Goal: Task Accomplishment & Management: Manage account settings

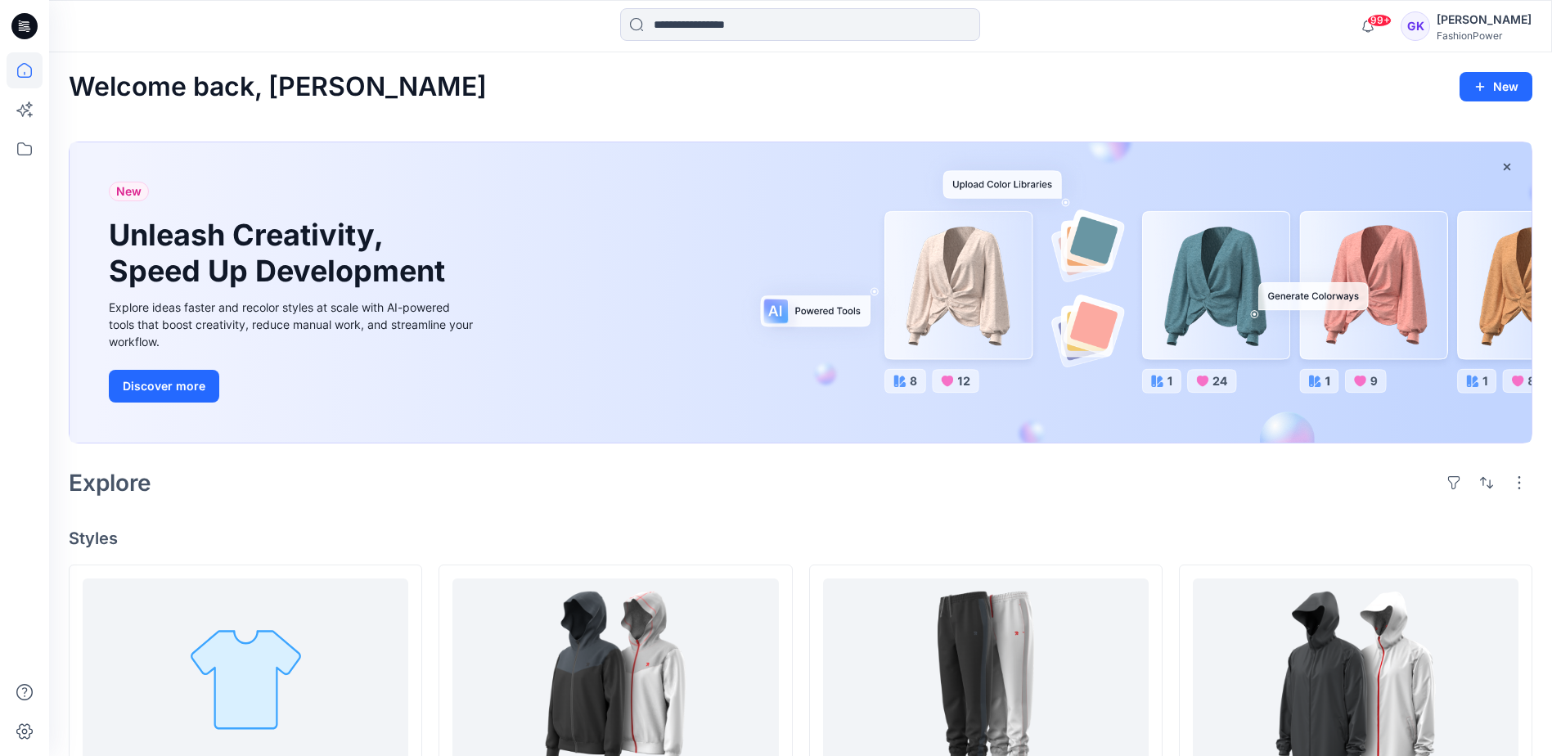
scroll to position [409, 0]
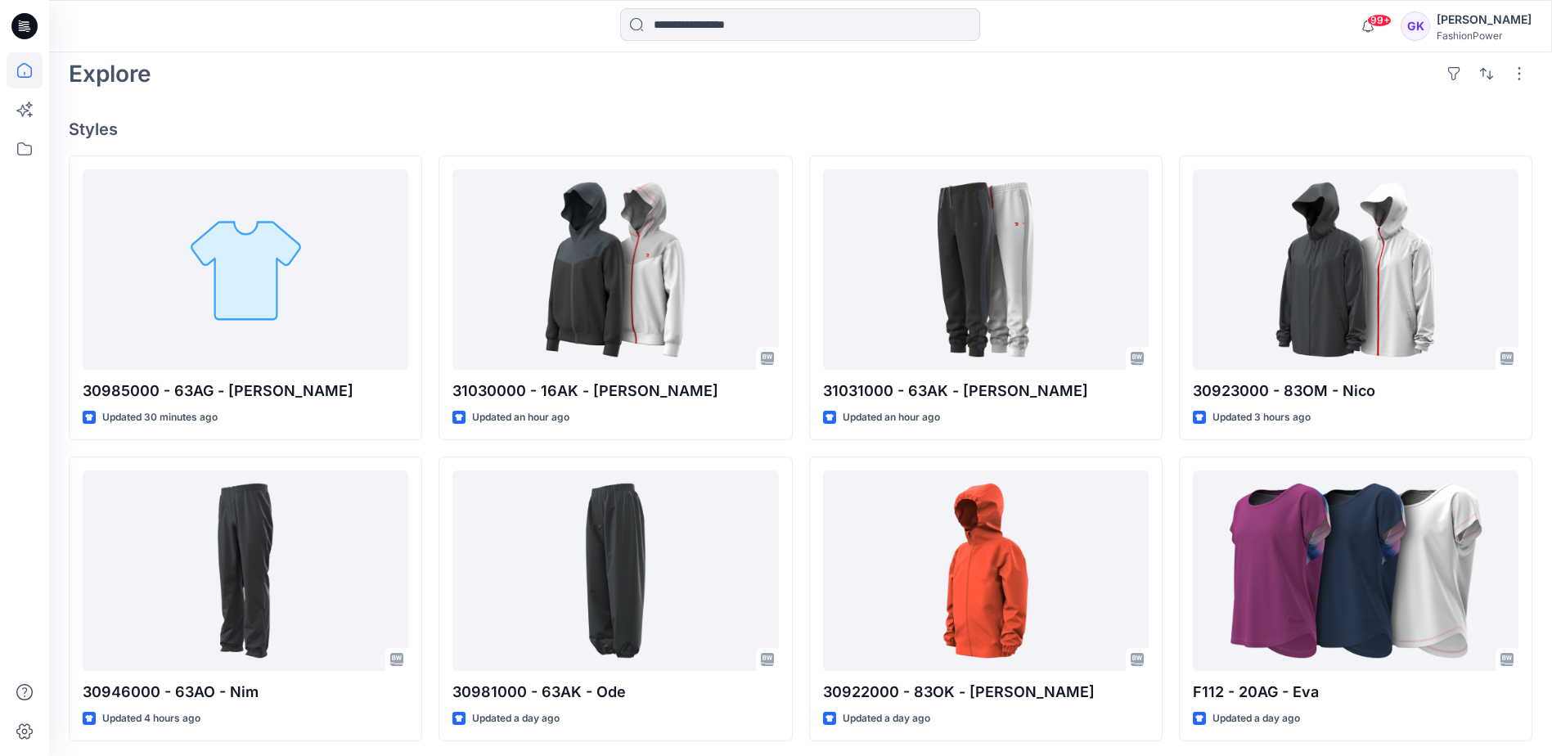
click at [319, 90] on div "Explore" at bounding box center [801, 73] width 1464 height 39
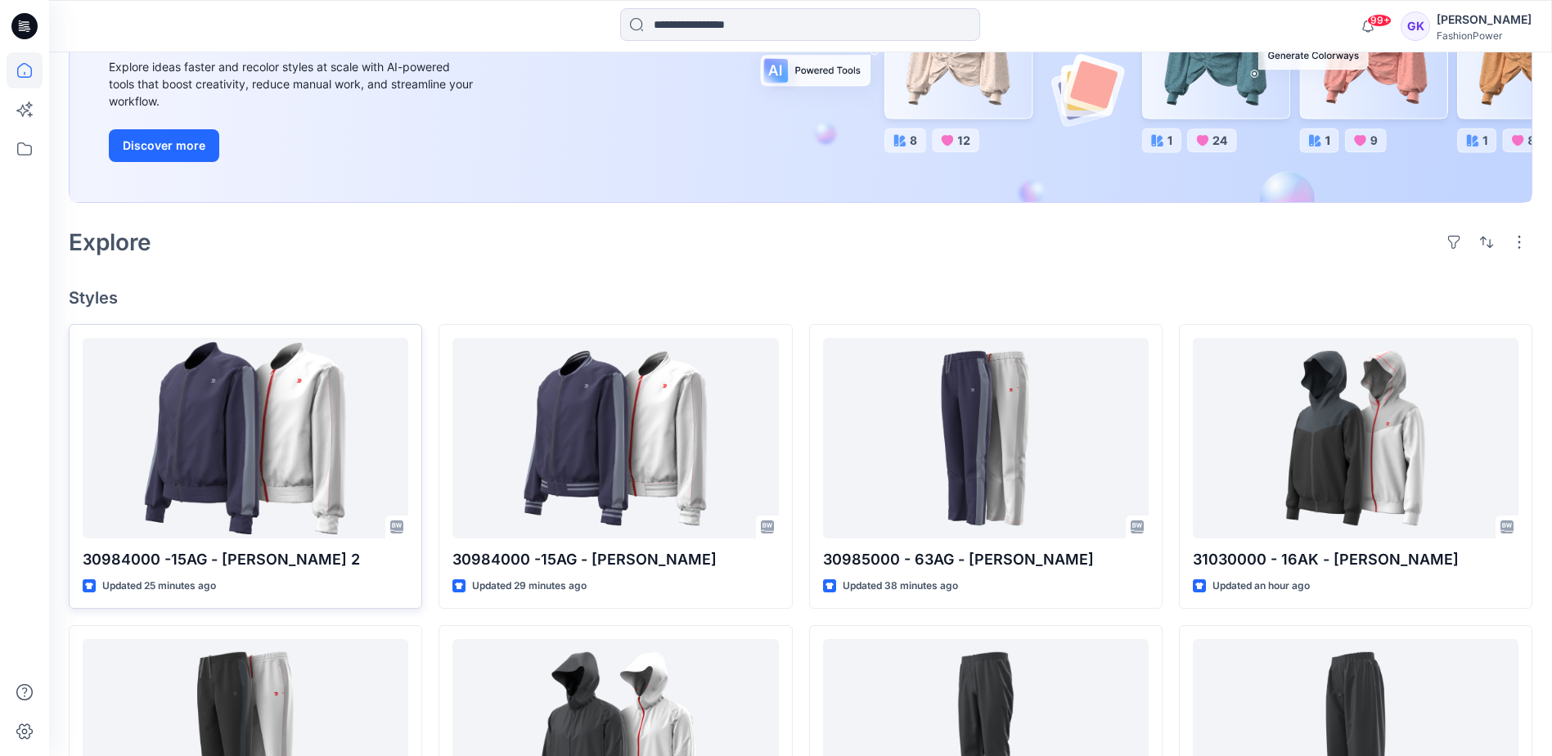
scroll to position [245, 0]
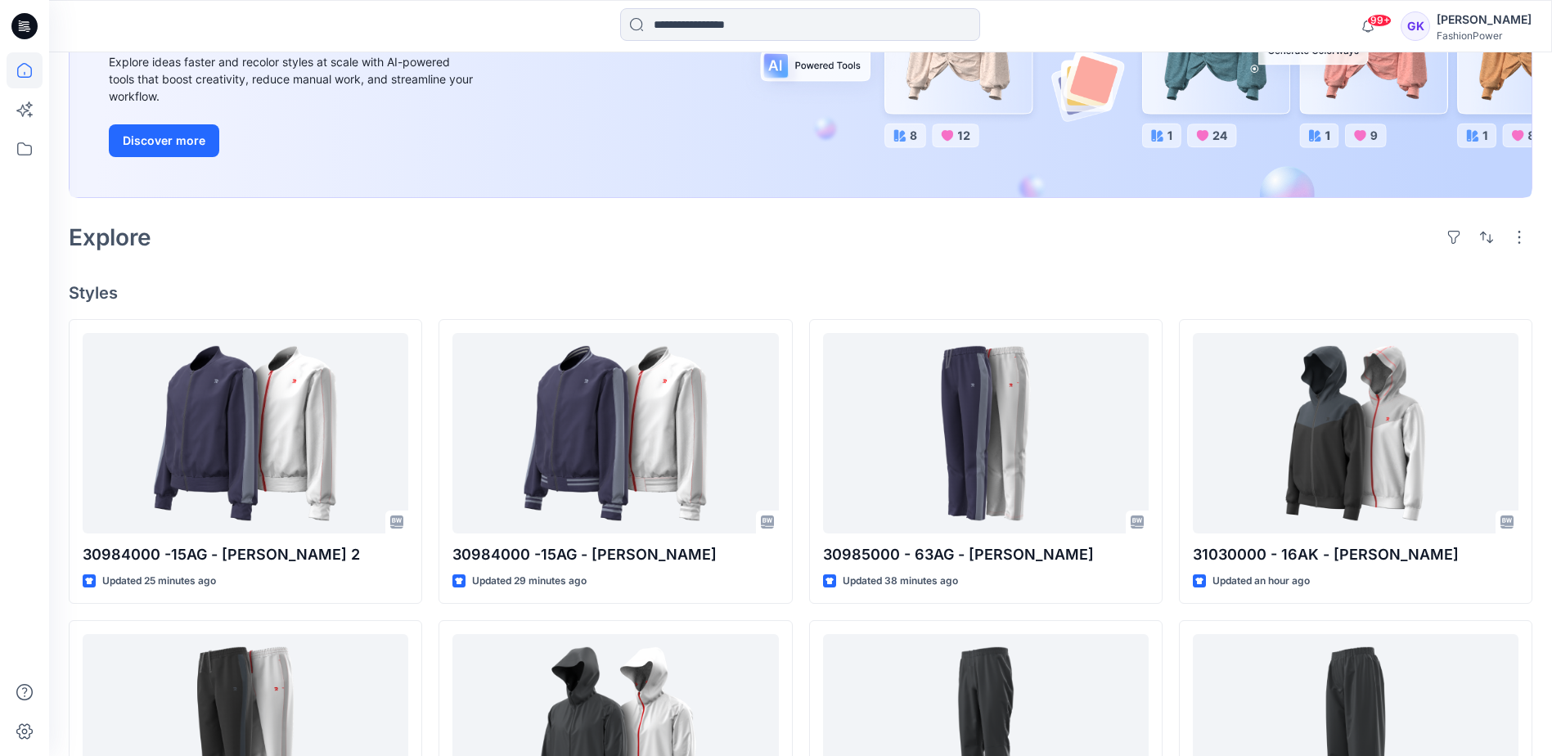
click at [654, 178] on div "New Unleash Creativity, Speed Up Development Explore ideas faster and recolor s…" at bounding box center [801, 47] width 1462 height 300
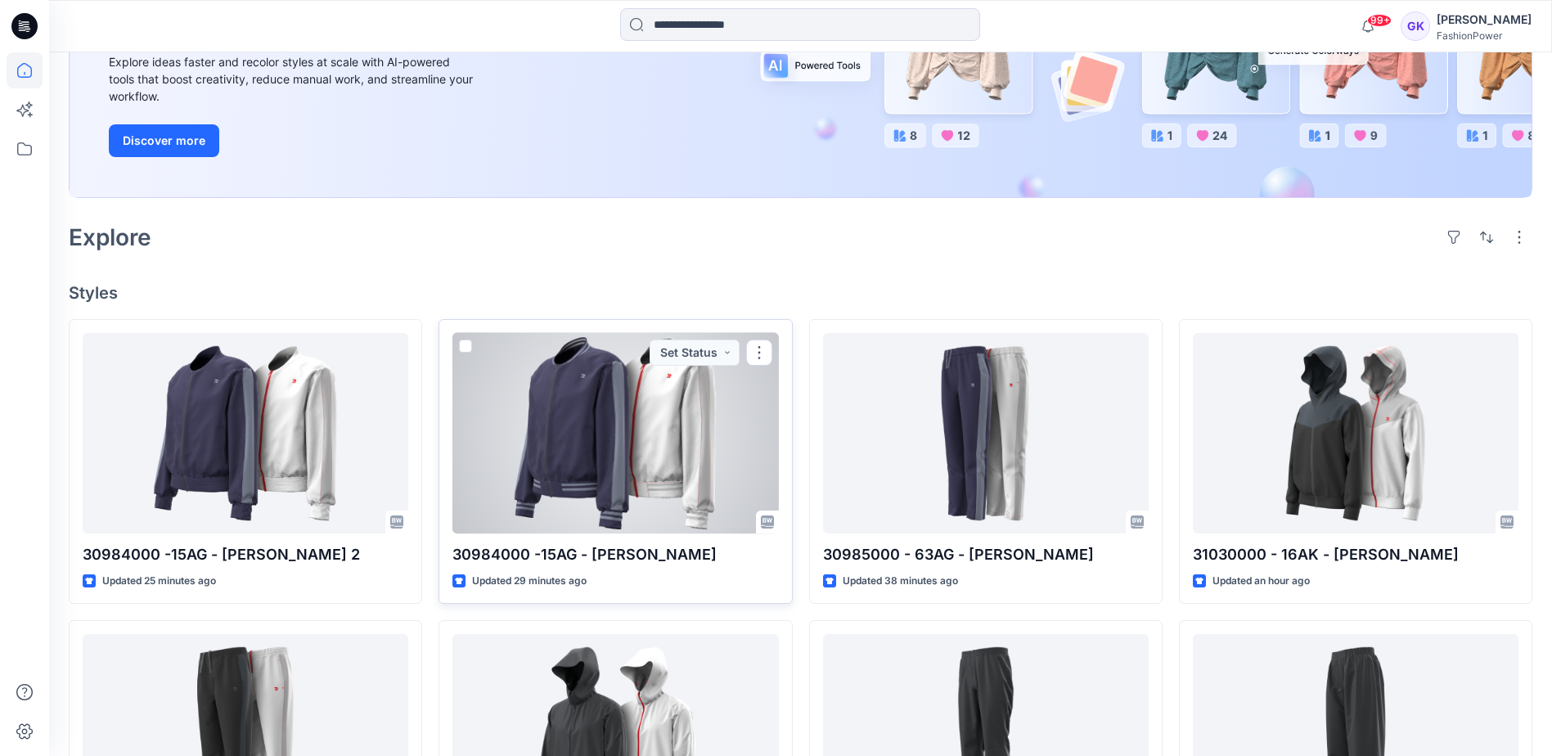
click at [660, 451] on div at bounding box center [615, 433] width 326 height 200
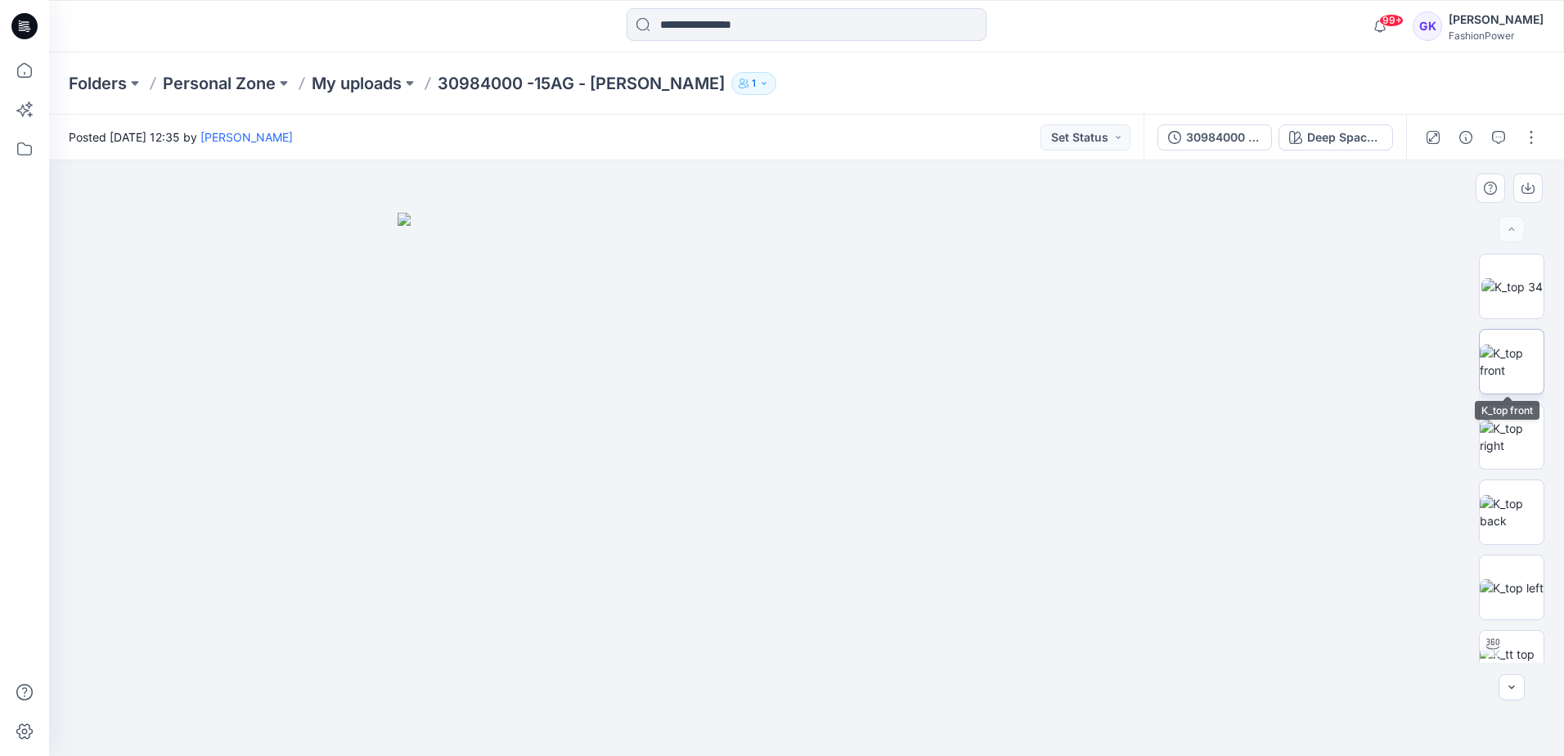
click at [1513, 363] on img at bounding box center [1512, 361] width 64 height 34
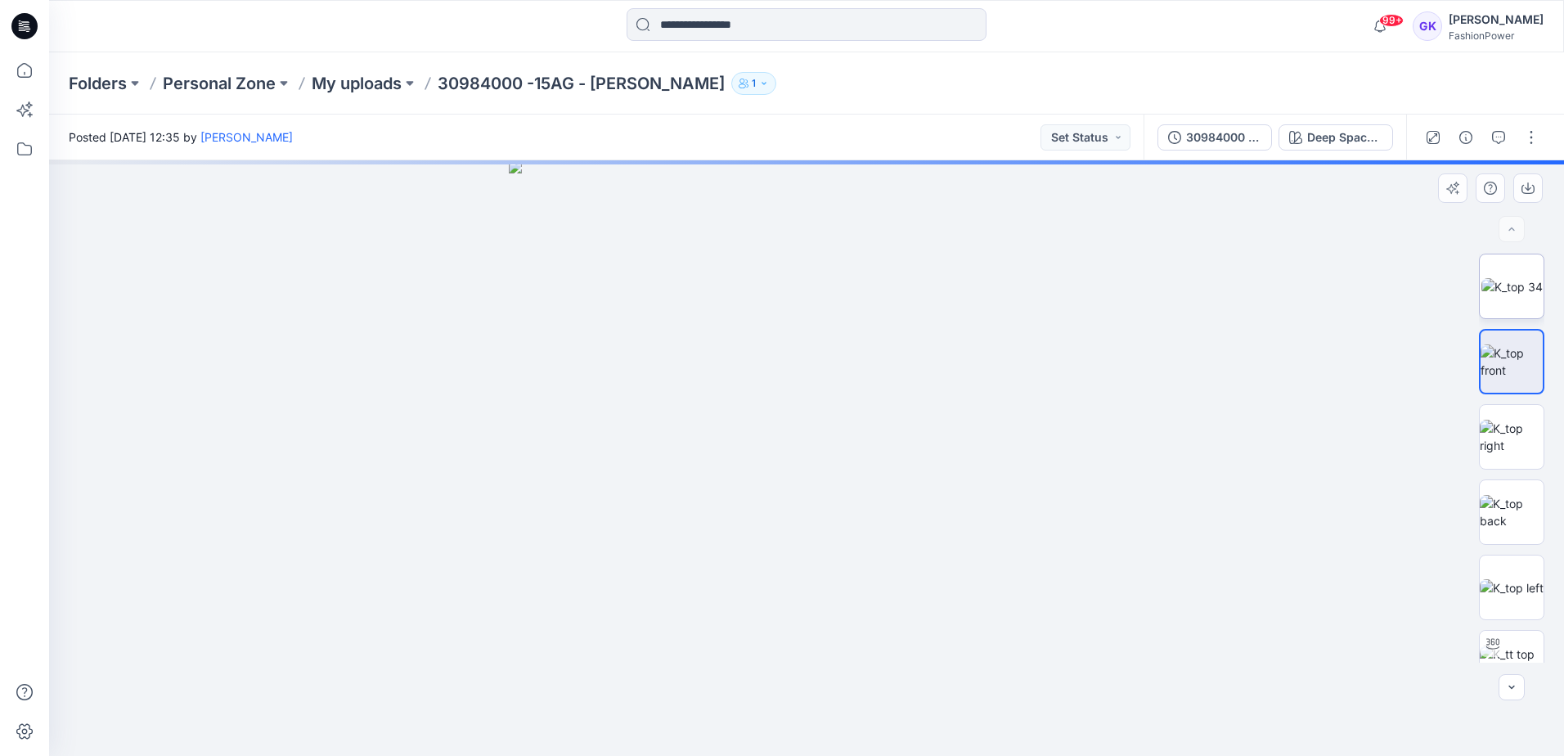
click at [1516, 295] on img at bounding box center [1512, 286] width 61 height 17
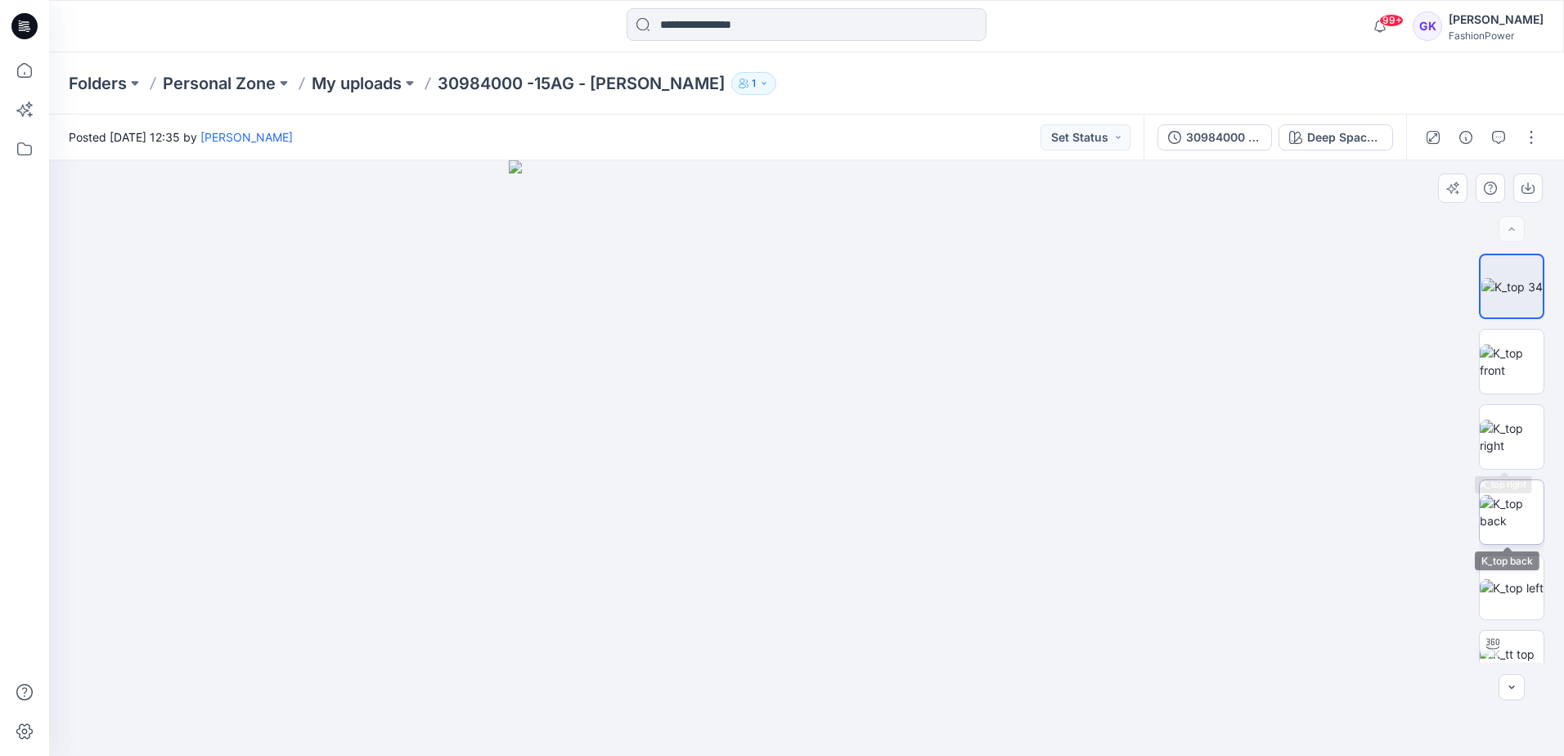
click at [1513, 501] on img at bounding box center [1512, 512] width 64 height 34
click at [1514, 374] on img at bounding box center [1512, 361] width 64 height 34
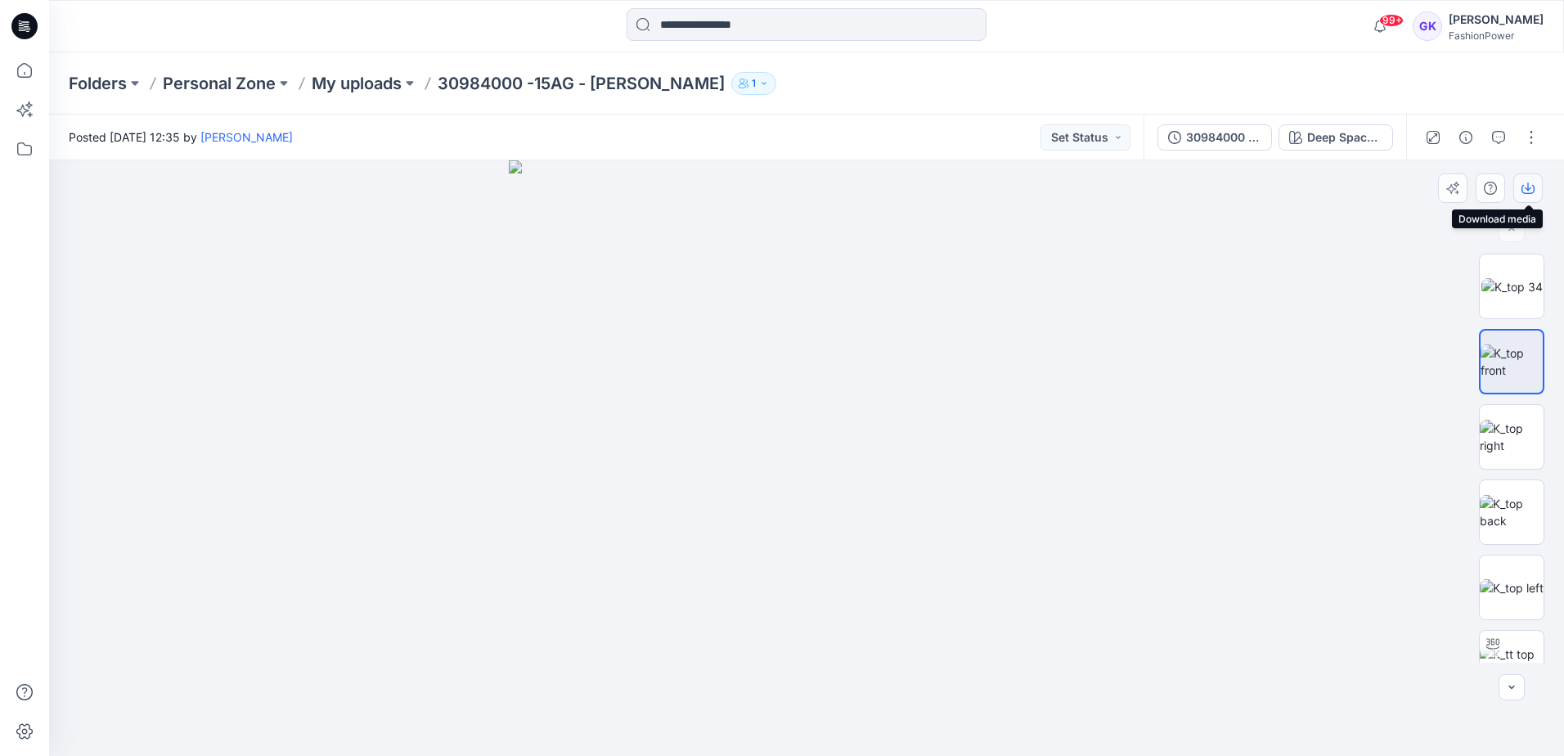
click at [1519, 185] on button "button" at bounding box center [1527, 187] width 29 height 29
click at [1519, 527] on img at bounding box center [1512, 512] width 64 height 34
click at [1527, 190] on icon "button" at bounding box center [1528, 188] width 13 height 13
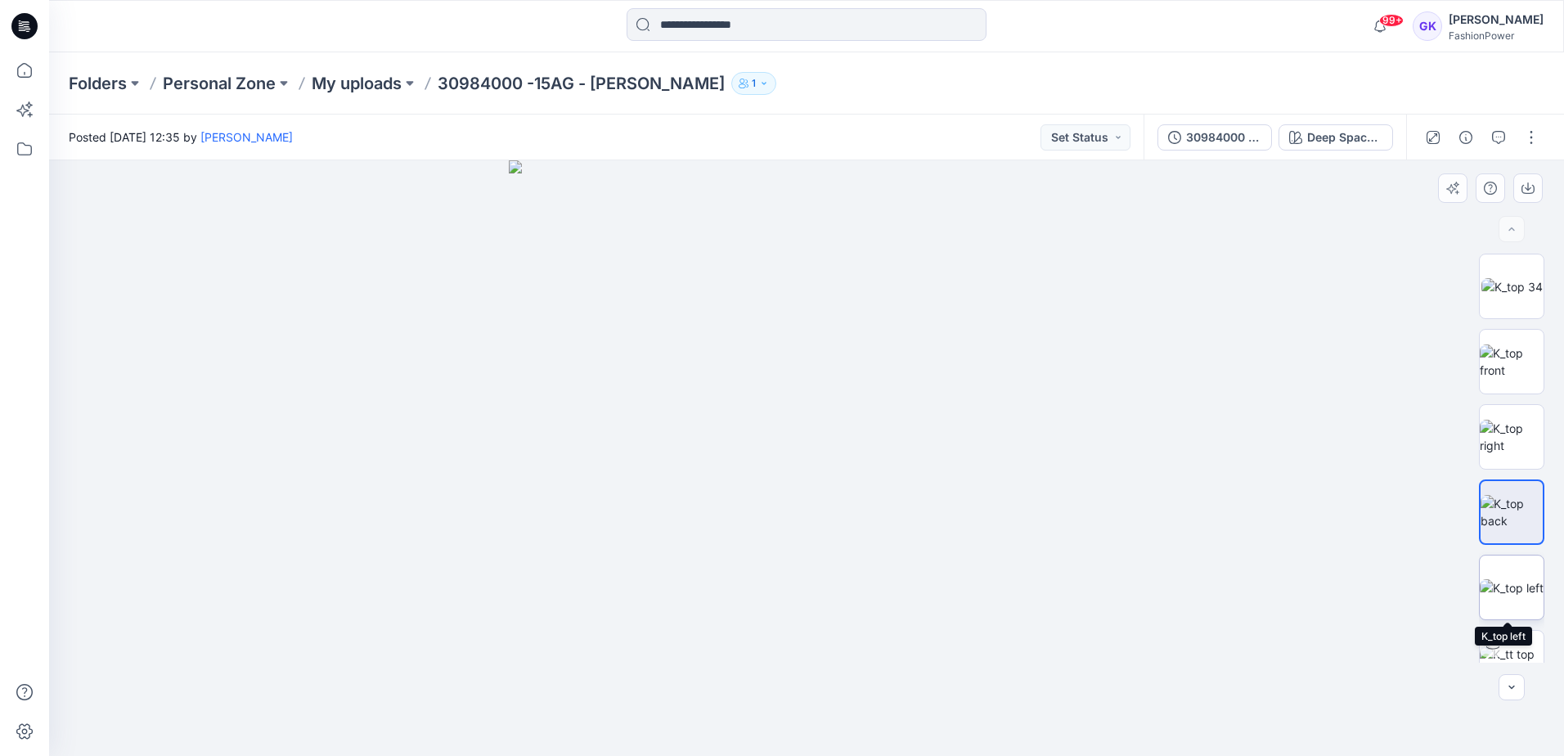
drag, startPoint x: 1508, startPoint y: 590, endPoint x: 1510, endPoint y: 581, distance: 9.3
click at [1508, 590] on img at bounding box center [1512, 587] width 64 height 17
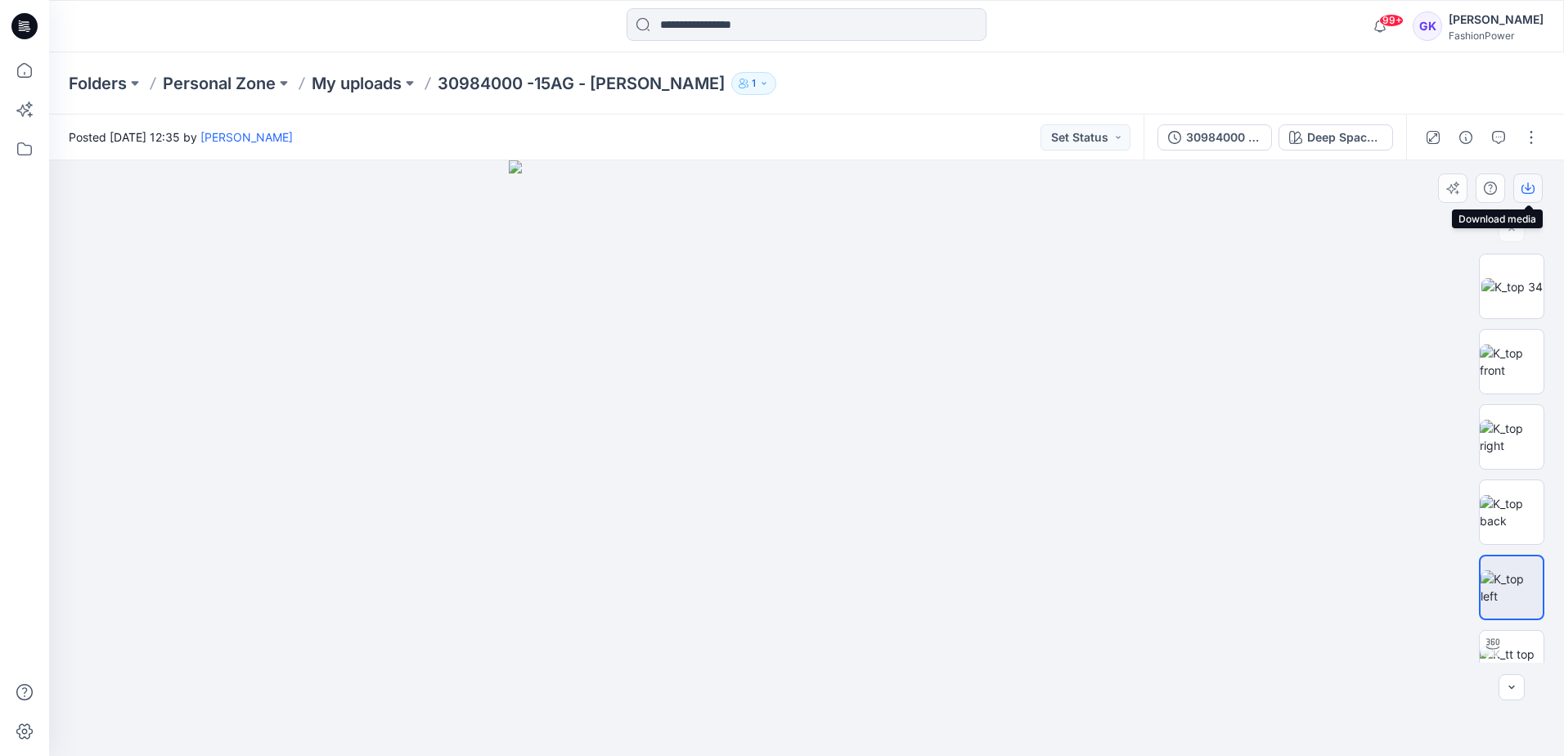
click at [1521, 189] on button "button" at bounding box center [1527, 187] width 29 height 29
click at [337, 82] on p "My uploads" at bounding box center [357, 83] width 90 height 23
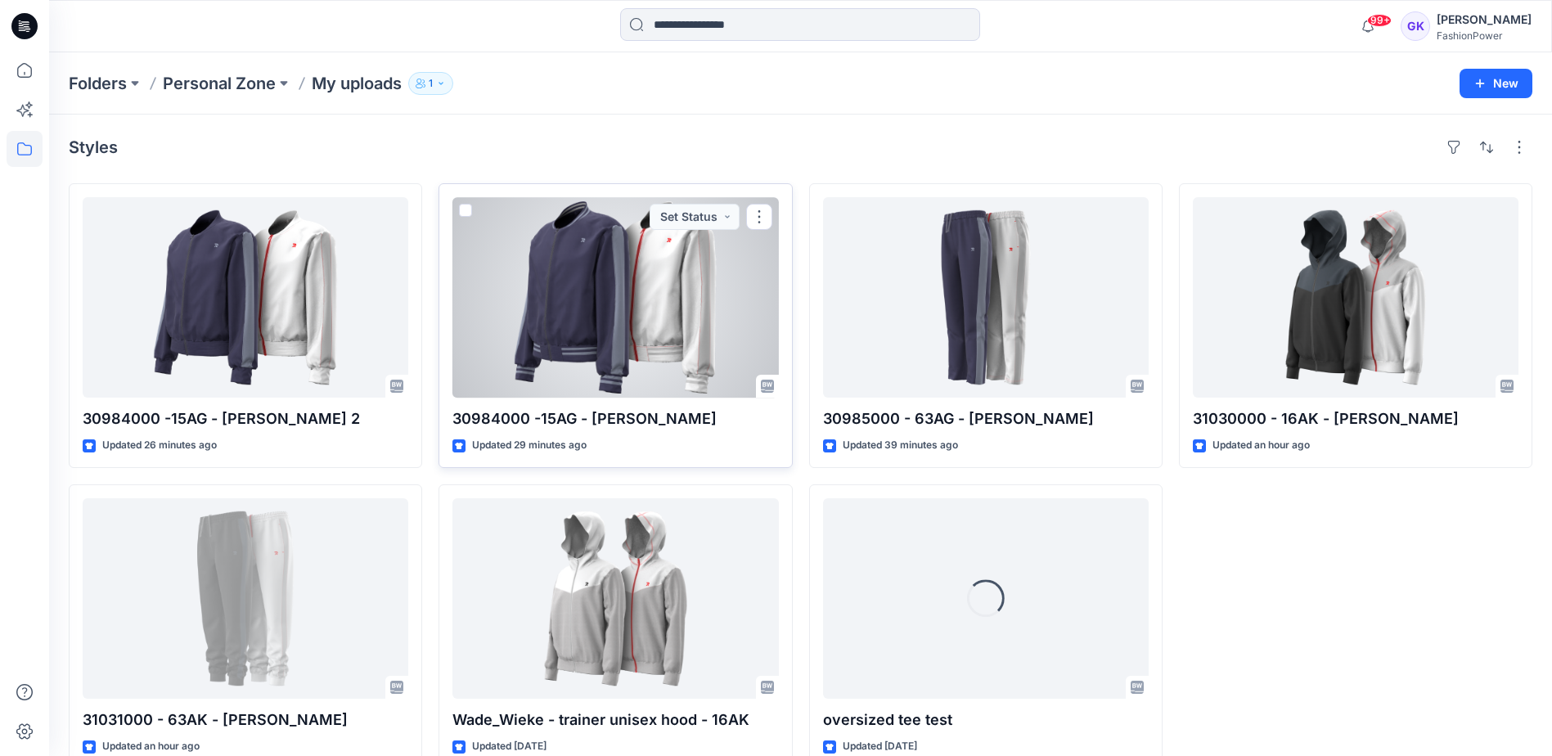
click at [600, 326] on div at bounding box center [615, 297] width 326 height 200
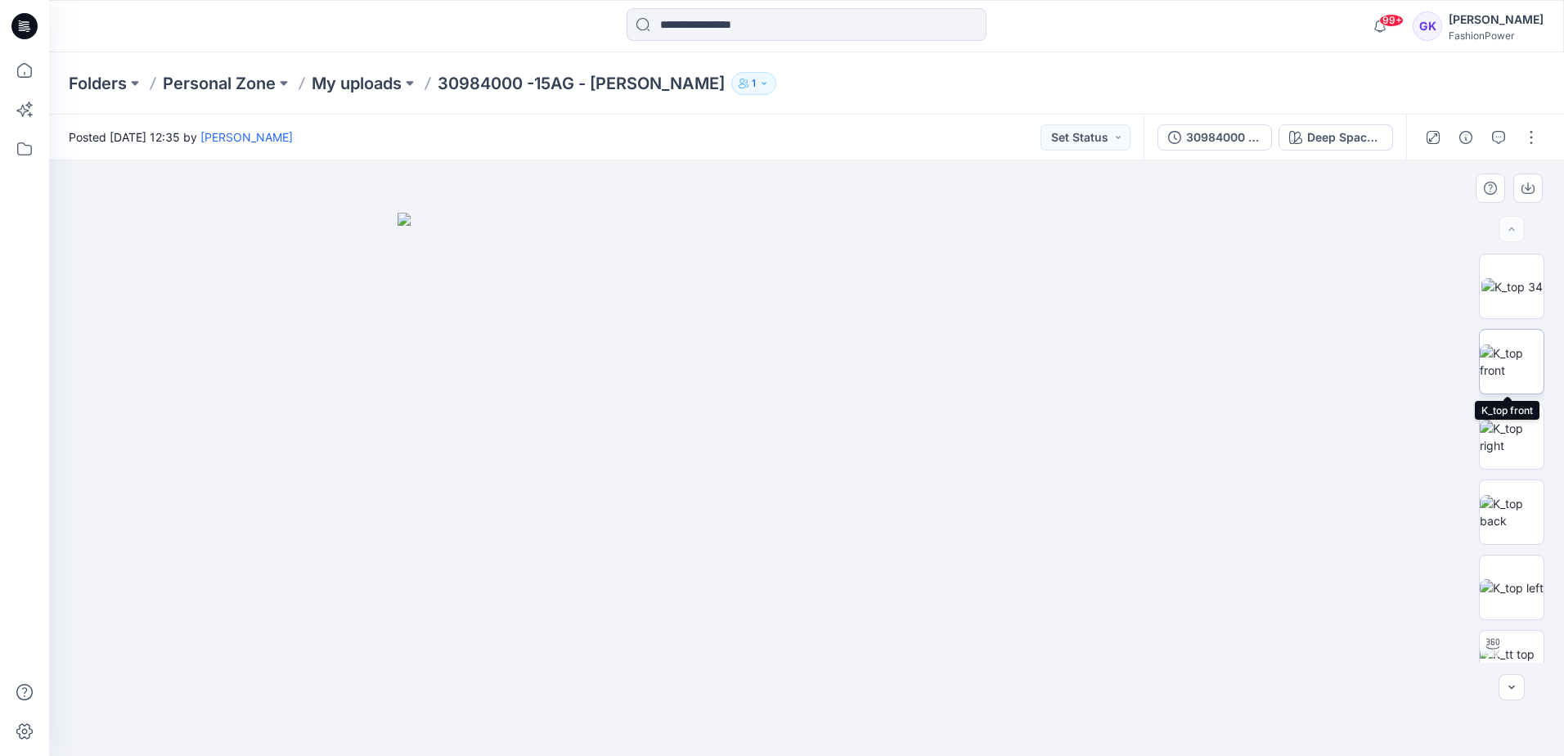
click at [1517, 361] on img at bounding box center [1512, 361] width 64 height 34
click at [1526, 186] on icon "button" at bounding box center [1528, 188] width 13 height 13
click at [1511, 510] on img at bounding box center [1512, 512] width 64 height 34
click at [1530, 182] on icon "button" at bounding box center [1528, 188] width 13 height 13
click at [1500, 594] on img at bounding box center [1512, 587] width 64 height 17
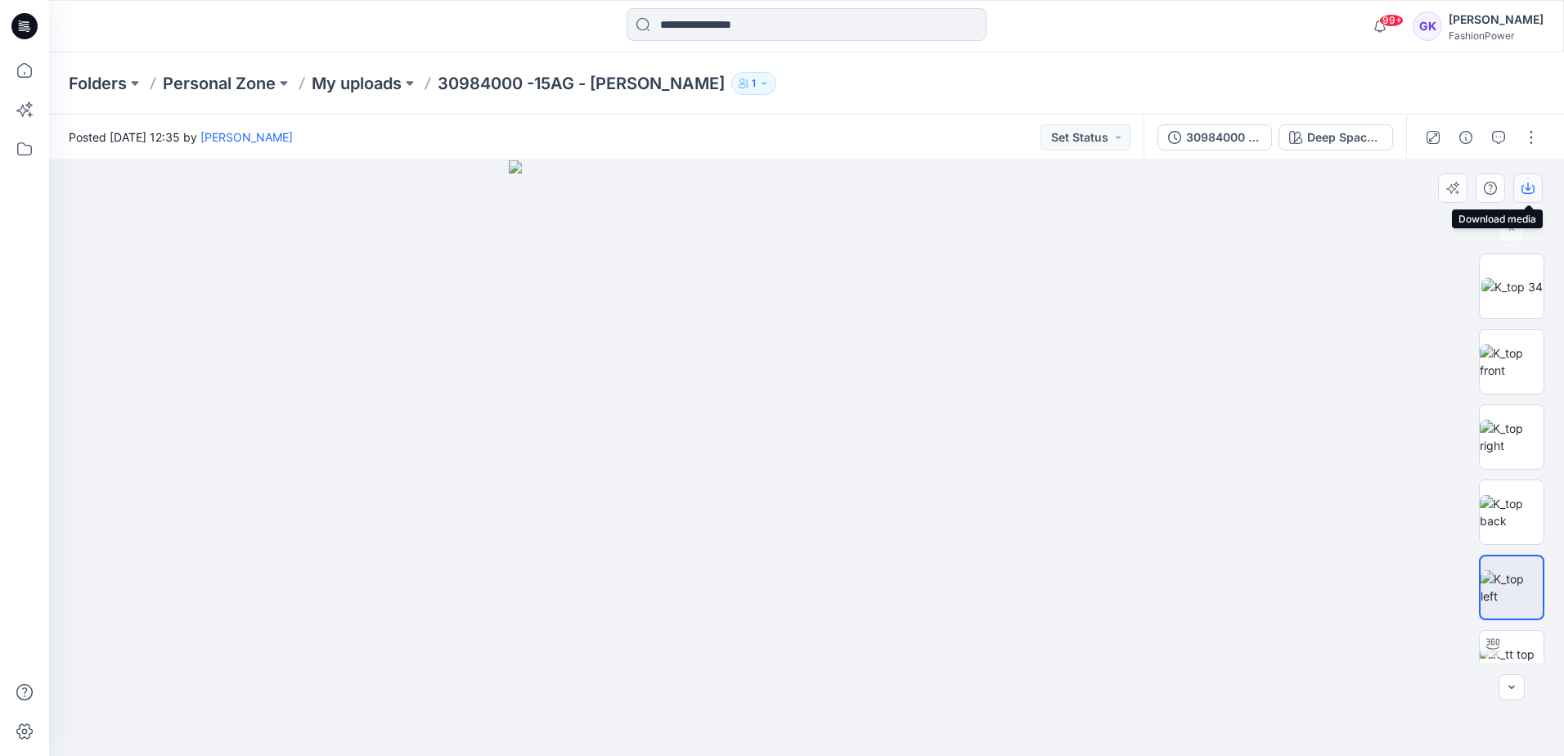
click at [1521, 179] on button "button" at bounding box center [1527, 187] width 29 height 29
click at [368, 88] on p "My uploads" at bounding box center [357, 83] width 90 height 23
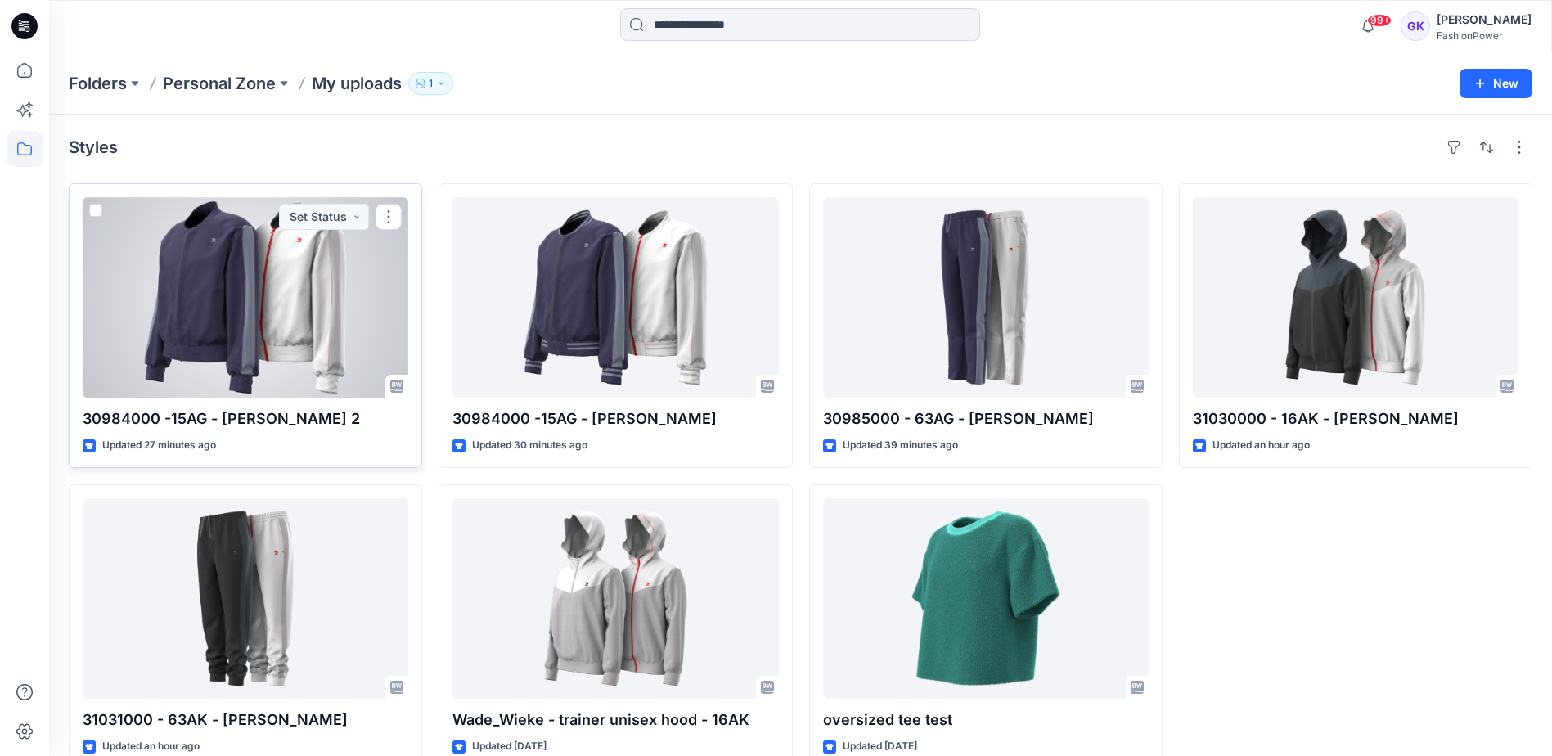
click at [241, 257] on div at bounding box center [246, 297] width 326 height 200
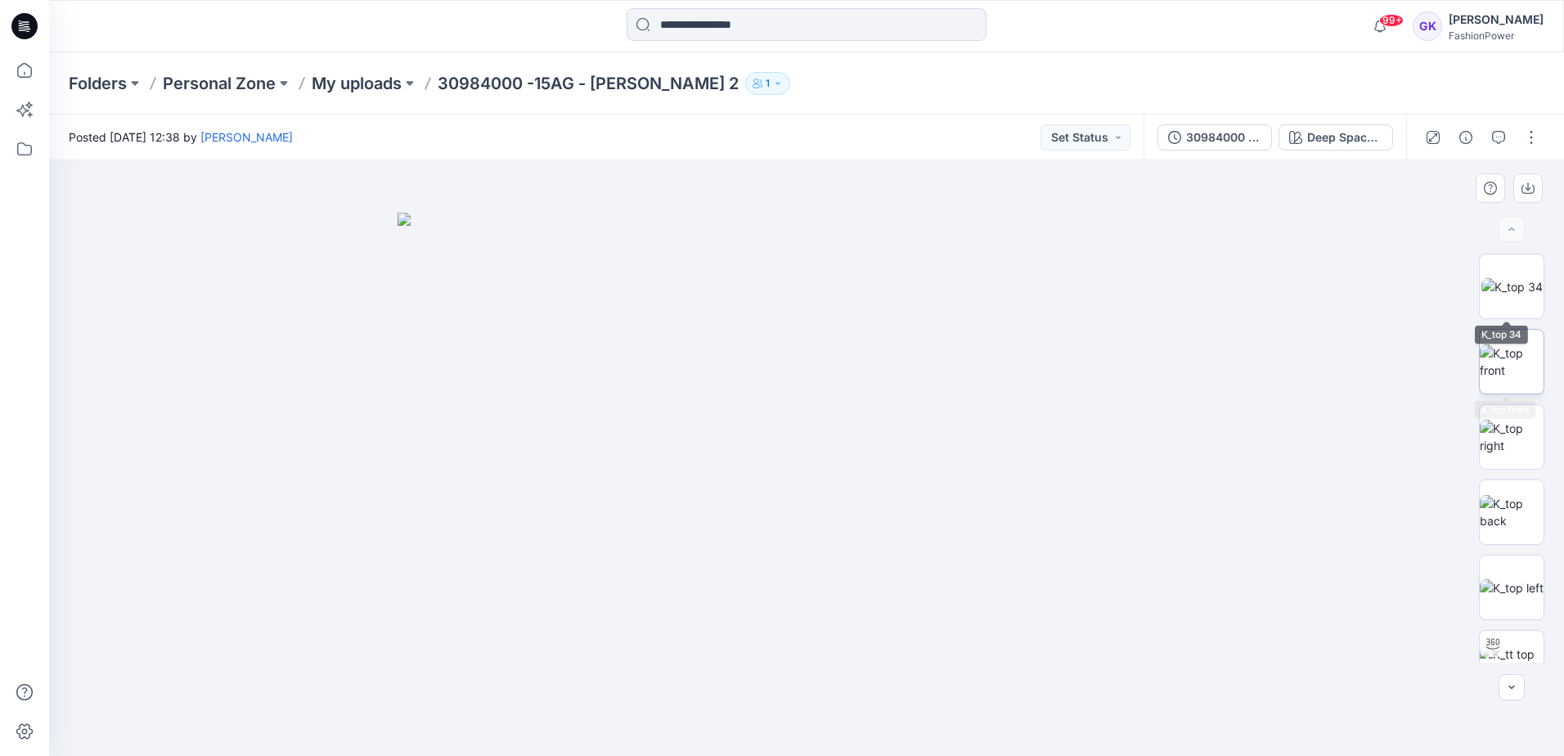
click at [1513, 347] on img at bounding box center [1512, 361] width 64 height 34
click at [1525, 187] on icon "button" at bounding box center [1528, 188] width 13 height 13
click at [1510, 516] on img at bounding box center [1512, 512] width 64 height 34
click at [1533, 186] on icon "button" at bounding box center [1528, 189] width 13 height 9
click at [1507, 596] on img at bounding box center [1512, 587] width 64 height 17
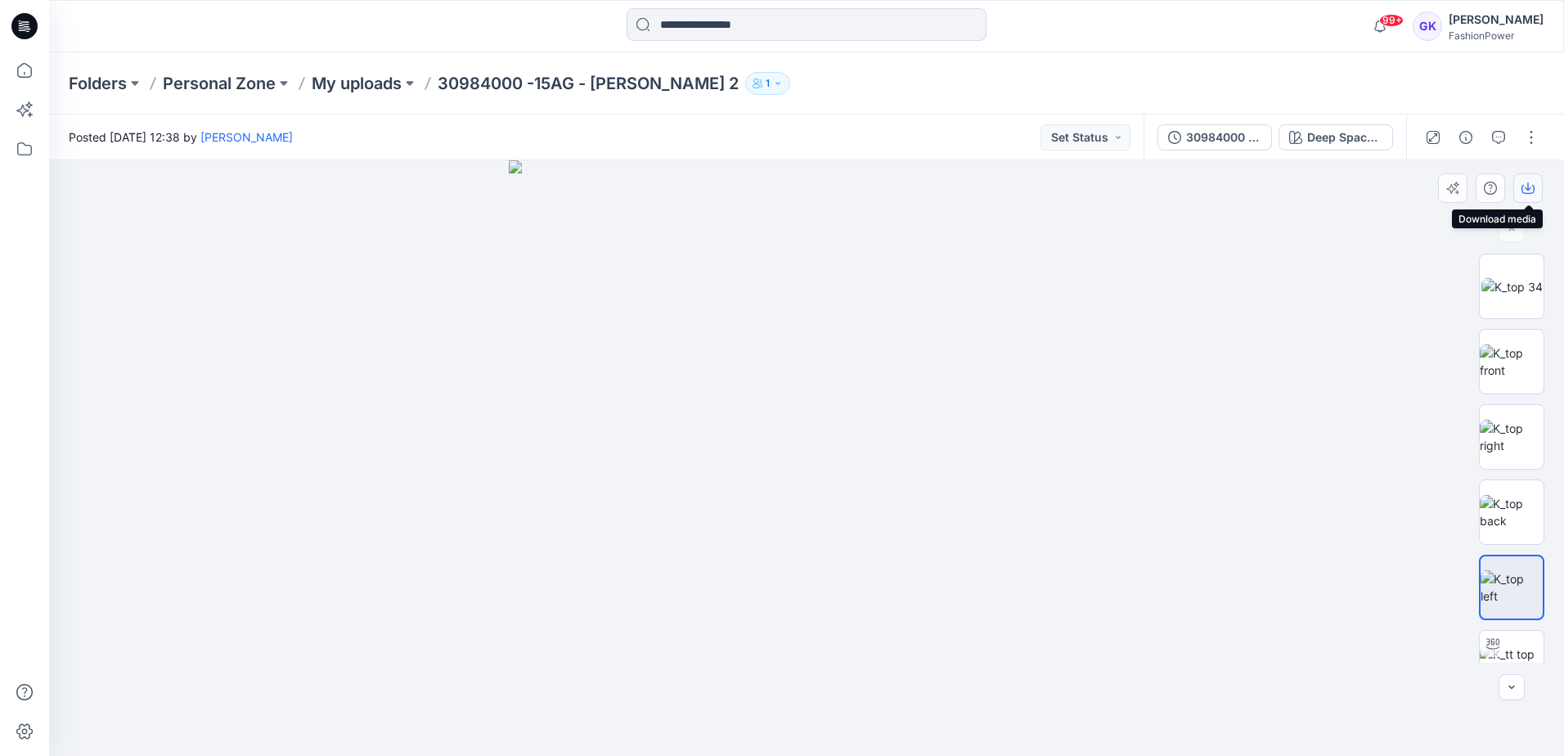
click at [1527, 187] on icon "button" at bounding box center [1528, 188] width 13 height 13
click at [348, 83] on p "My uploads" at bounding box center [357, 83] width 90 height 23
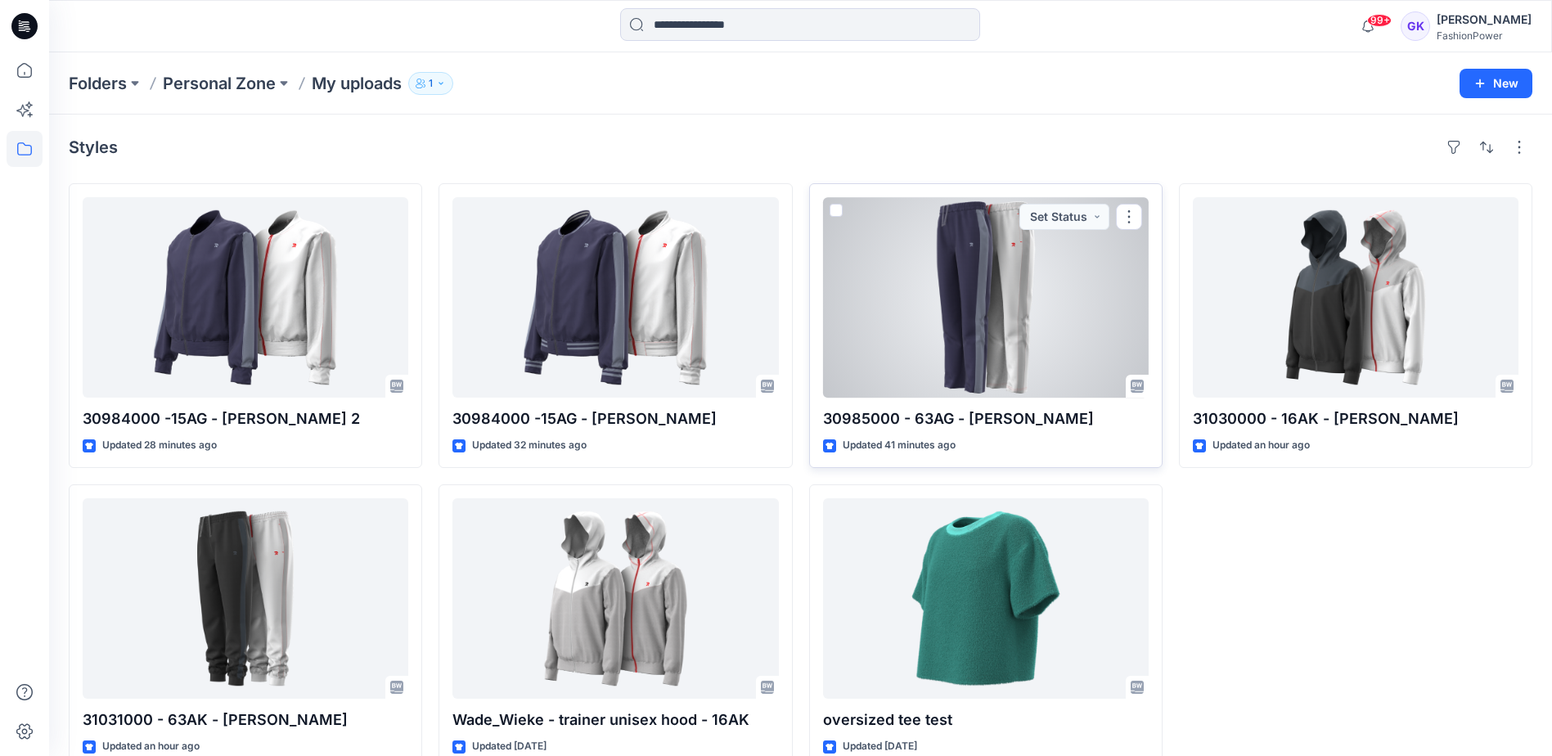
click at [1006, 306] on div at bounding box center [986, 297] width 326 height 200
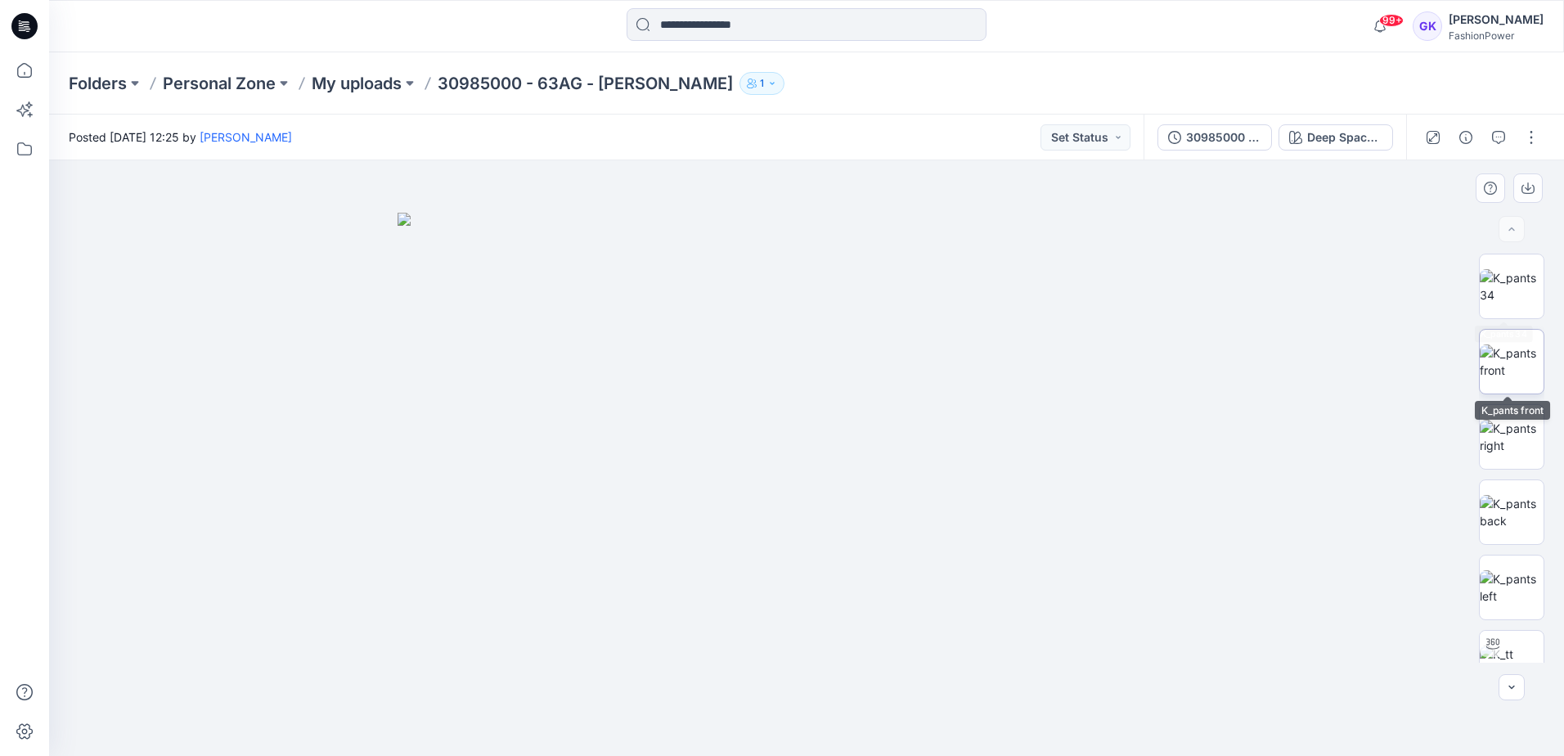
click at [1516, 351] on img at bounding box center [1512, 361] width 64 height 34
click at [1527, 186] on icon "button" at bounding box center [1528, 188] width 13 height 13
click at [1501, 513] on img at bounding box center [1512, 512] width 64 height 34
click at [1527, 181] on button "button" at bounding box center [1527, 187] width 29 height 29
click at [1499, 591] on img at bounding box center [1512, 587] width 64 height 34
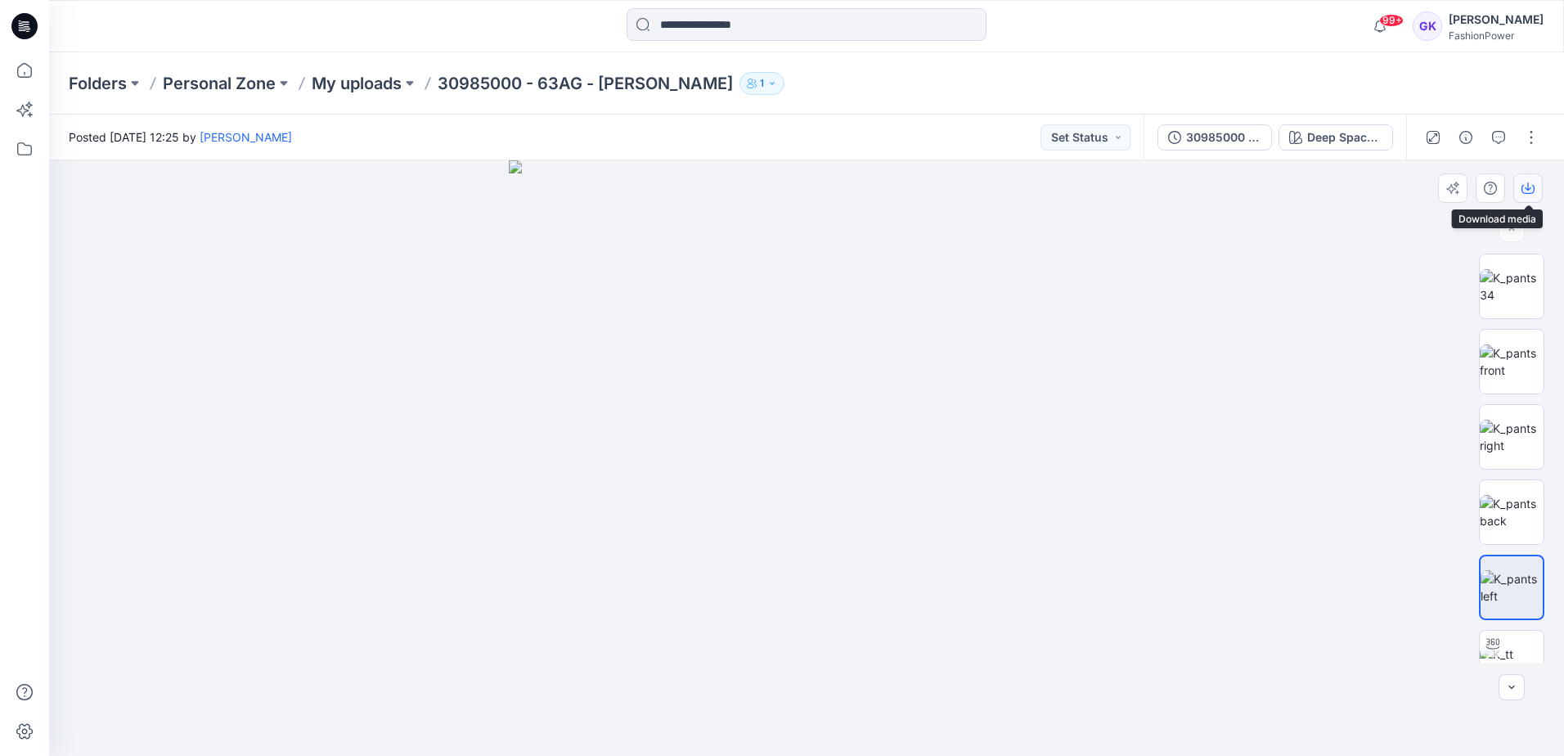
click at [1527, 189] on icon "button" at bounding box center [1528, 186] width 7 height 8
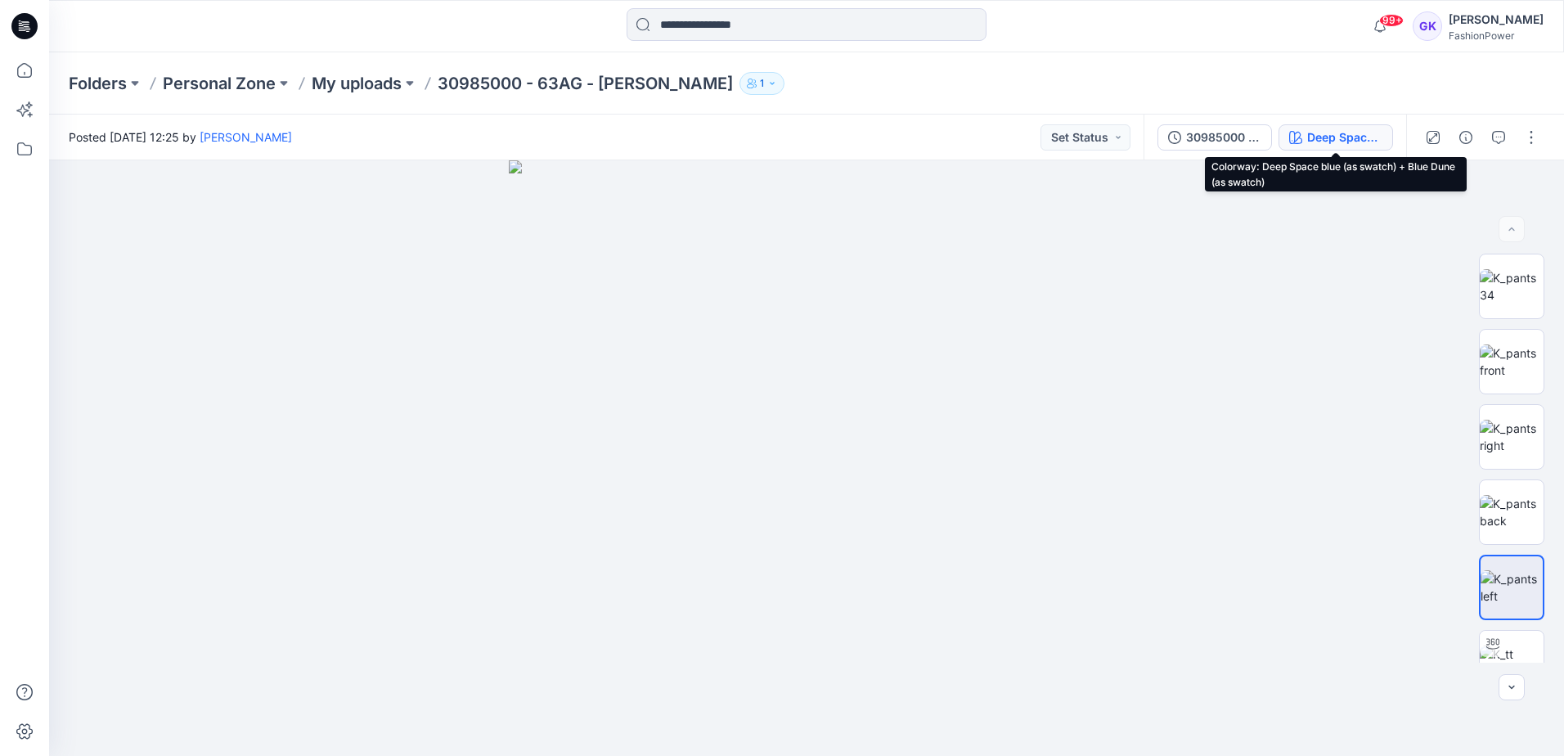
click at [1332, 138] on div "Deep Space blue (as swatch) + Blue Dune (as swatch)" at bounding box center [1344, 137] width 75 height 18
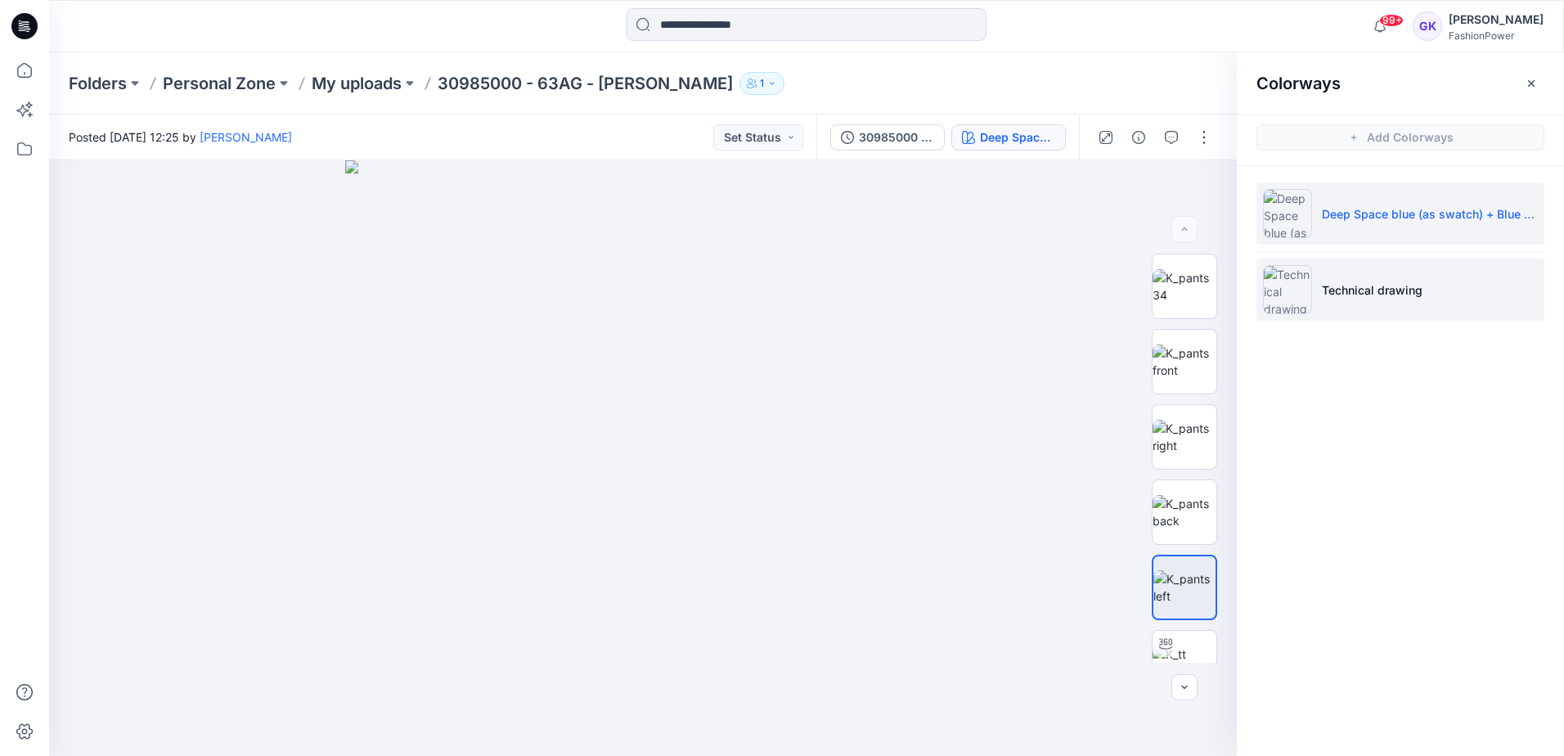
click at [1458, 294] on li "Technical drawing" at bounding box center [1401, 290] width 288 height 62
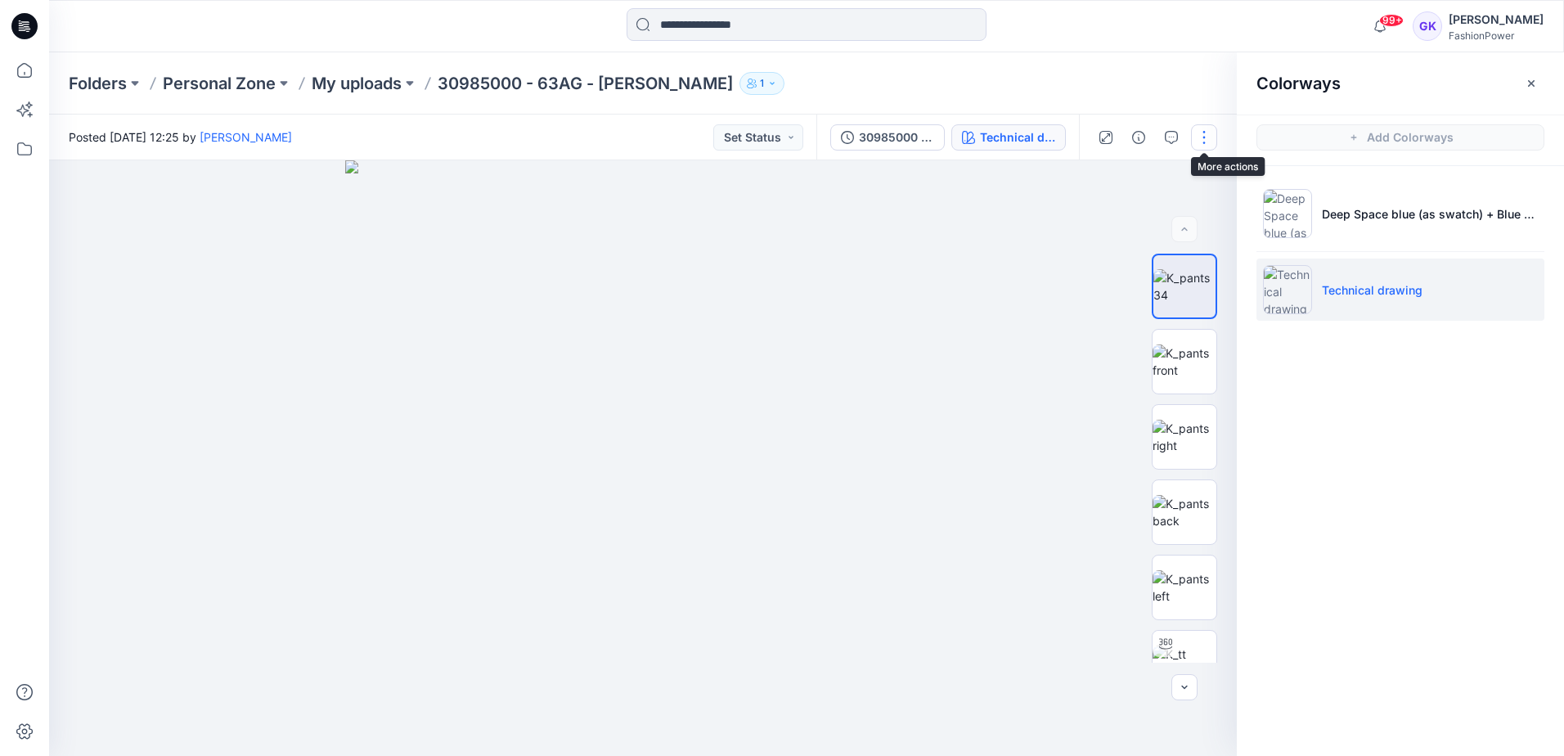
click at [1198, 137] on button "button" at bounding box center [1204, 137] width 26 height 26
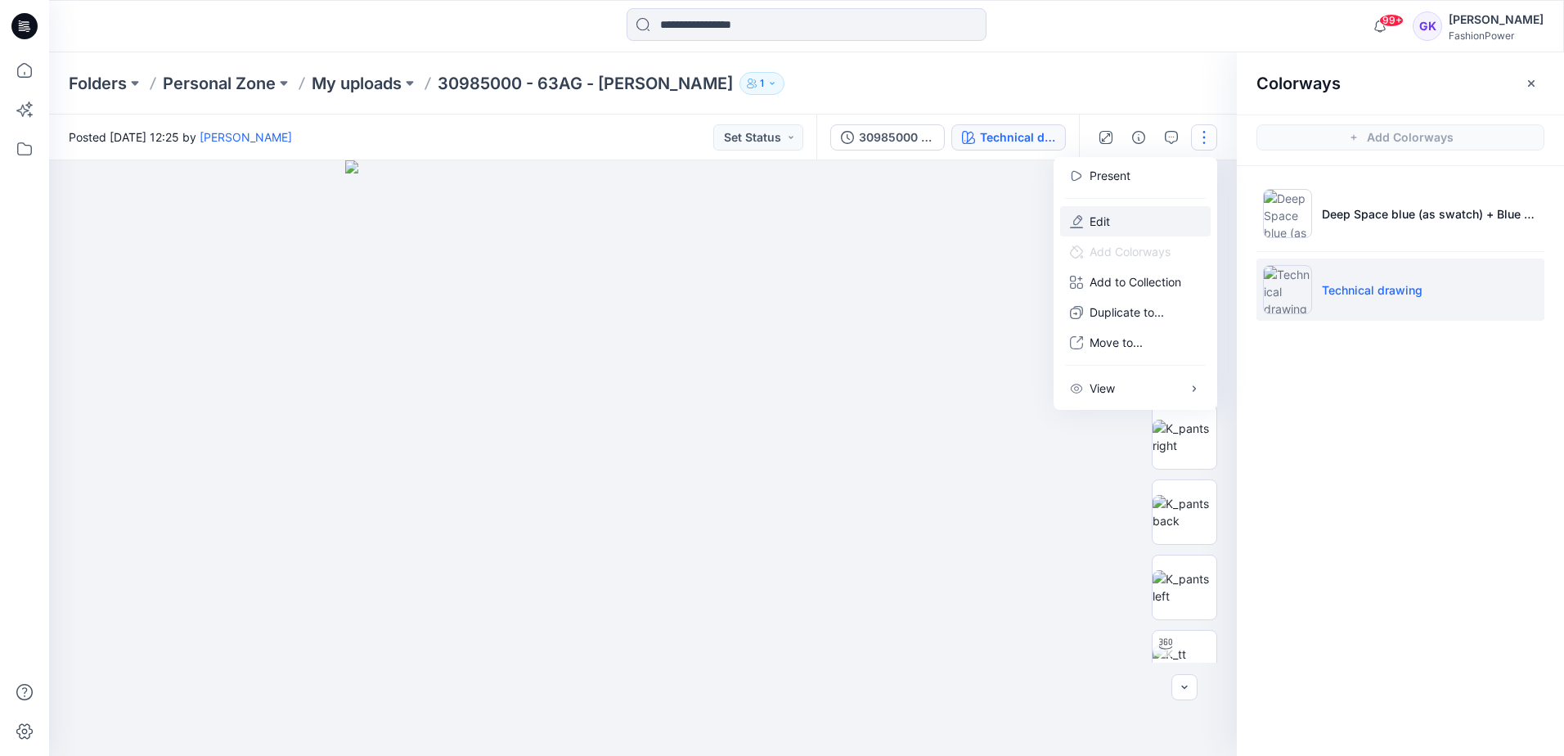
click at [1123, 221] on button "Edit" at bounding box center [1135, 221] width 151 height 30
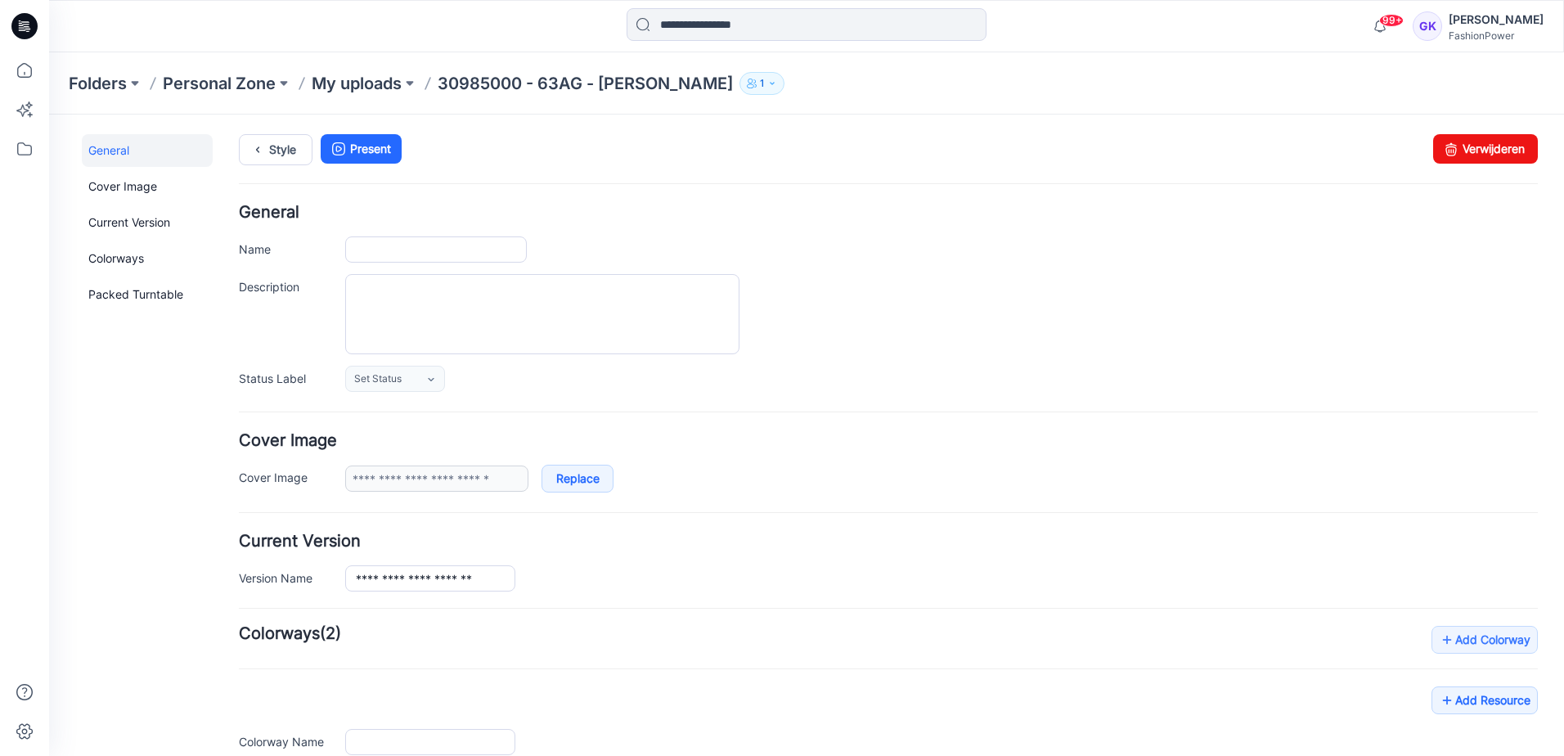
type input "**********"
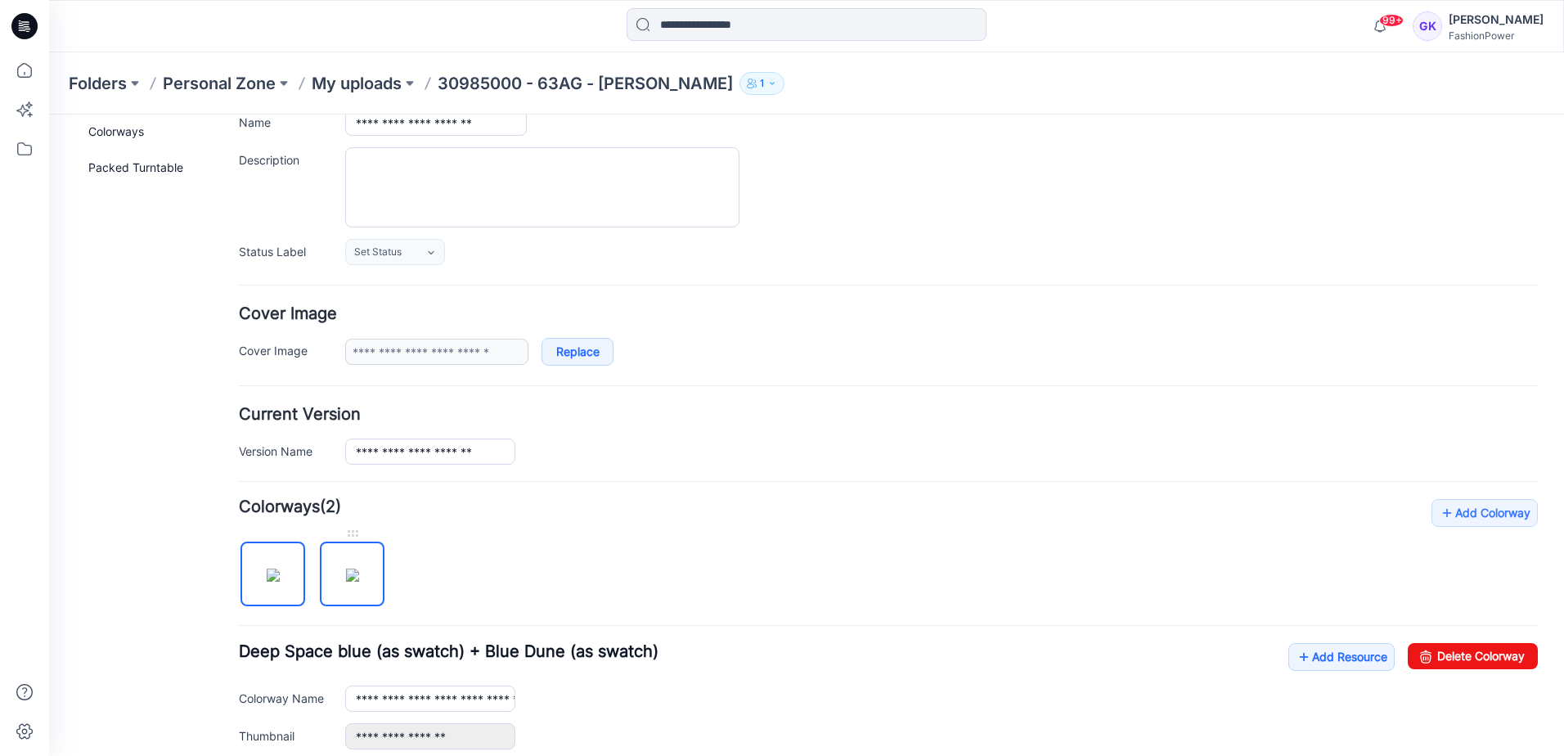
scroll to position [164, 0]
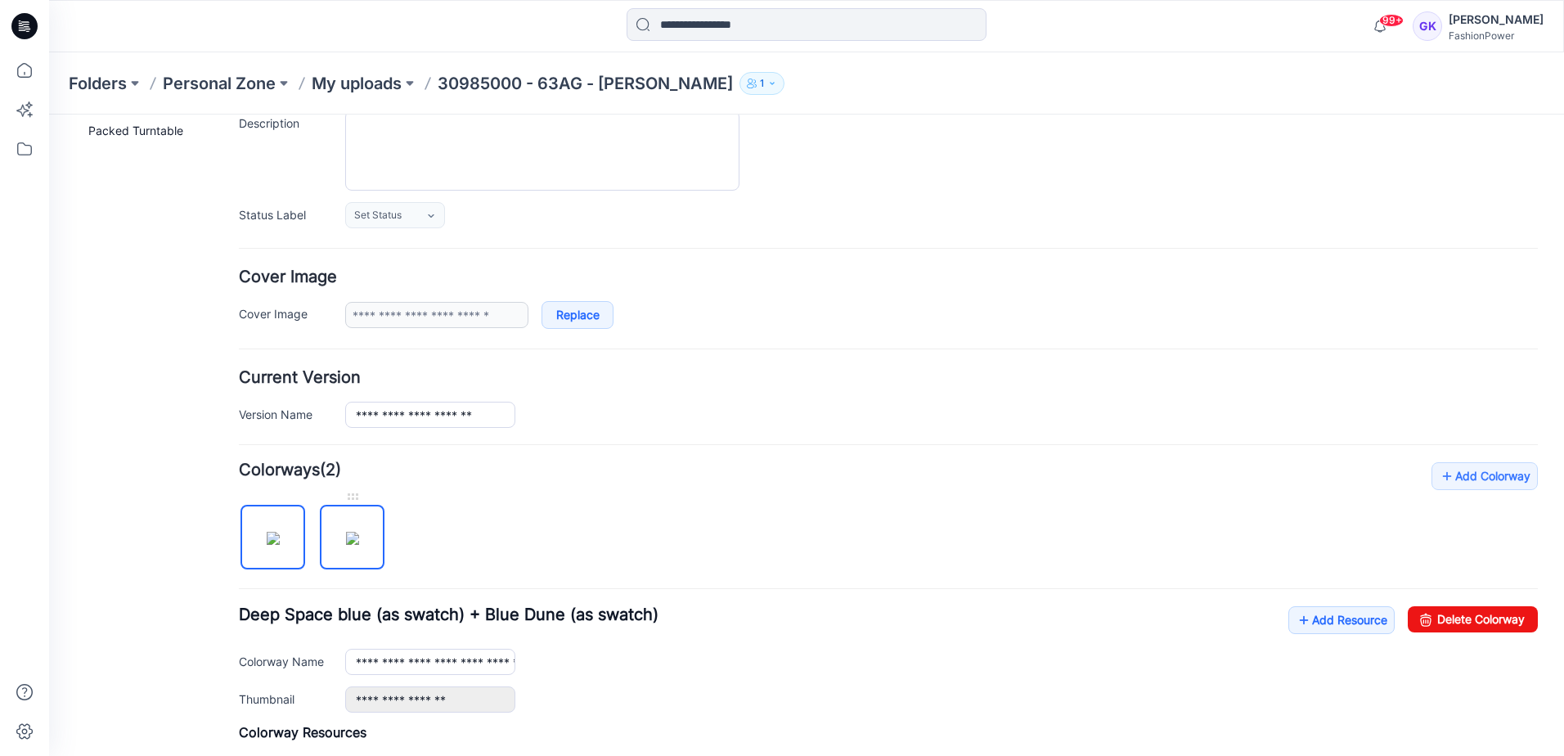
click at [359, 545] on img at bounding box center [352, 538] width 13 height 13
click at [415, 663] on input "**********" at bounding box center [430, 662] width 170 height 26
type input "**********"
click at [677, 627] on div "**********" at bounding box center [888, 659] width 1299 height 106
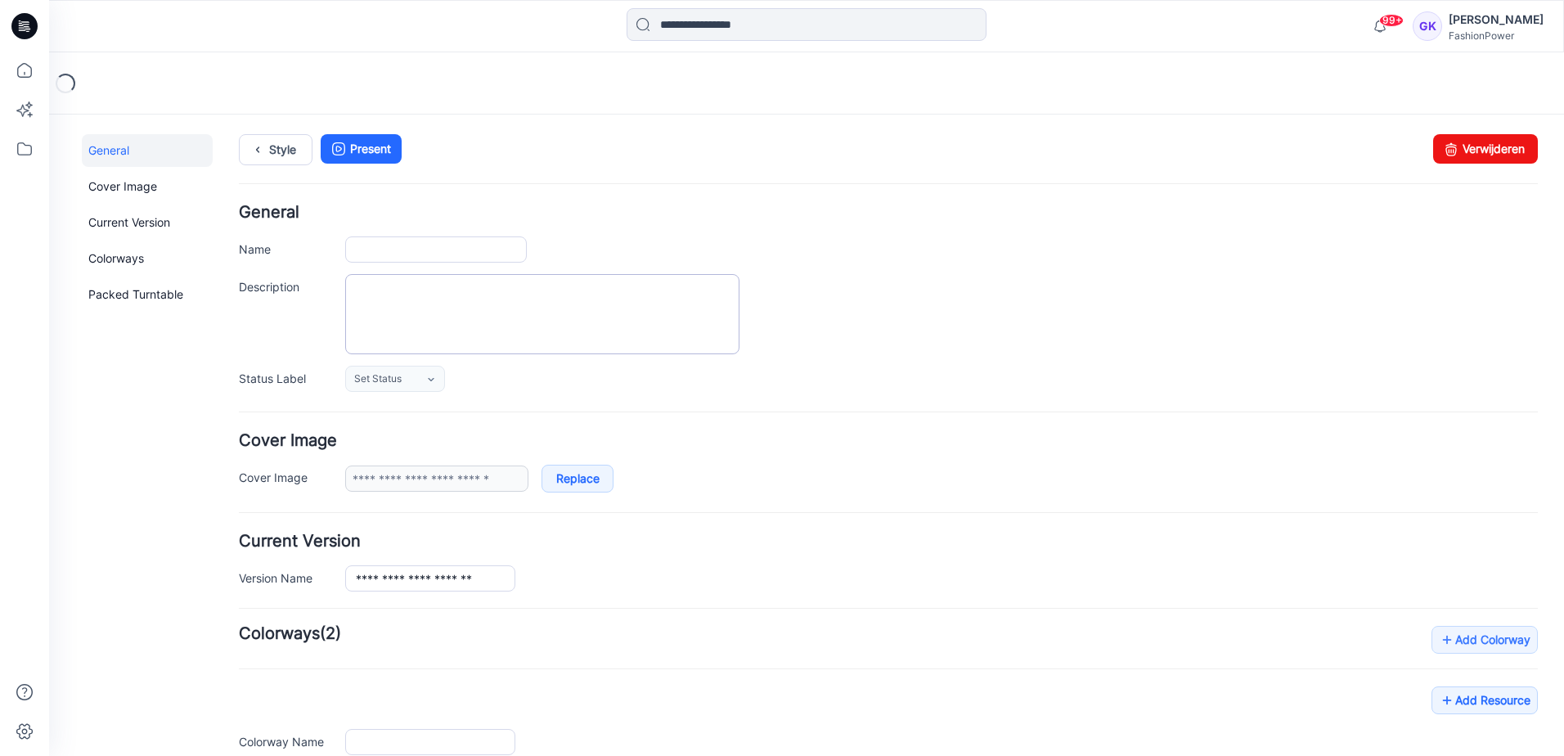
type input "**********"
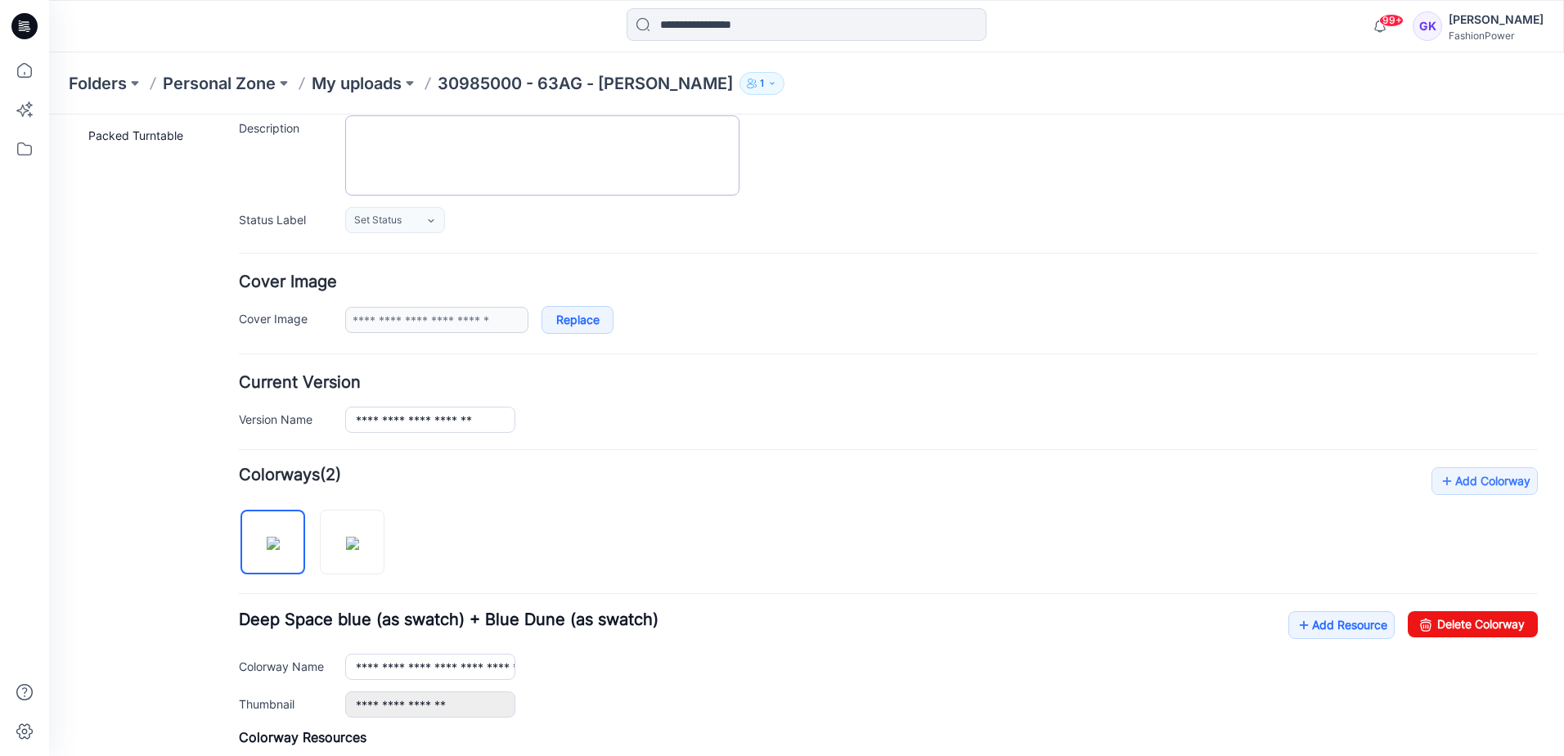
scroll to position [245, 0]
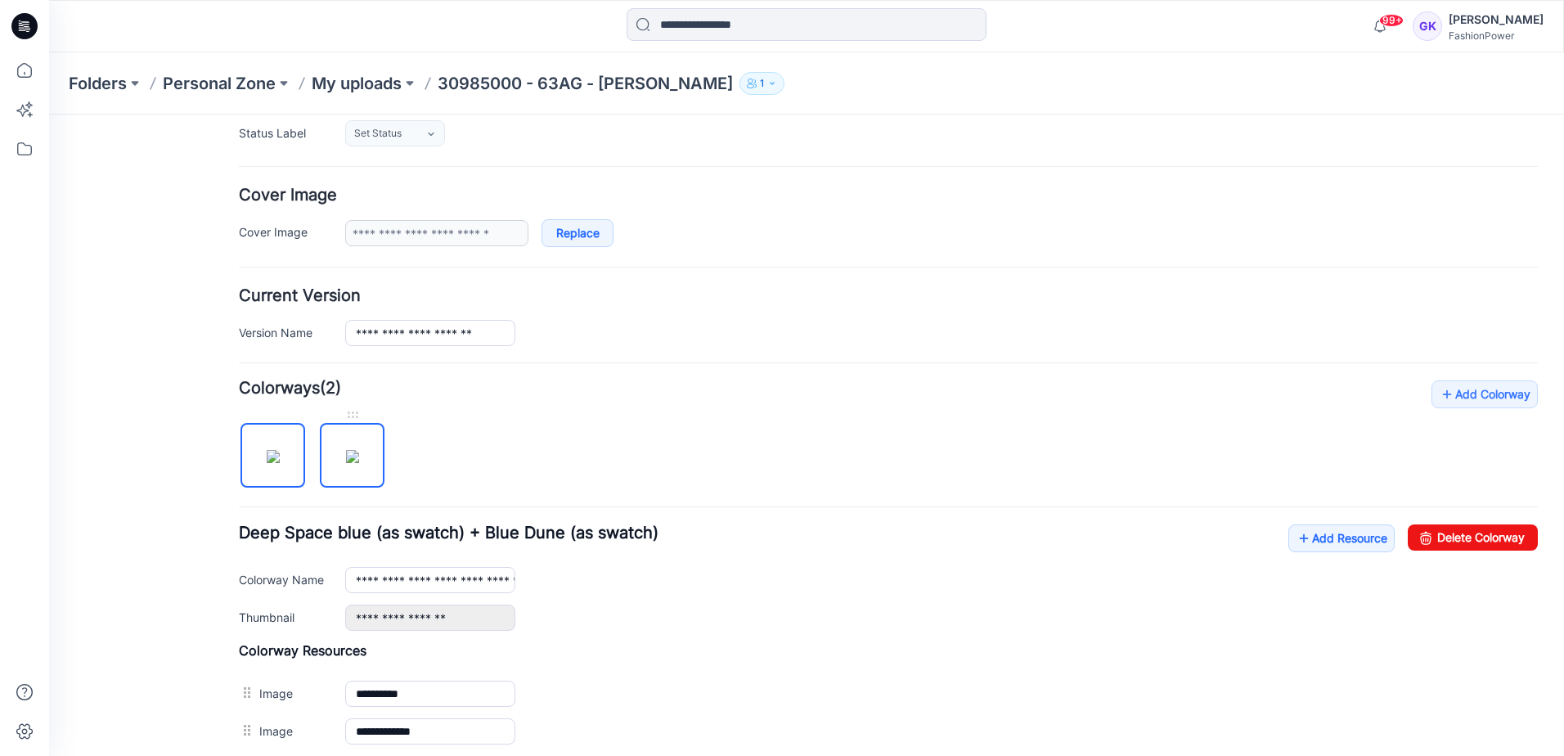
click at [359, 453] on img at bounding box center [352, 456] width 13 height 13
type input "**********"
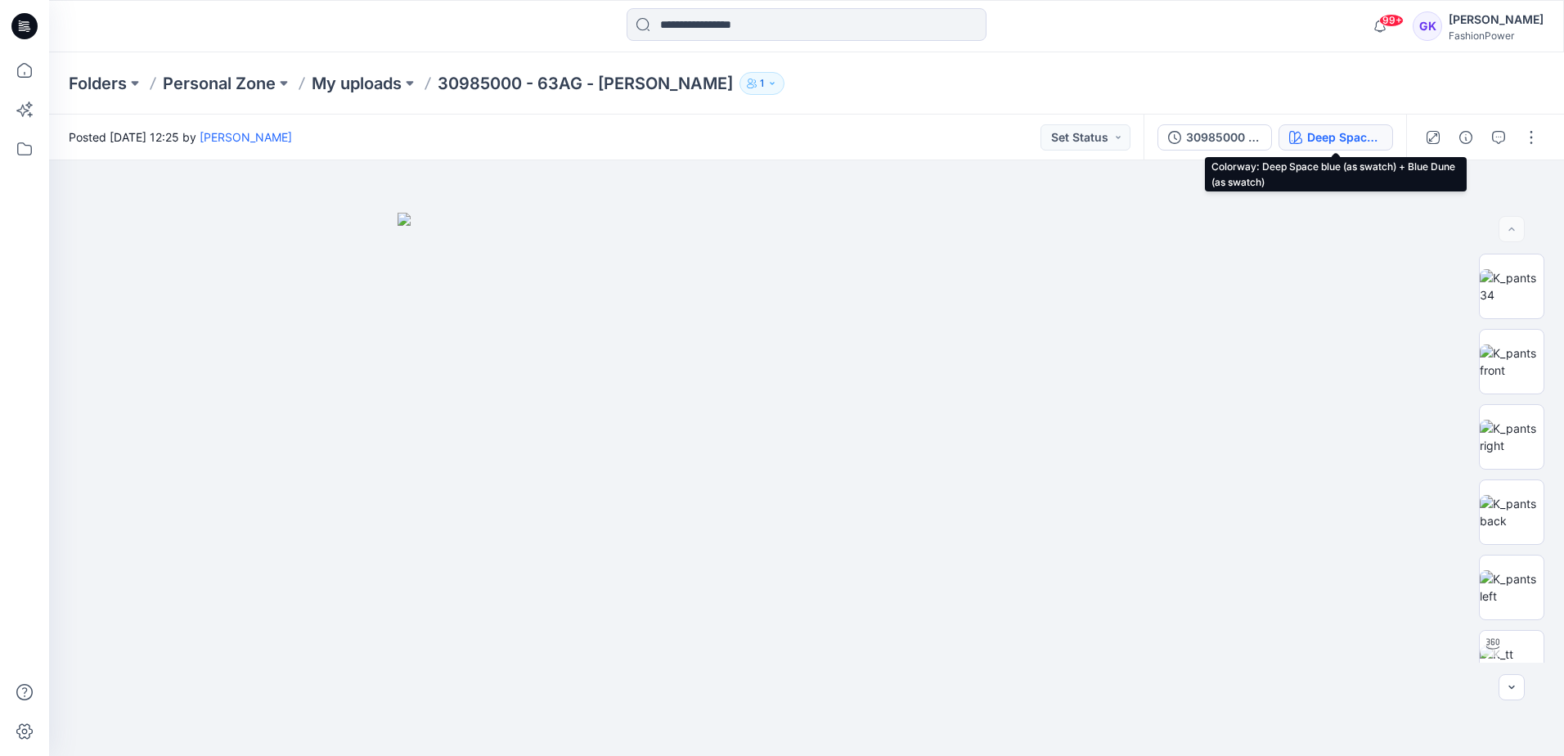
click at [1324, 135] on div "Deep Space blue (as swatch) + Blue Dune (as swatch)" at bounding box center [1344, 137] width 75 height 18
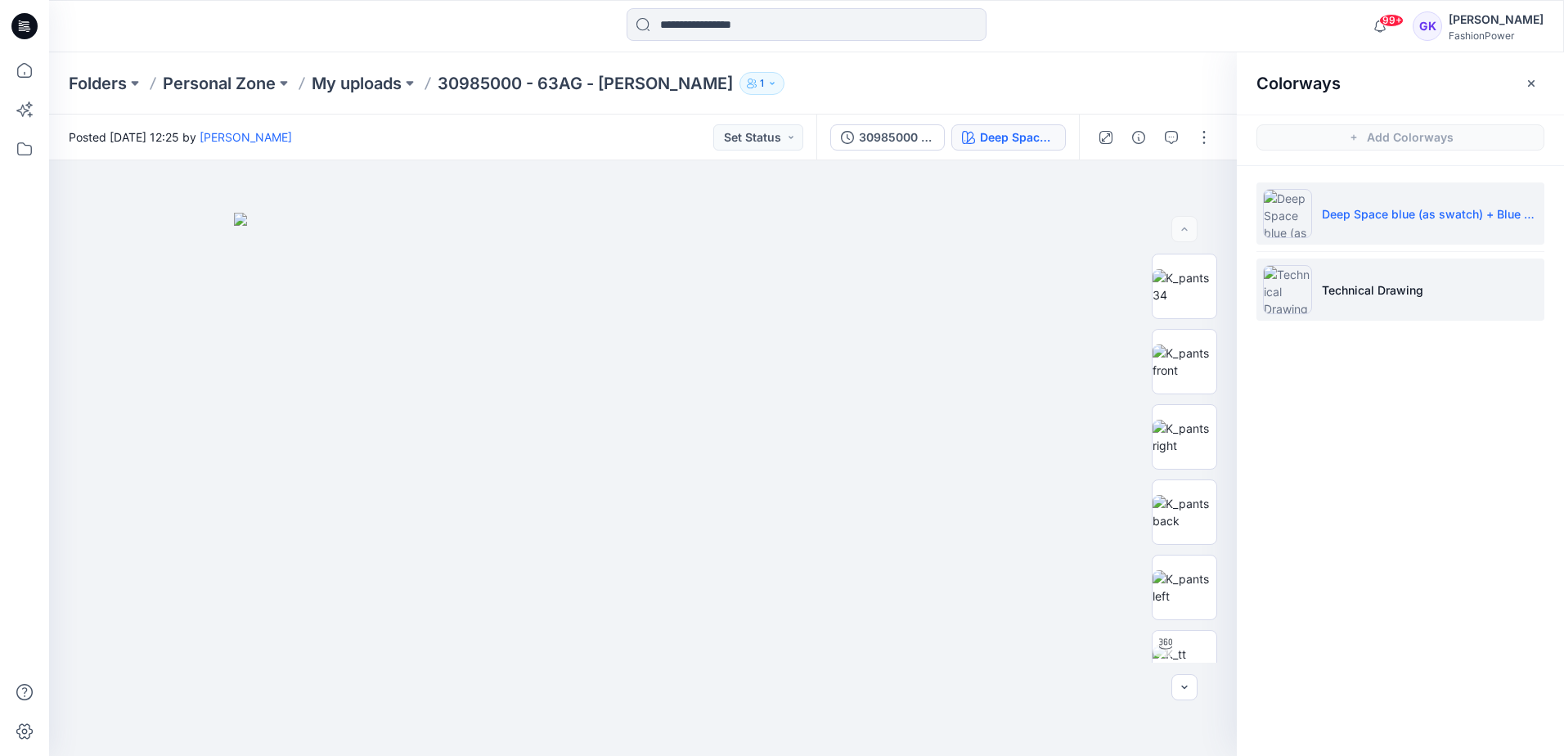
click at [1371, 278] on li "Technical Drawing" at bounding box center [1401, 290] width 288 height 62
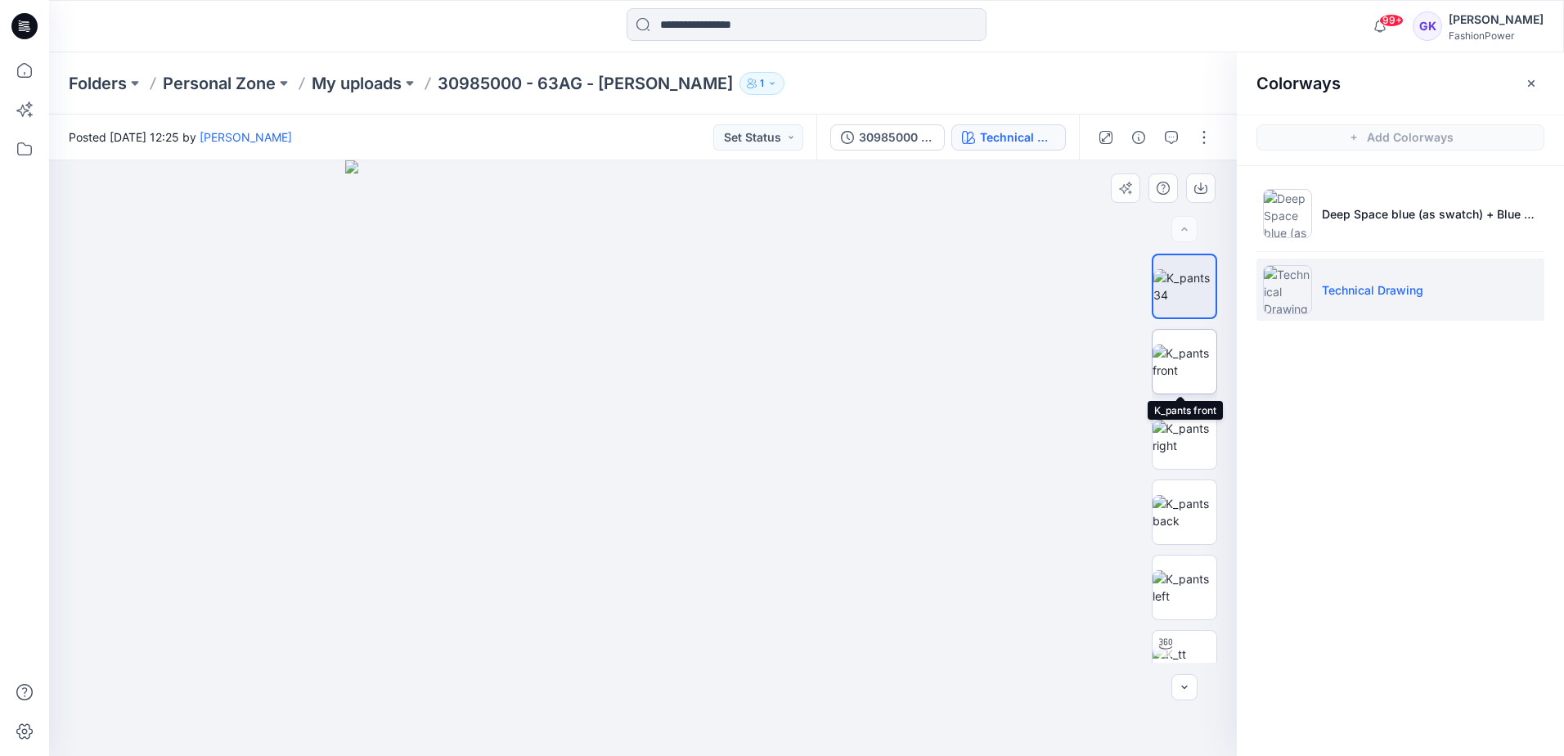
click at [1190, 356] on img at bounding box center [1185, 361] width 64 height 34
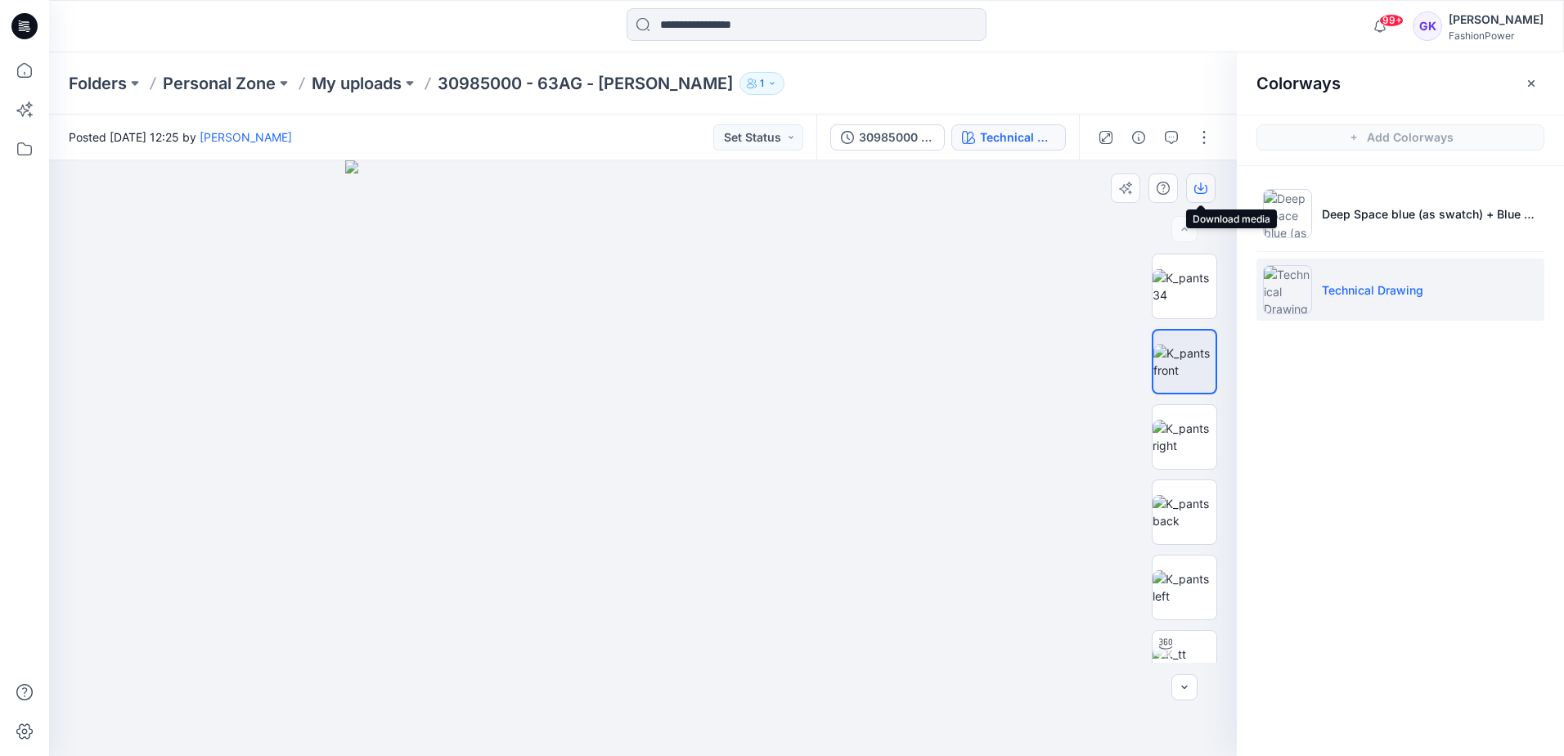
click at [1203, 185] on icon "button" at bounding box center [1200, 188] width 13 height 13
click at [1164, 516] on img at bounding box center [1185, 512] width 64 height 34
click at [1198, 183] on icon "button" at bounding box center [1200, 188] width 13 height 13
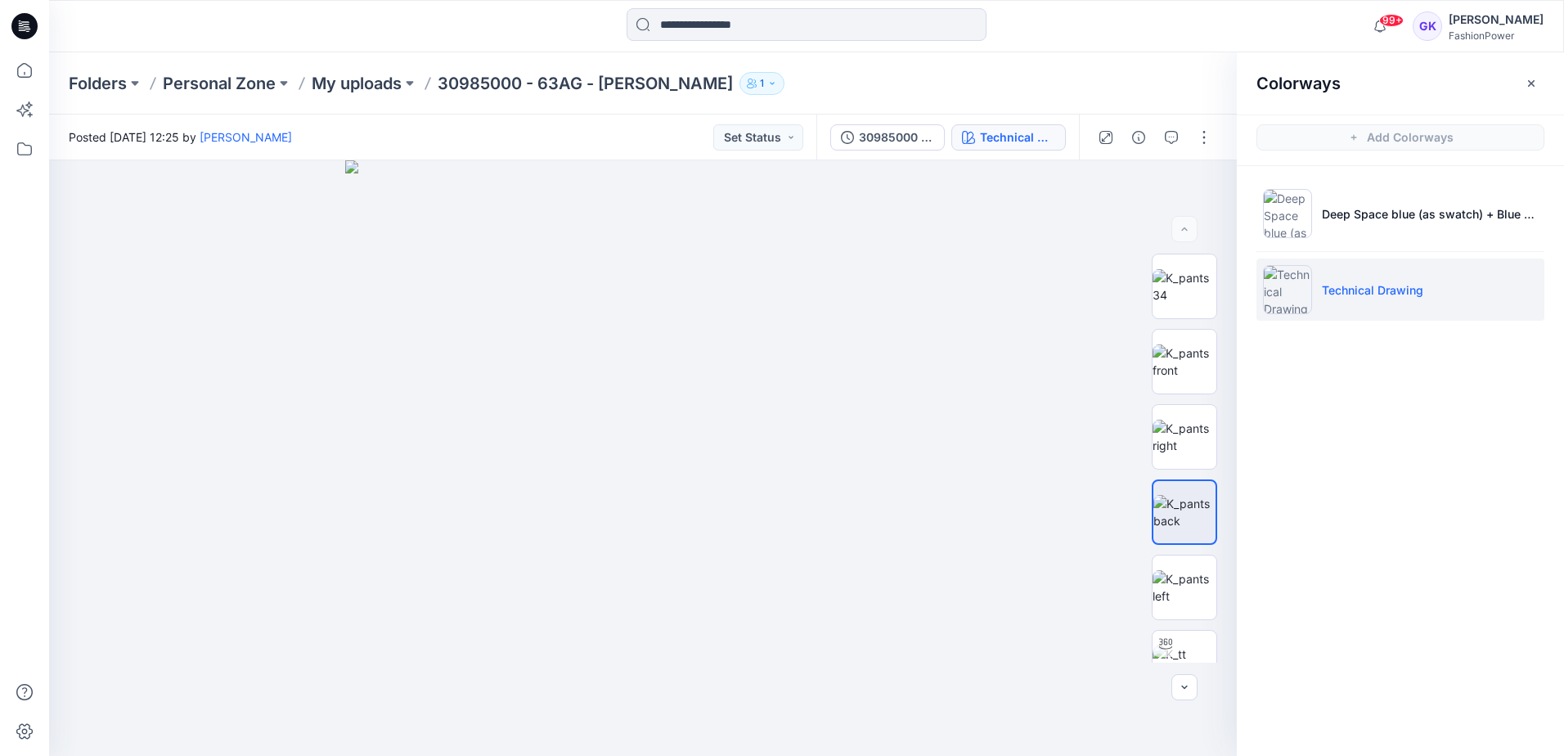
click at [1395, 578] on div "Colorways Add Colorways Deep Space blue (as swatch) + Blue Dune (as swatch) Tec…" at bounding box center [1400, 404] width 327 height 704
click at [1167, 599] on img at bounding box center [1185, 587] width 64 height 34
click at [1198, 183] on icon "button" at bounding box center [1200, 188] width 13 height 13
click at [368, 86] on p "My uploads" at bounding box center [357, 83] width 90 height 23
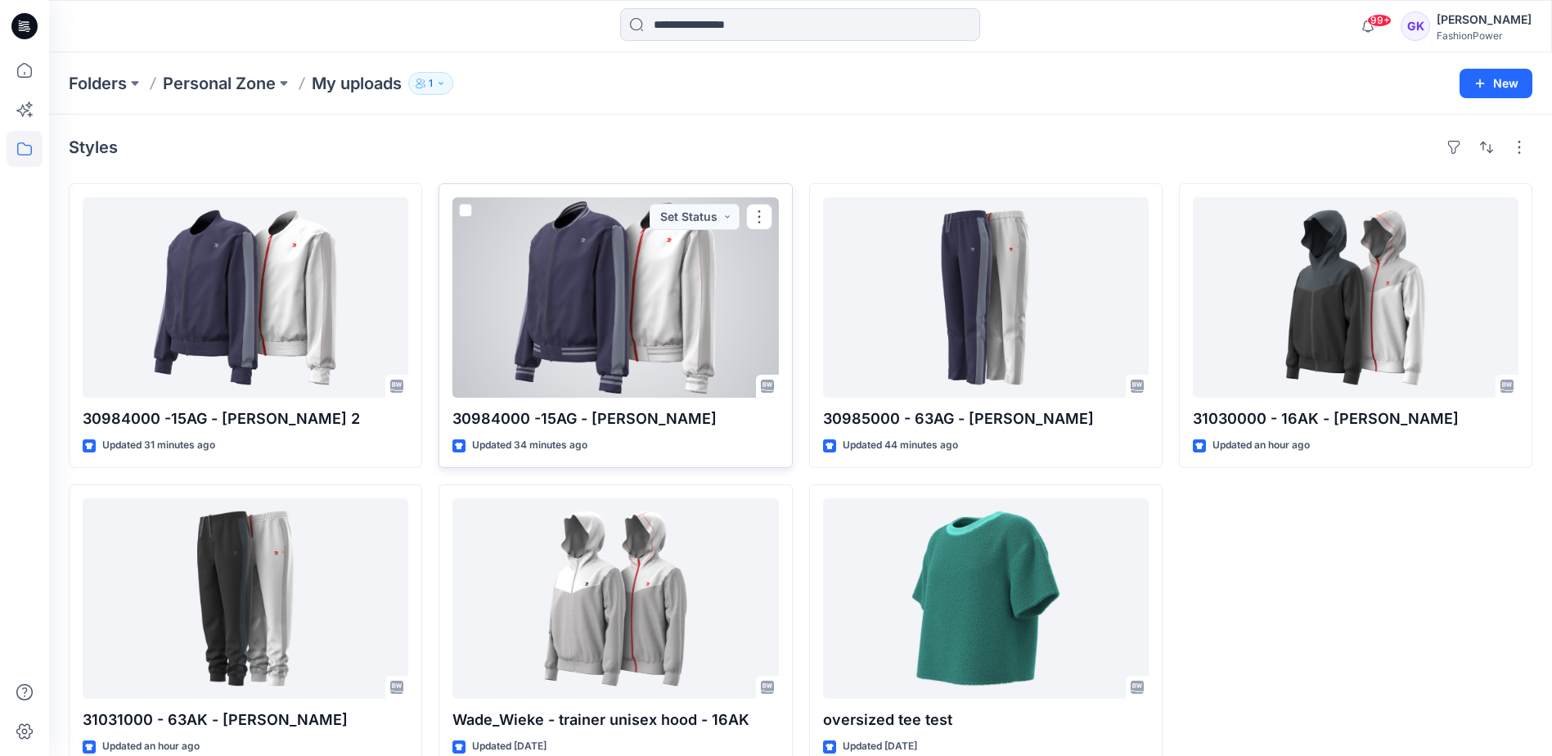
click at [672, 309] on div at bounding box center [615, 297] width 326 height 200
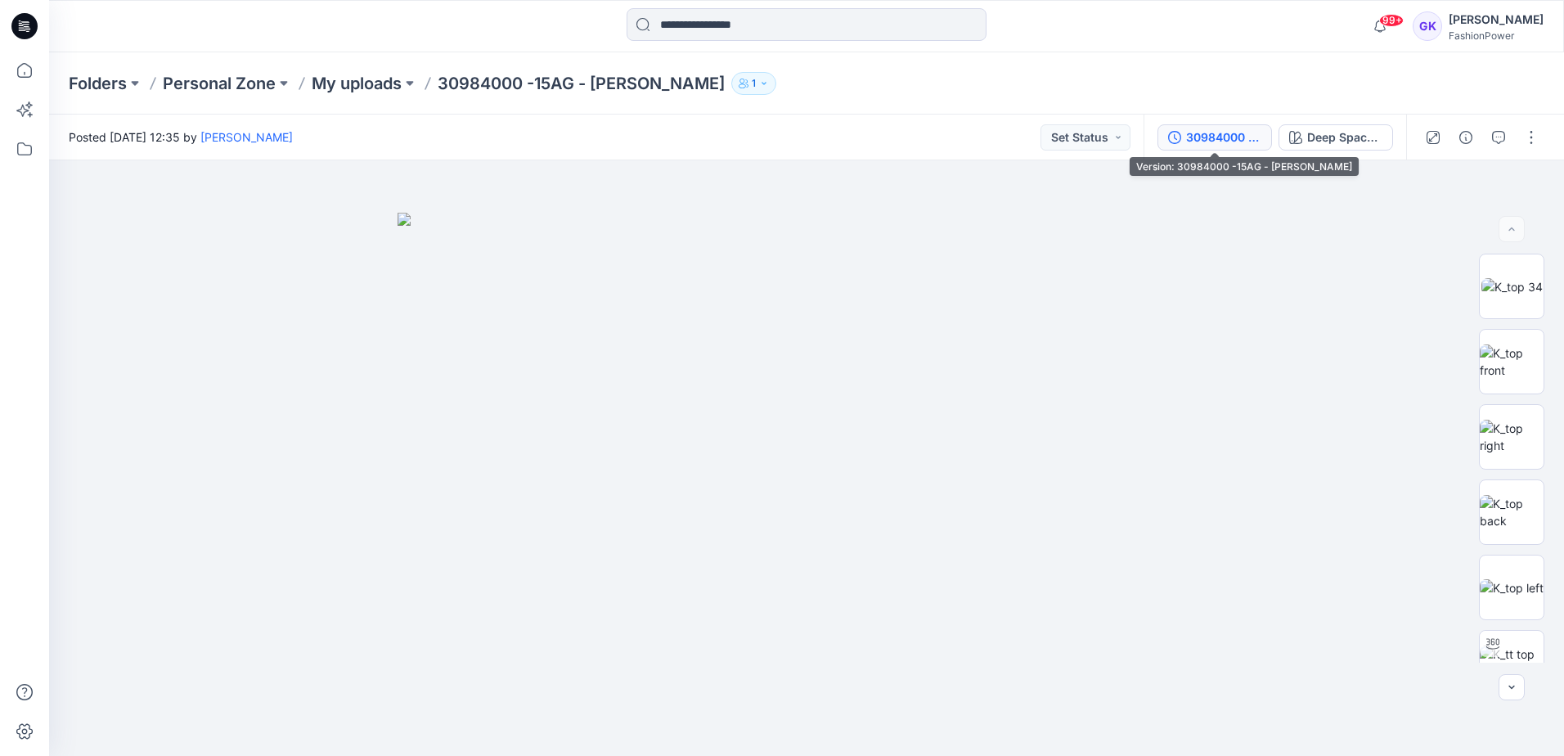
click at [1235, 133] on div "30984000 -15AG - [PERSON_NAME]" at bounding box center [1223, 137] width 75 height 18
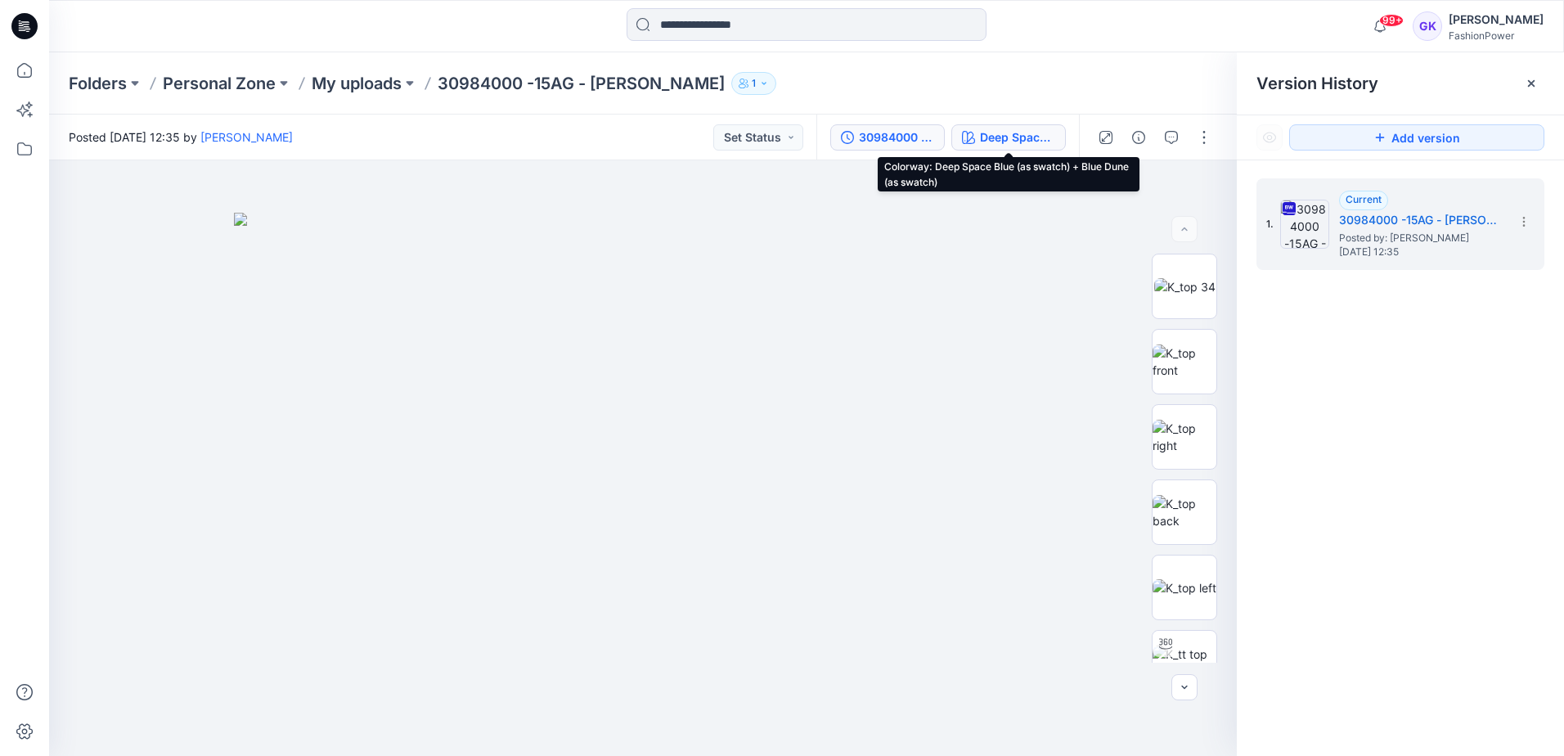
click at [990, 133] on div "Deep Space Blue (as swatch) + Blue Dune (as swatch)" at bounding box center [1017, 137] width 75 height 18
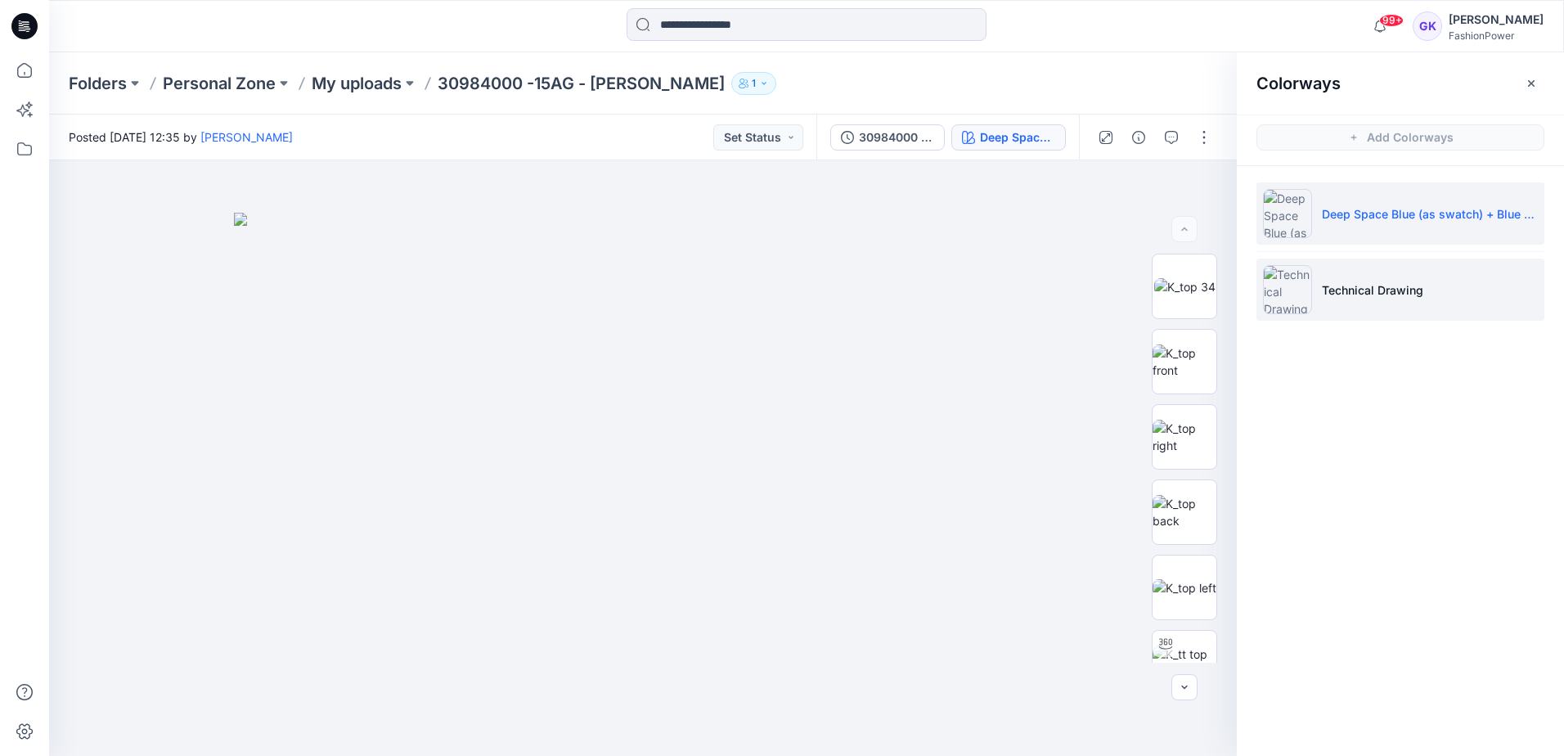
click at [1374, 284] on p "Technical Drawing" at bounding box center [1372, 289] width 101 height 17
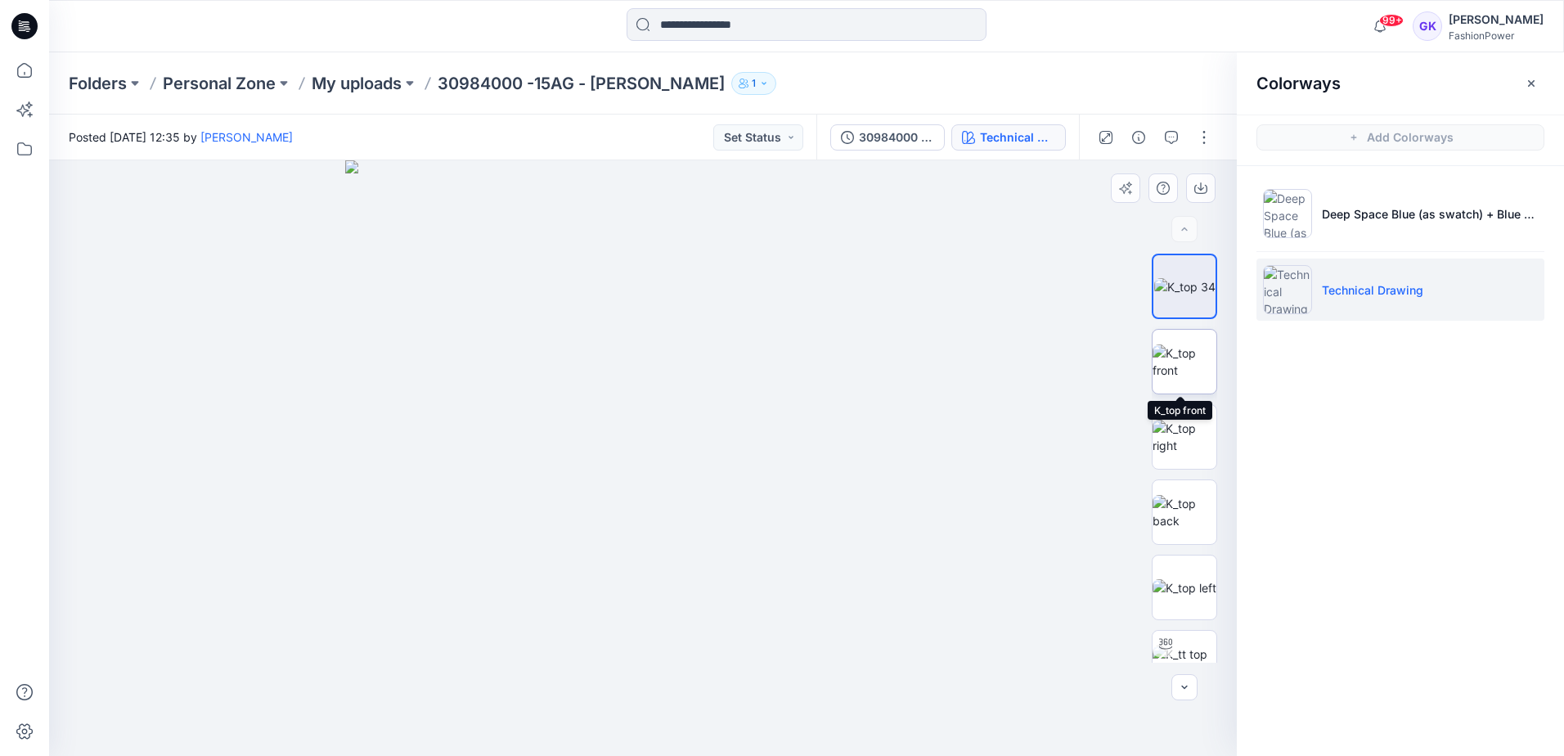
click at [1191, 359] on img at bounding box center [1185, 361] width 64 height 34
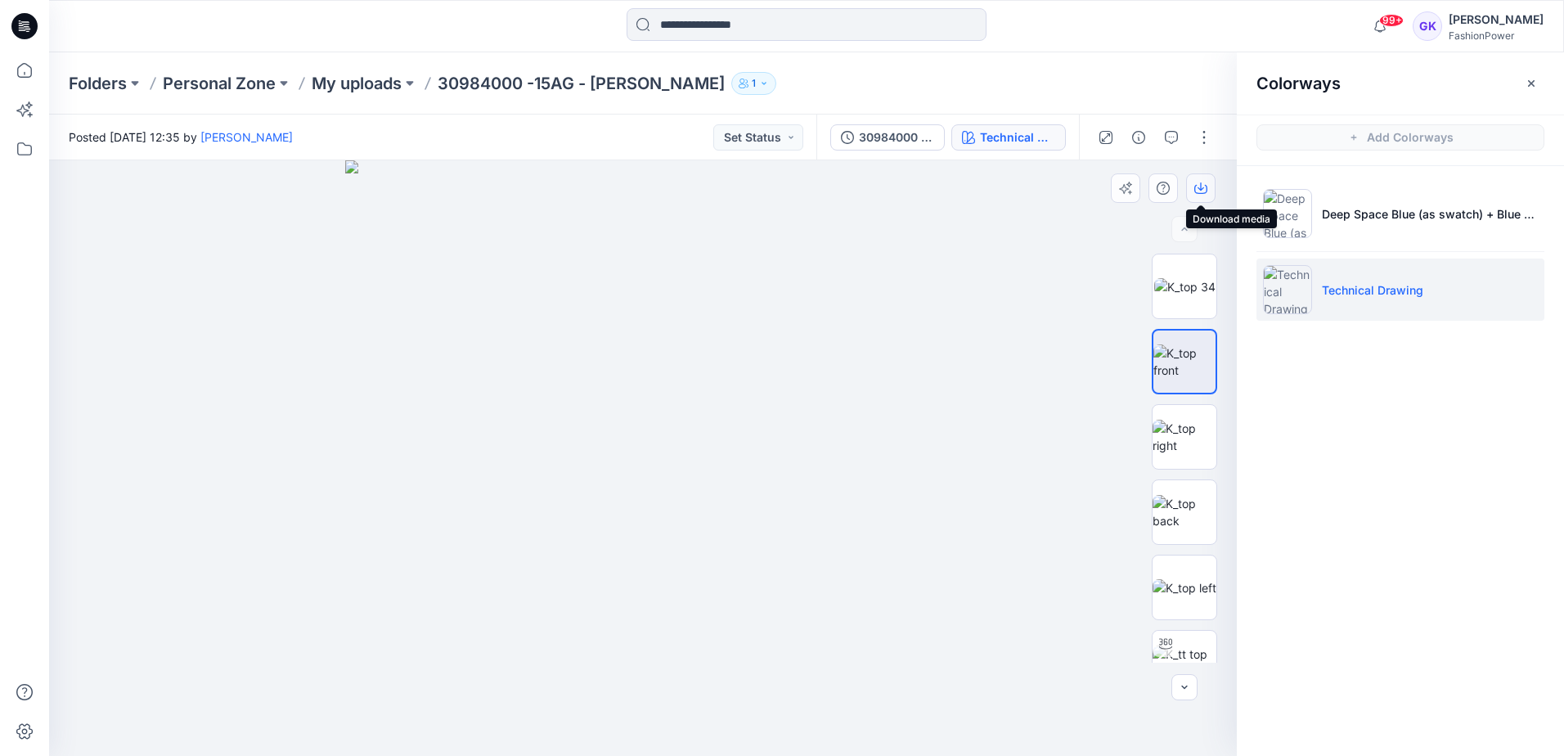
click at [1211, 188] on button "button" at bounding box center [1200, 187] width 29 height 29
click at [1179, 515] on img at bounding box center [1185, 512] width 64 height 34
click at [1204, 187] on icon "button" at bounding box center [1200, 188] width 13 height 13
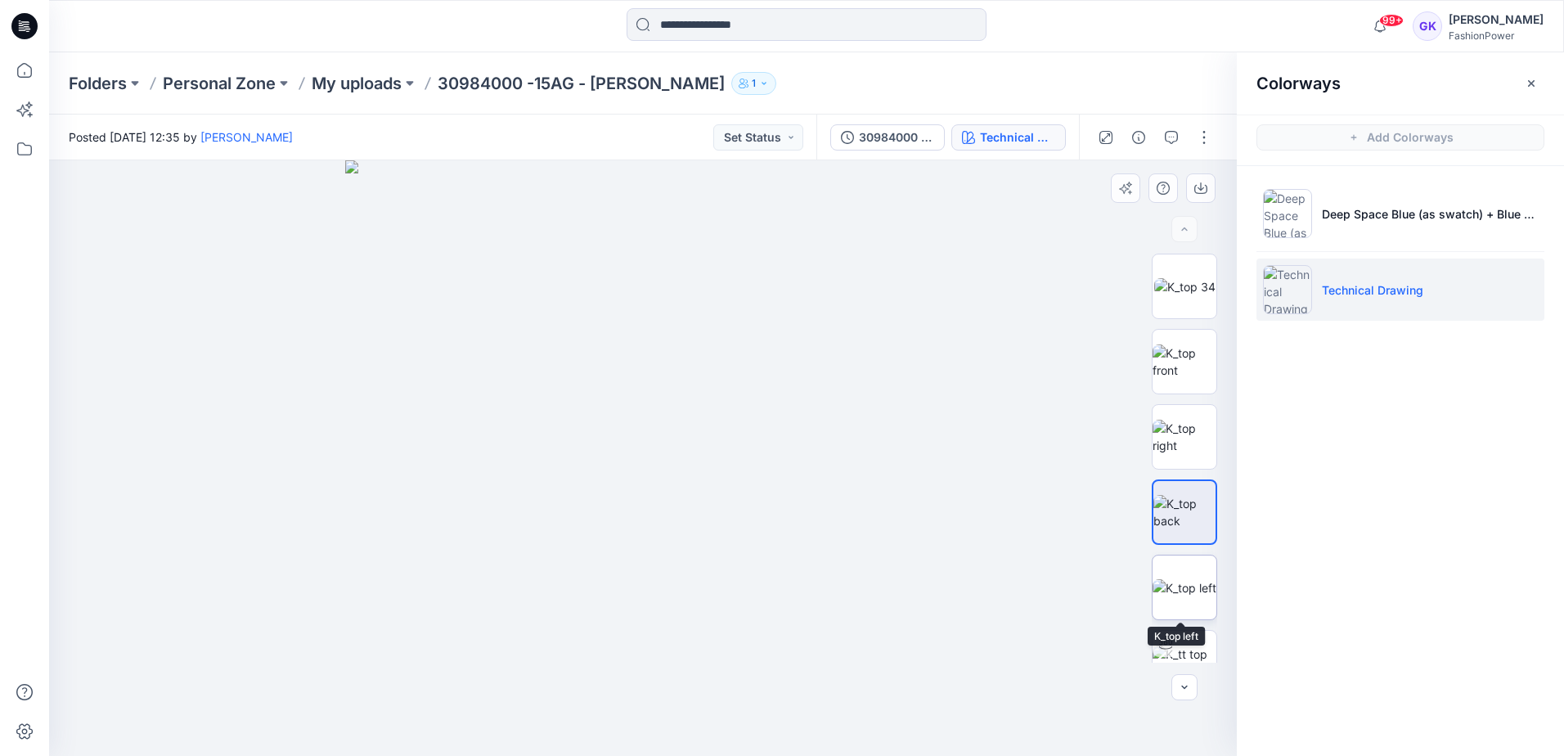
click at [1178, 591] on img at bounding box center [1185, 587] width 64 height 17
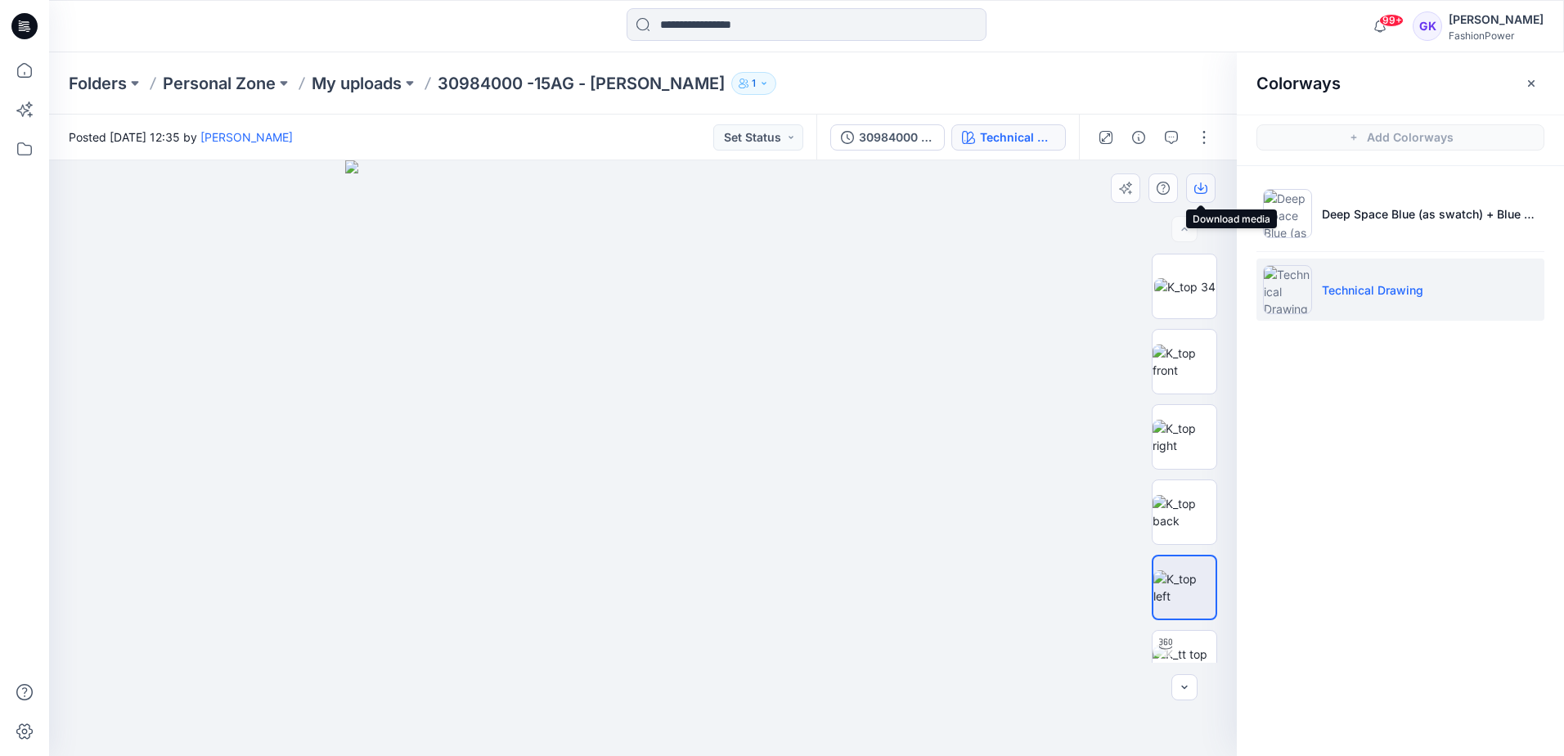
click at [1198, 190] on icon "button" at bounding box center [1200, 188] width 13 height 13
click at [1372, 654] on div "Colorways Add Colorways Deep Space Blue (as swatch) + Blue Dune (as swatch) Tec…" at bounding box center [1400, 404] width 327 height 704
click at [369, 88] on p "My uploads" at bounding box center [357, 83] width 90 height 23
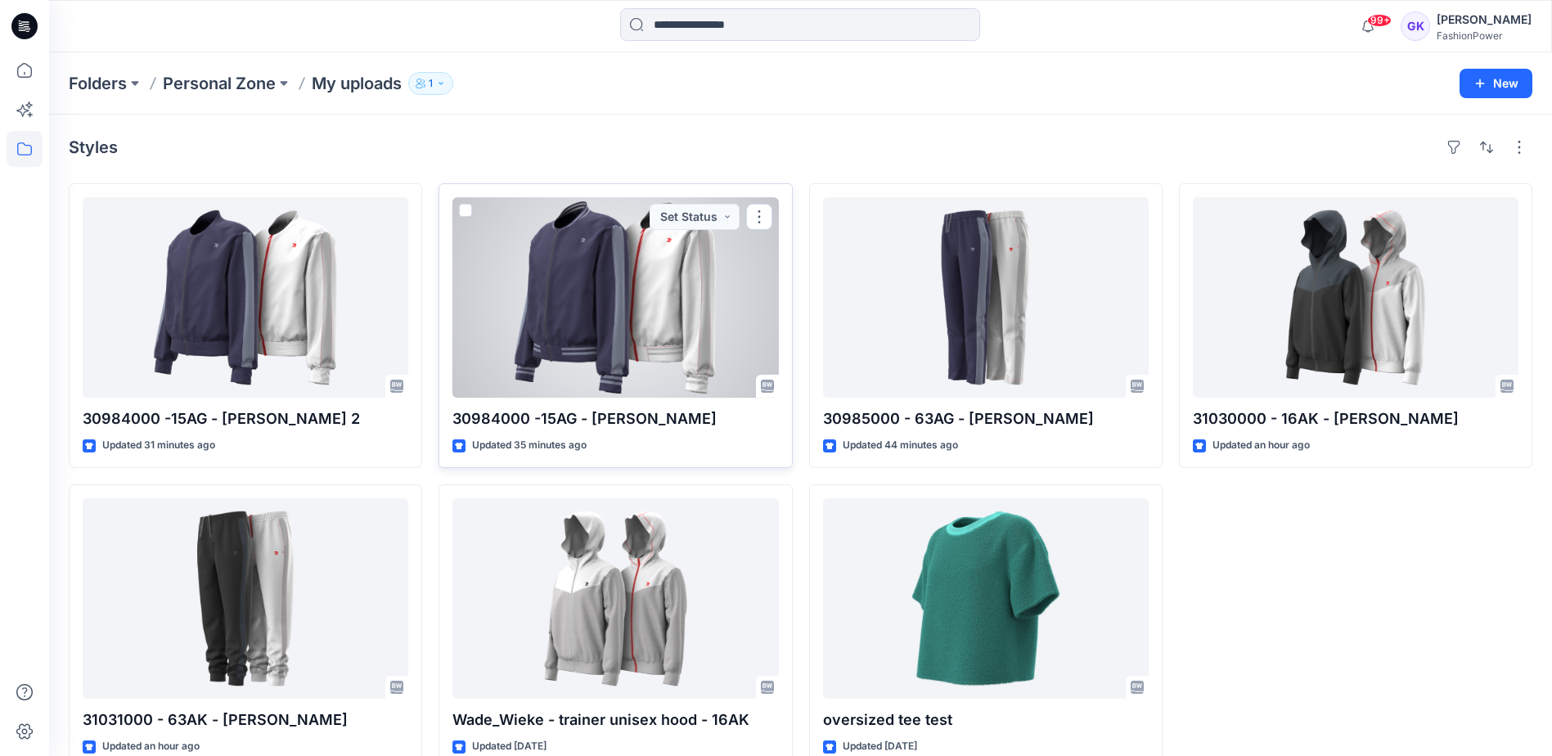
click at [611, 340] on div at bounding box center [615, 297] width 326 height 200
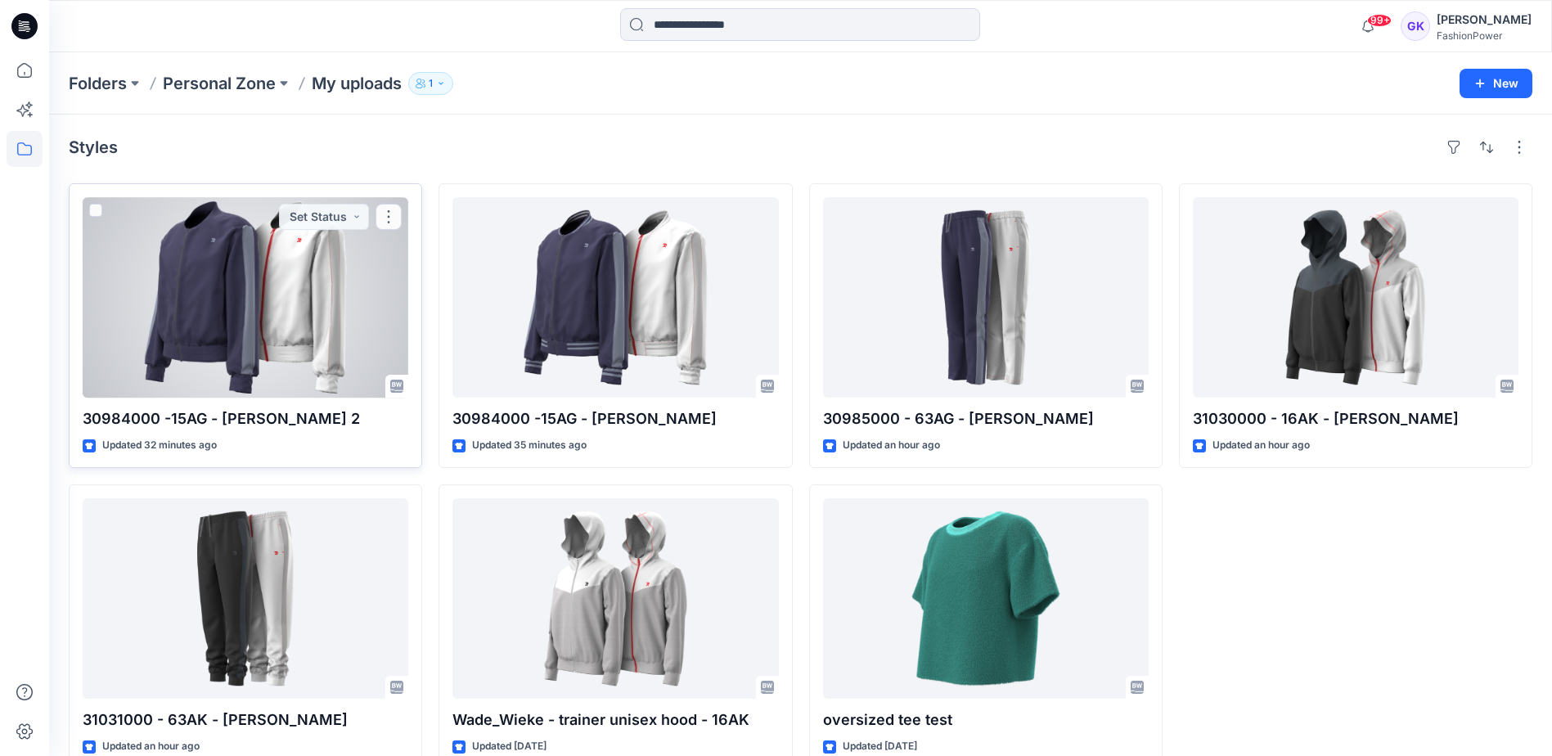
click at [156, 319] on div at bounding box center [246, 297] width 326 height 200
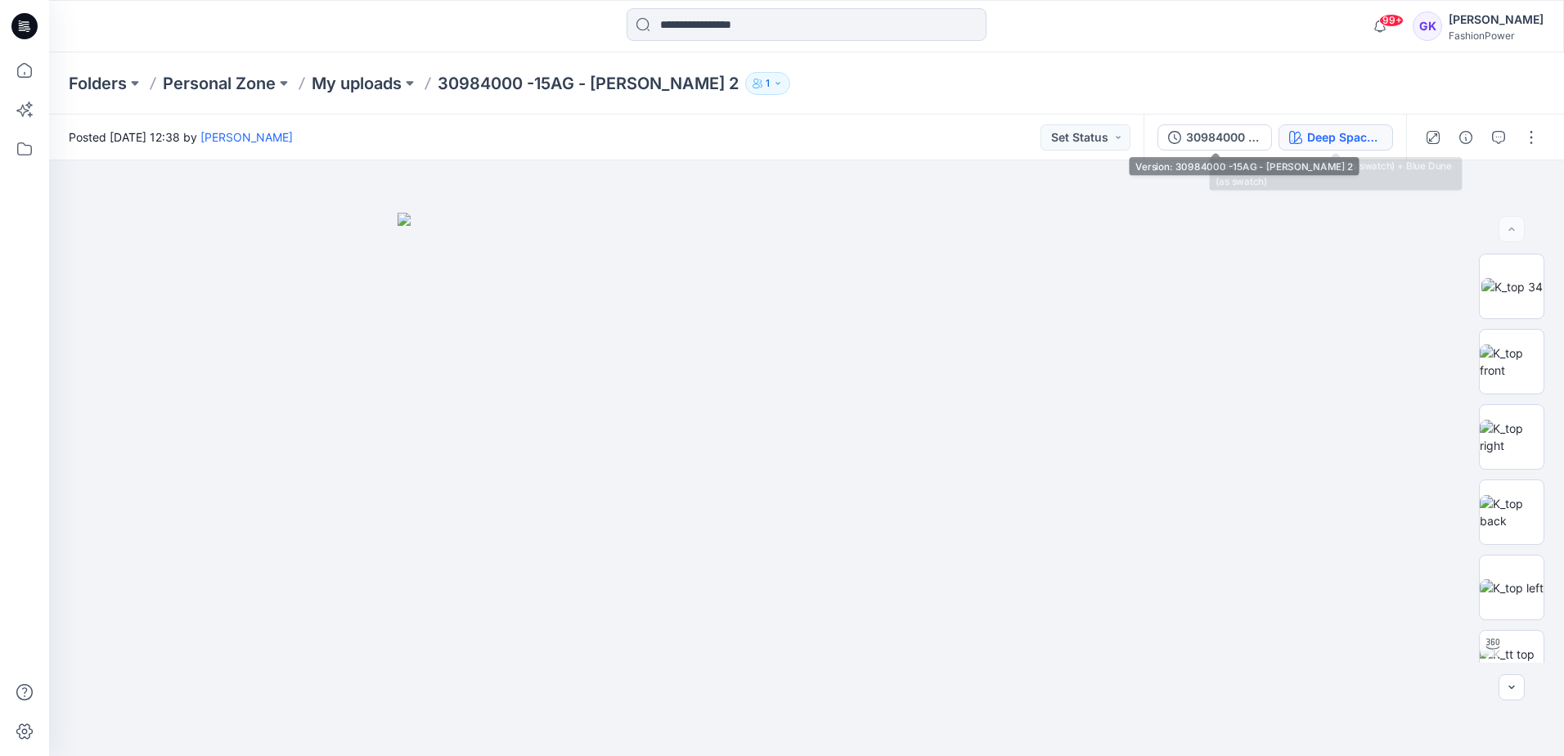
click at [1319, 135] on div "Deep Space Blue (as swatch) + Blue Dune (as swatch)" at bounding box center [1344, 137] width 75 height 18
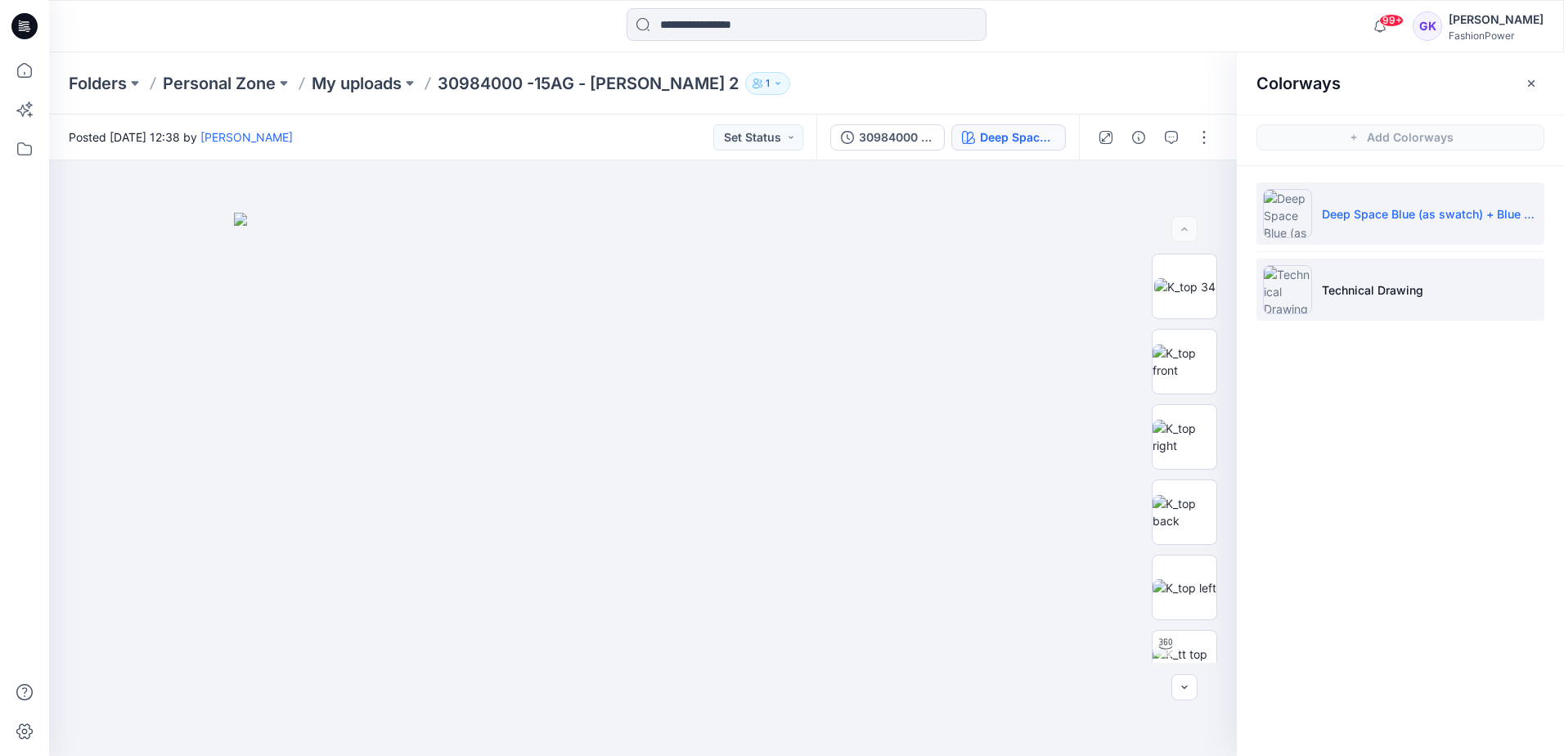
click at [1357, 286] on p "Technical Drawing" at bounding box center [1372, 289] width 101 height 17
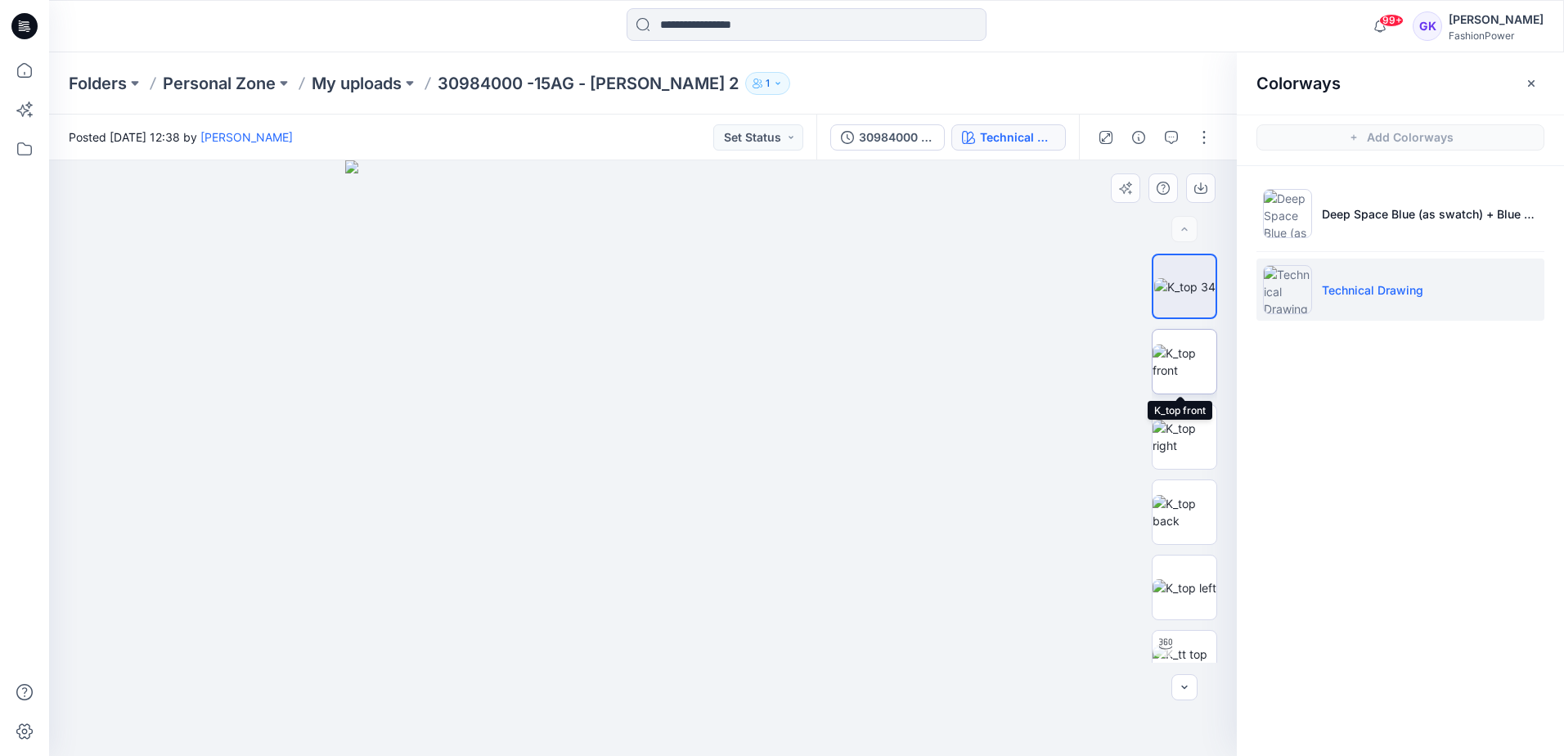
click at [1201, 355] on img at bounding box center [1185, 361] width 64 height 34
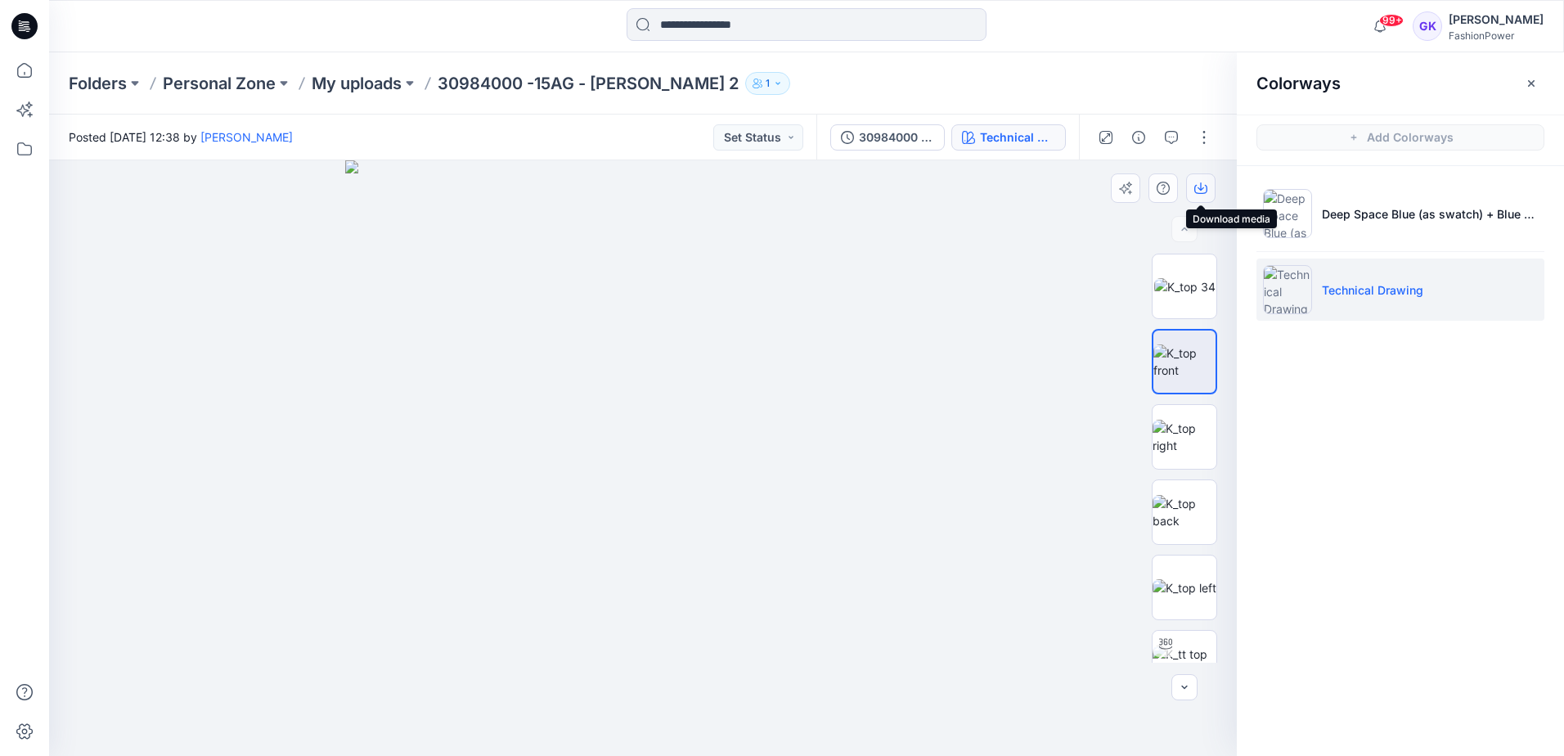
click at [1203, 186] on icon "button" at bounding box center [1200, 188] width 13 height 13
click at [1178, 524] on img at bounding box center [1185, 512] width 64 height 34
click at [1198, 195] on button "button" at bounding box center [1200, 187] width 29 height 29
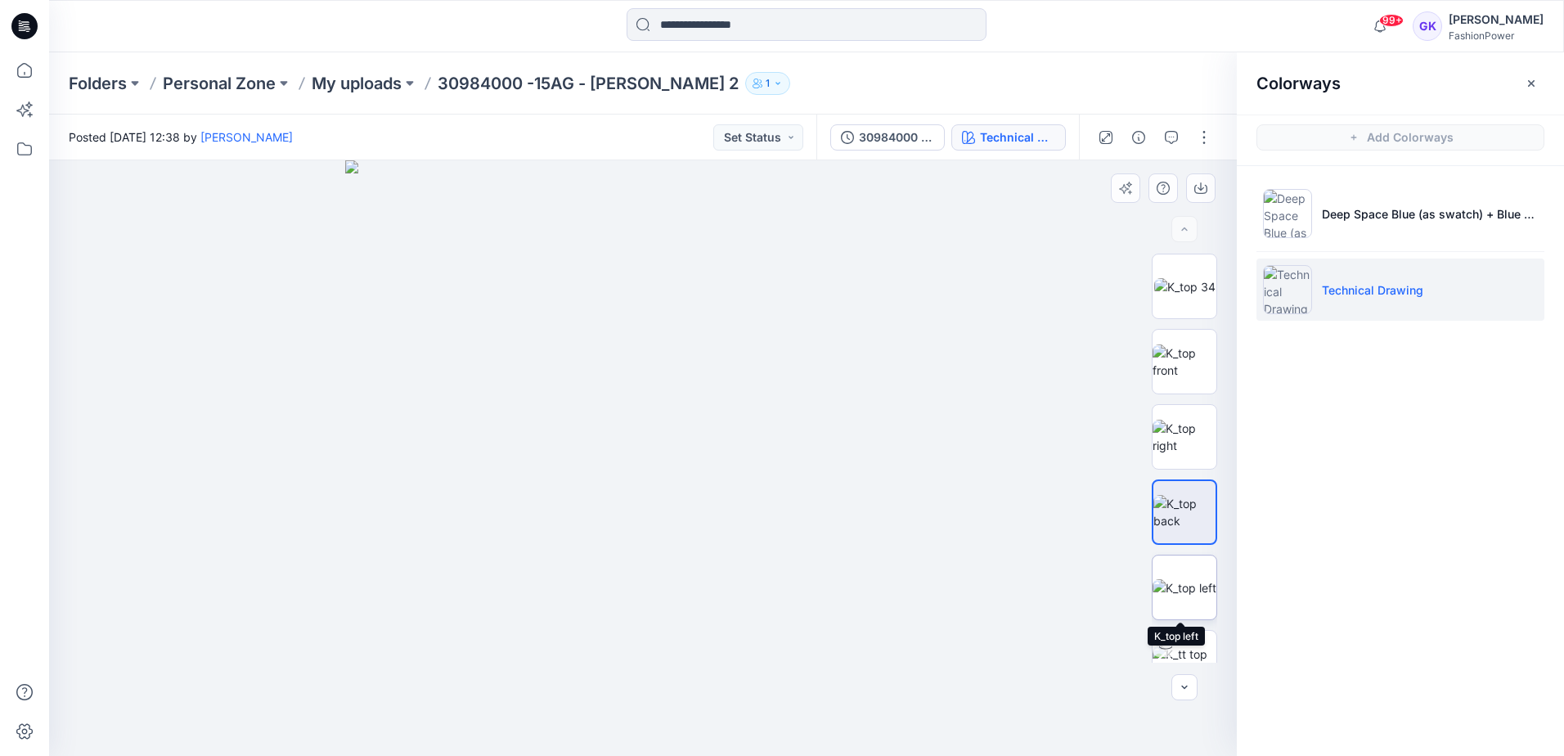
click at [1188, 596] on img at bounding box center [1185, 587] width 64 height 17
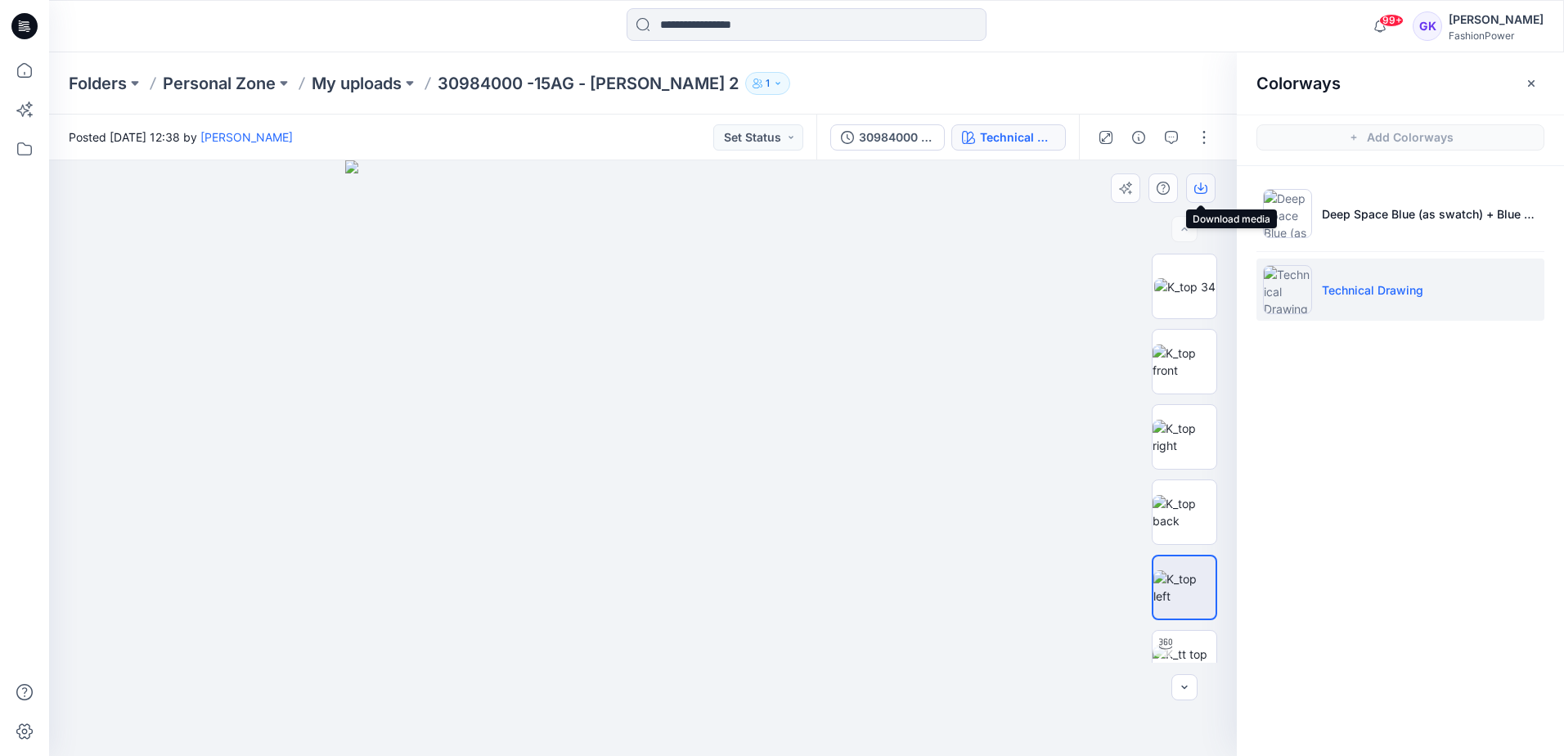
click at [1203, 182] on icon "button" at bounding box center [1200, 188] width 13 height 13
click at [251, 83] on p "Personal Zone" at bounding box center [219, 83] width 113 height 23
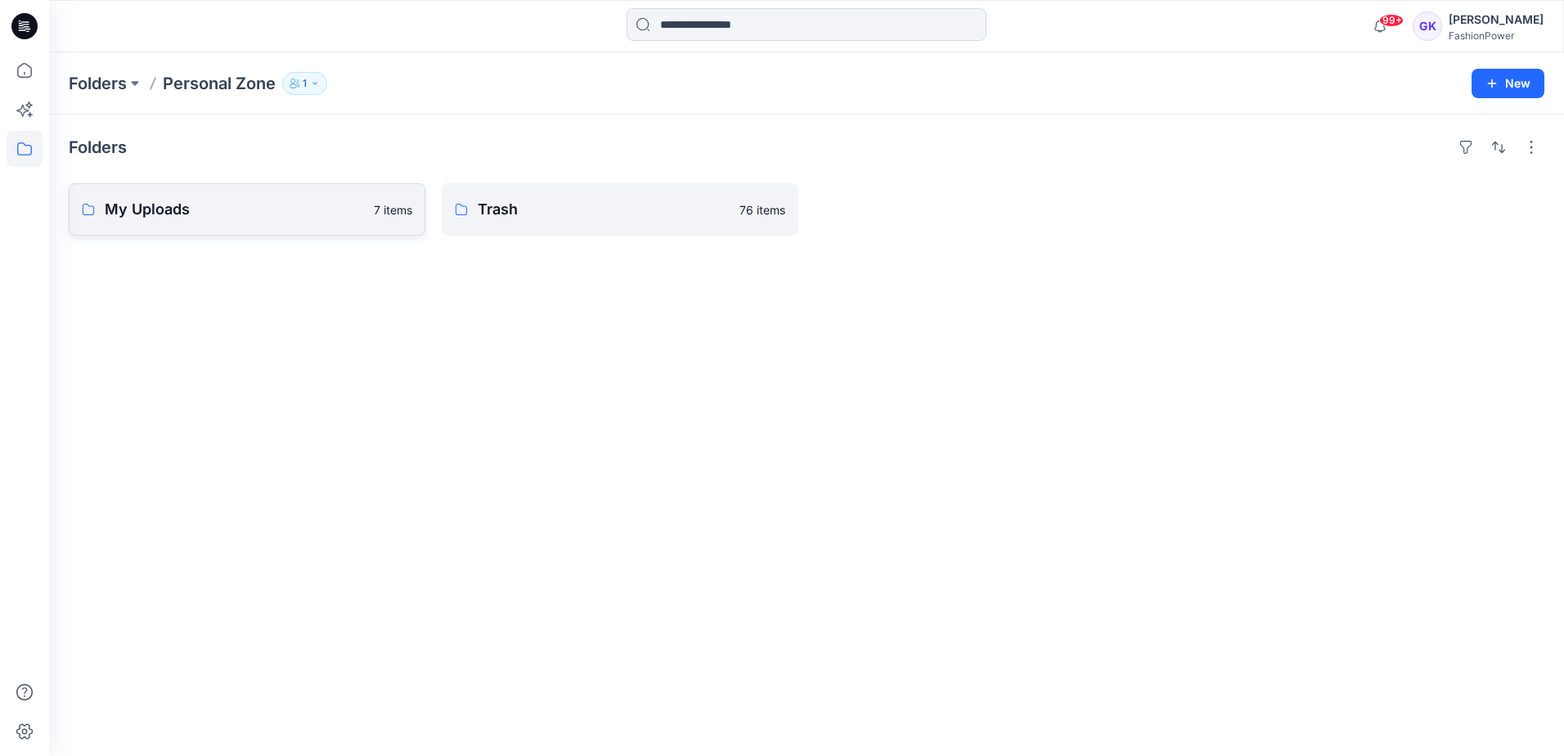
click at [294, 197] on link "My Uploads 7 items" at bounding box center [247, 209] width 357 height 52
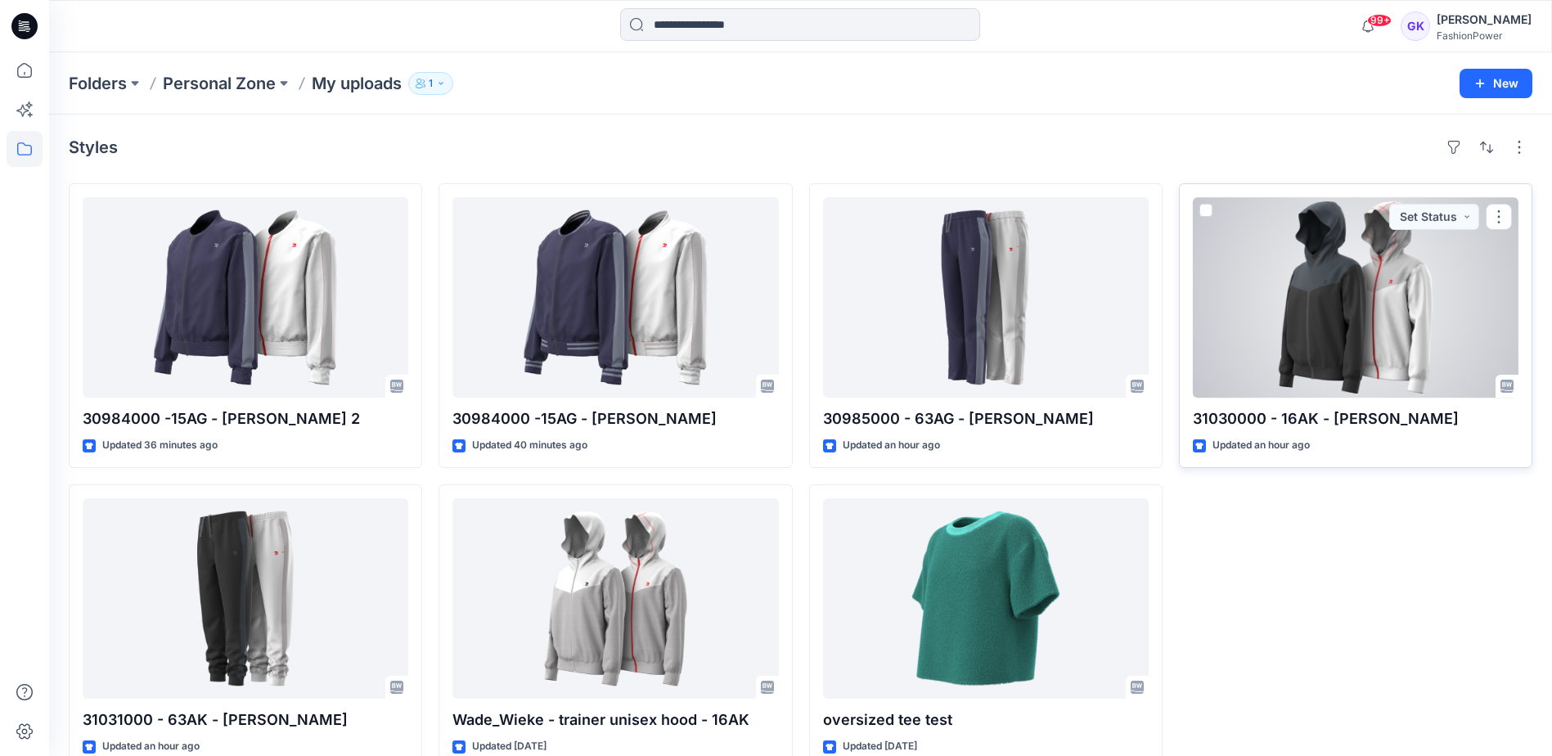
click at [1297, 292] on div at bounding box center [1356, 297] width 326 height 200
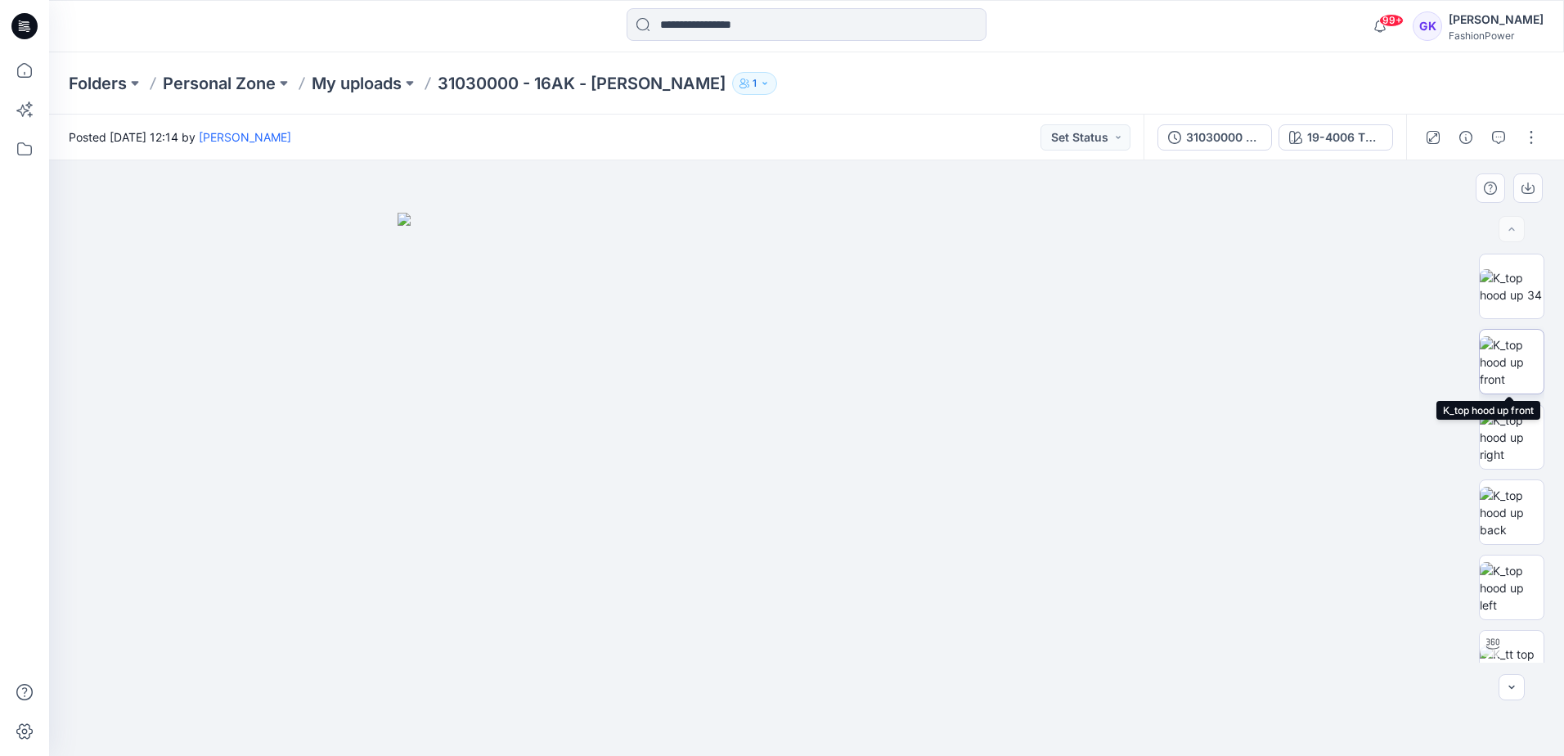
click at [1514, 367] on img at bounding box center [1512, 362] width 64 height 52
click at [1531, 186] on icon "button" at bounding box center [1528, 188] width 13 height 13
click at [1515, 497] on img at bounding box center [1512, 513] width 64 height 52
click at [1533, 190] on icon "button" at bounding box center [1528, 188] width 13 height 13
click at [1505, 602] on img at bounding box center [1512, 588] width 64 height 52
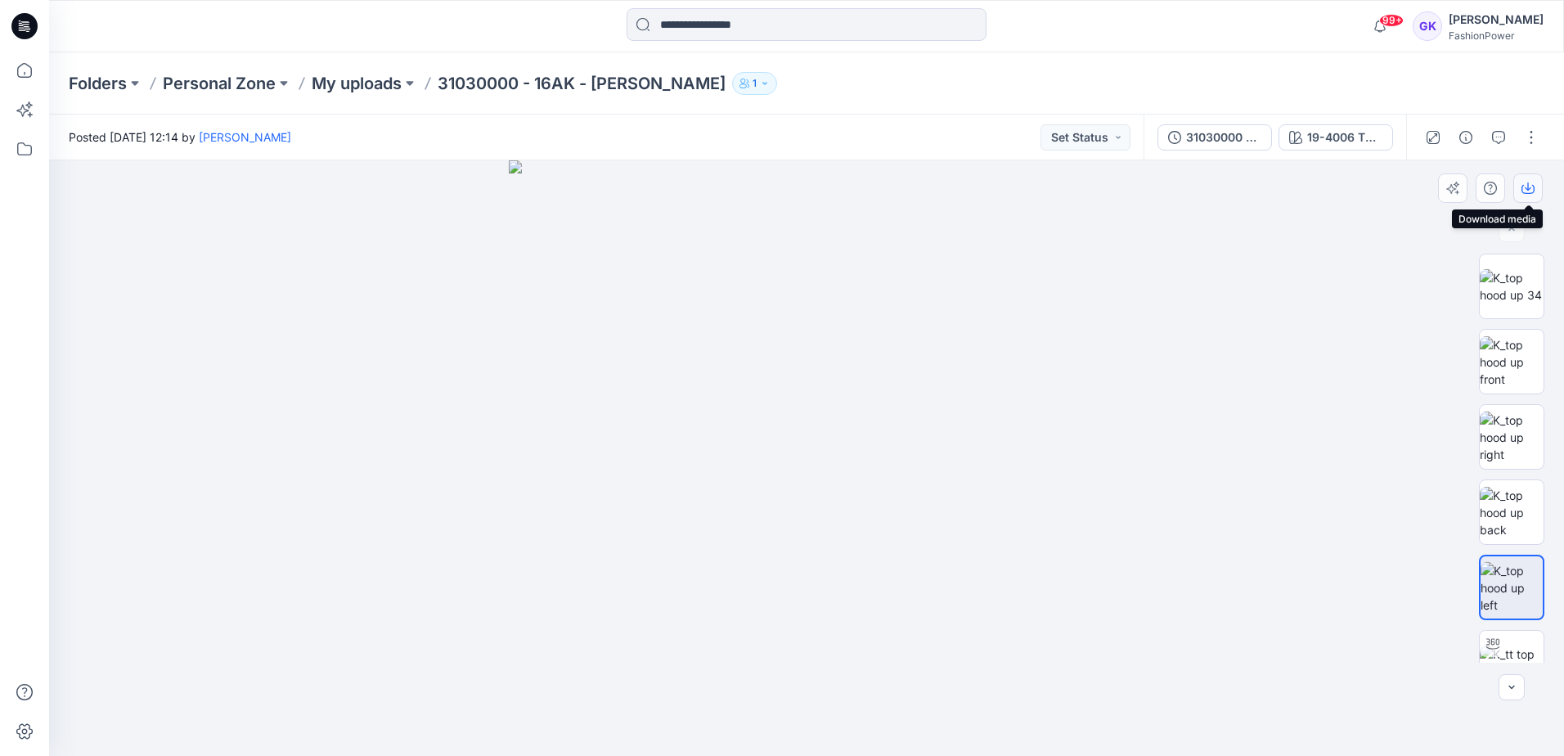
click at [1521, 192] on button "button" at bounding box center [1527, 187] width 29 height 29
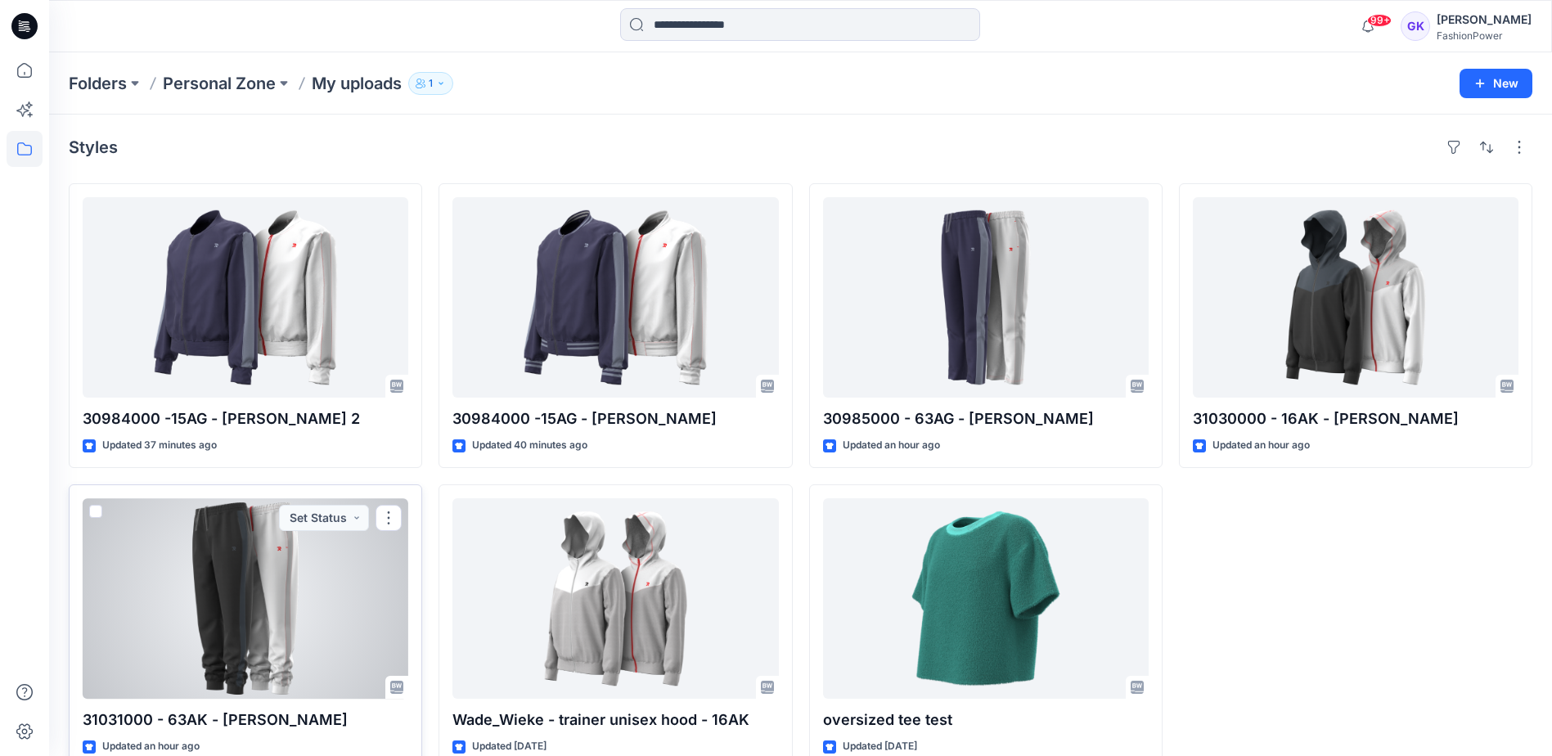
click at [321, 596] on div at bounding box center [246, 598] width 326 height 200
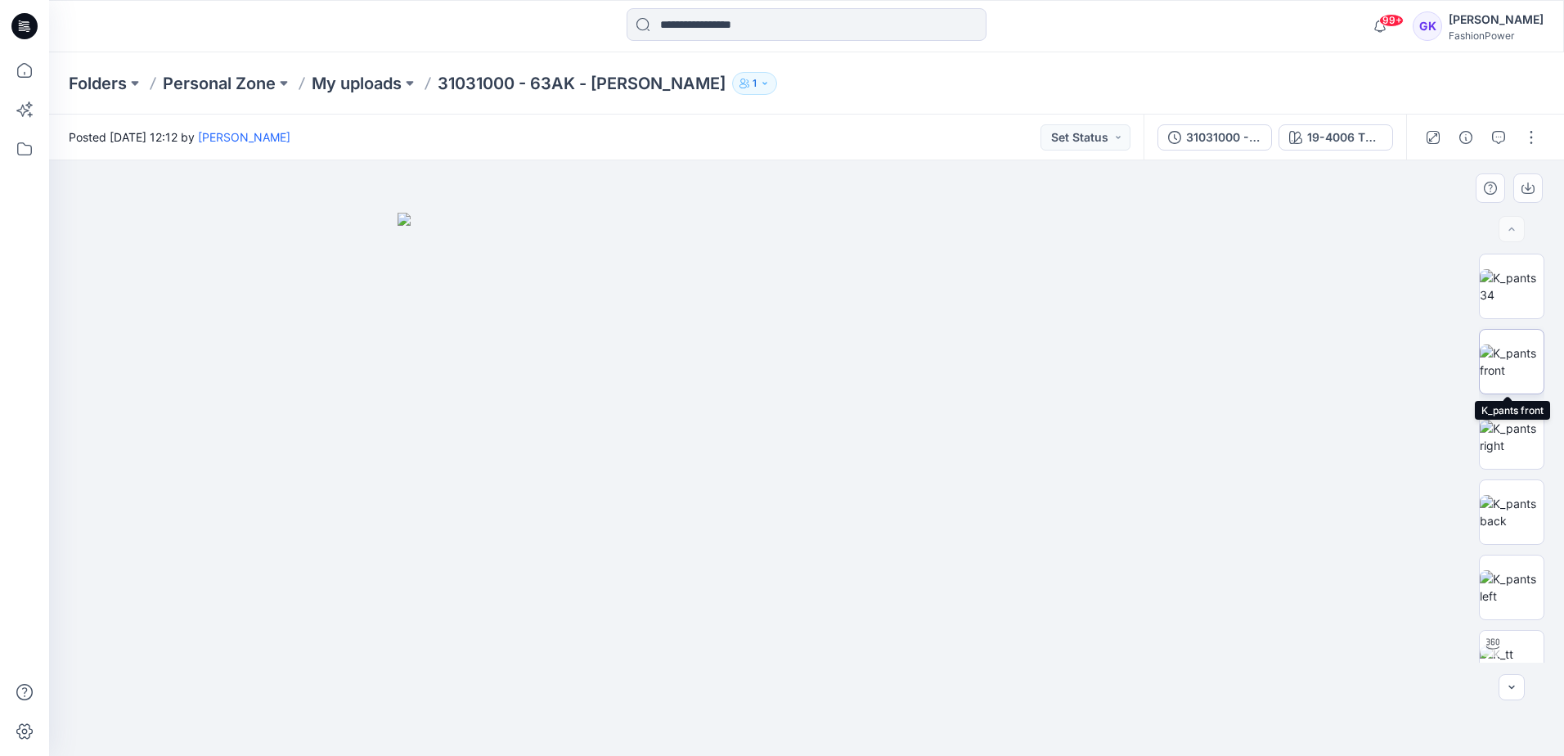
click at [1506, 355] on img at bounding box center [1512, 361] width 64 height 34
click at [1523, 190] on icon "button" at bounding box center [1528, 188] width 13 height 13
click at [1496, 509] on img at bounding box center [1512, 512] width 64 height 34
click at [1526, 186] on icon "button" at bounding box center [1528, 188] width 13 height 13
drag, startPoint x: 1517, startPoint y: 598, endPoint x: 1521, endPoint y: 582, distance: 16.9
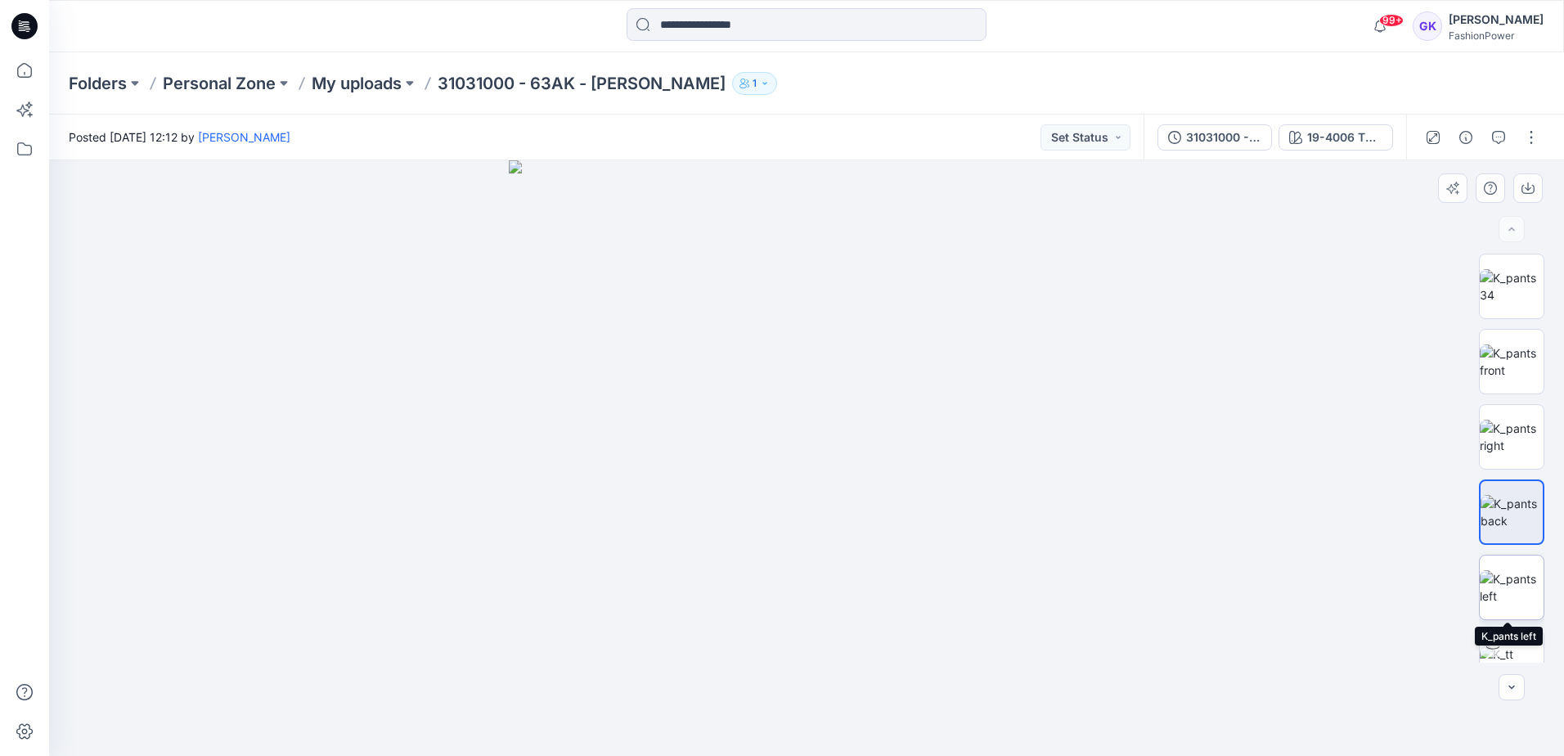
click at [1517, 598] on img at bounding box center [1512, 587] width 64 height 34
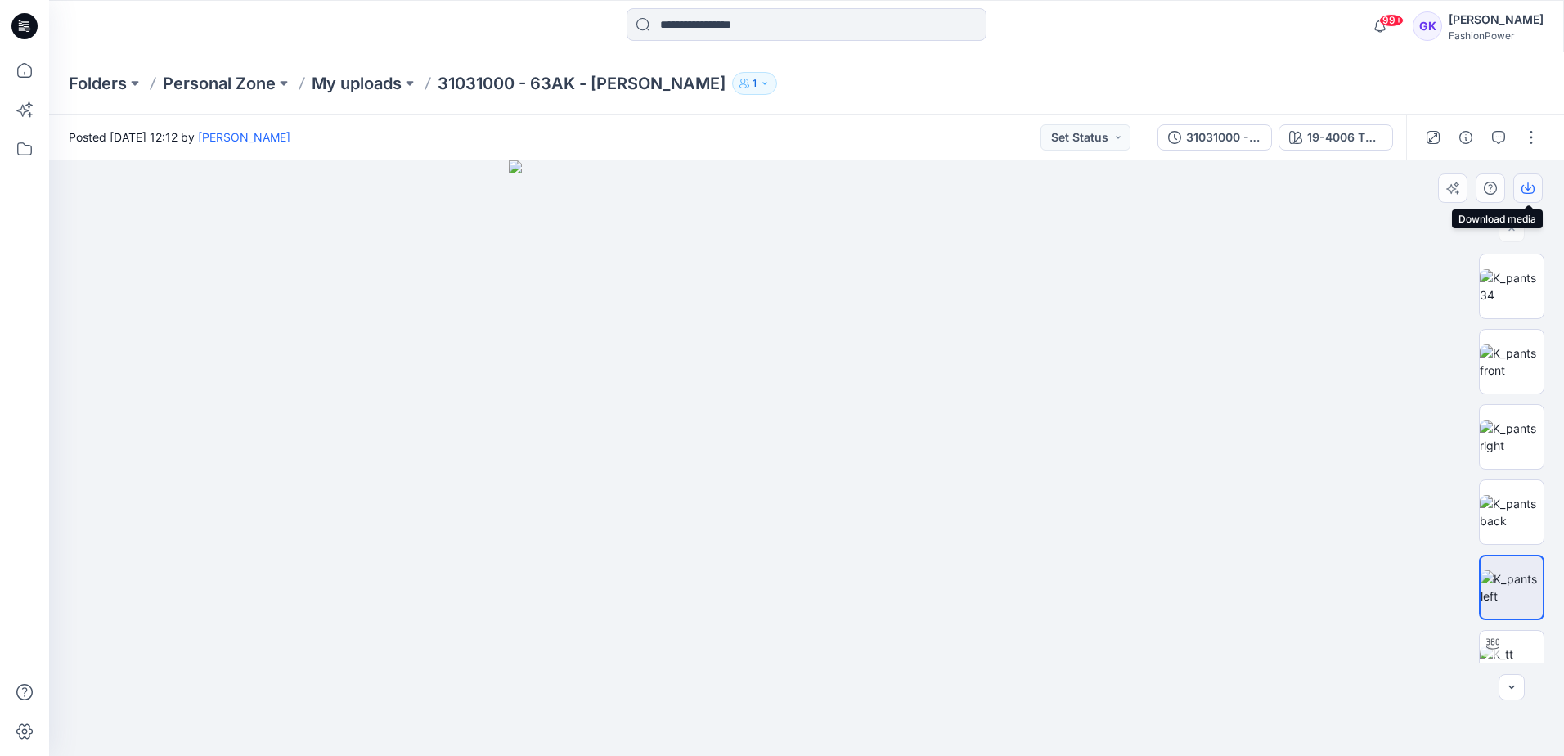
click at [1525, 185] on icon "button" at bounding box center [1528, 188] width 13 height 13
click at [1178, 680] on div at bounding box center [806, 458] width 1515 height 596
click at [1305, 139] on button "19-4006 TPG Caviar + Grey" at bounding box center [1336, 137] width 115 height 26
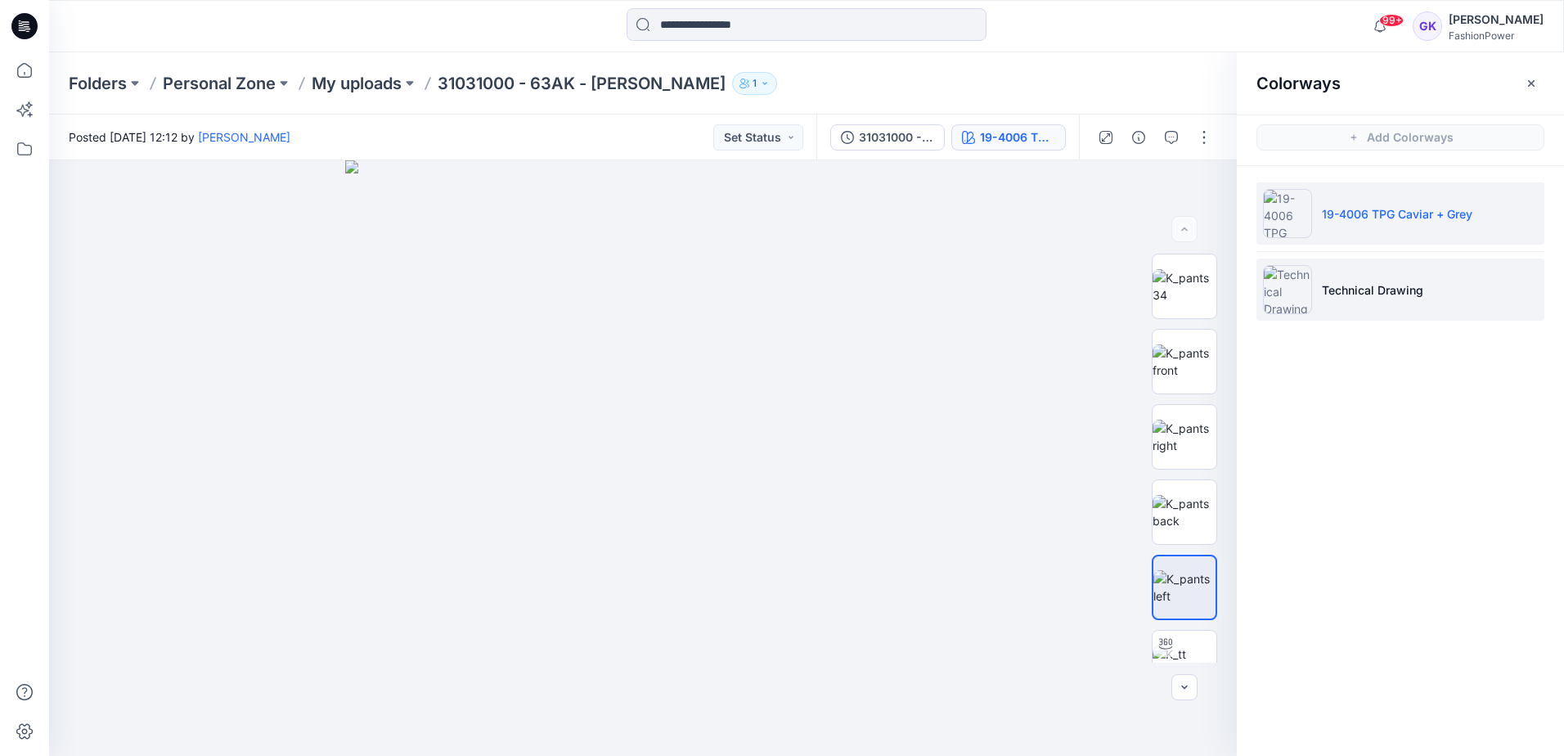
click at [1387, 285] on p "Technical Drawing" at bounding box center [1372, 289] width 101 height 17
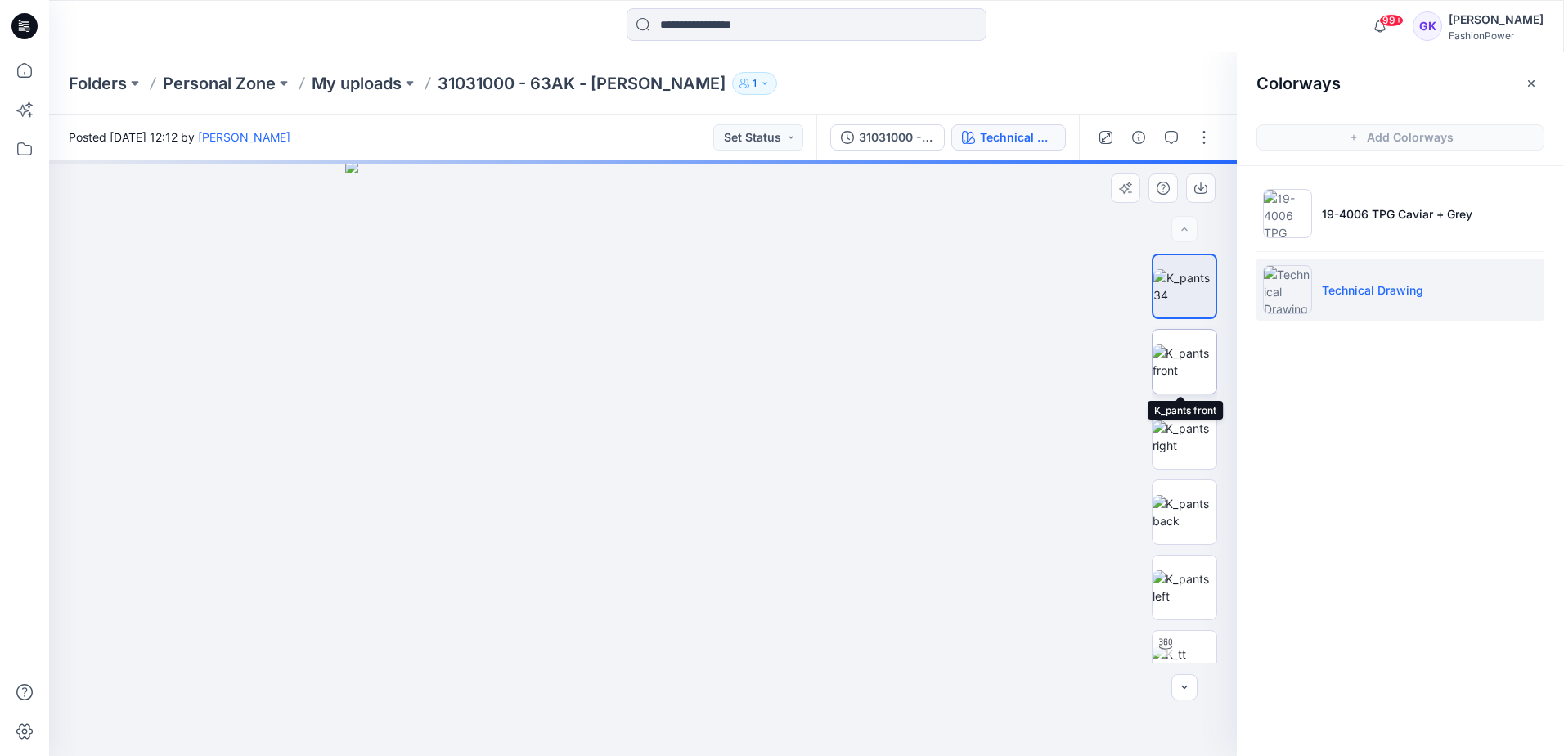
click at [1175, 364] on img at bounding box center [1185, 361] width 64 height 34
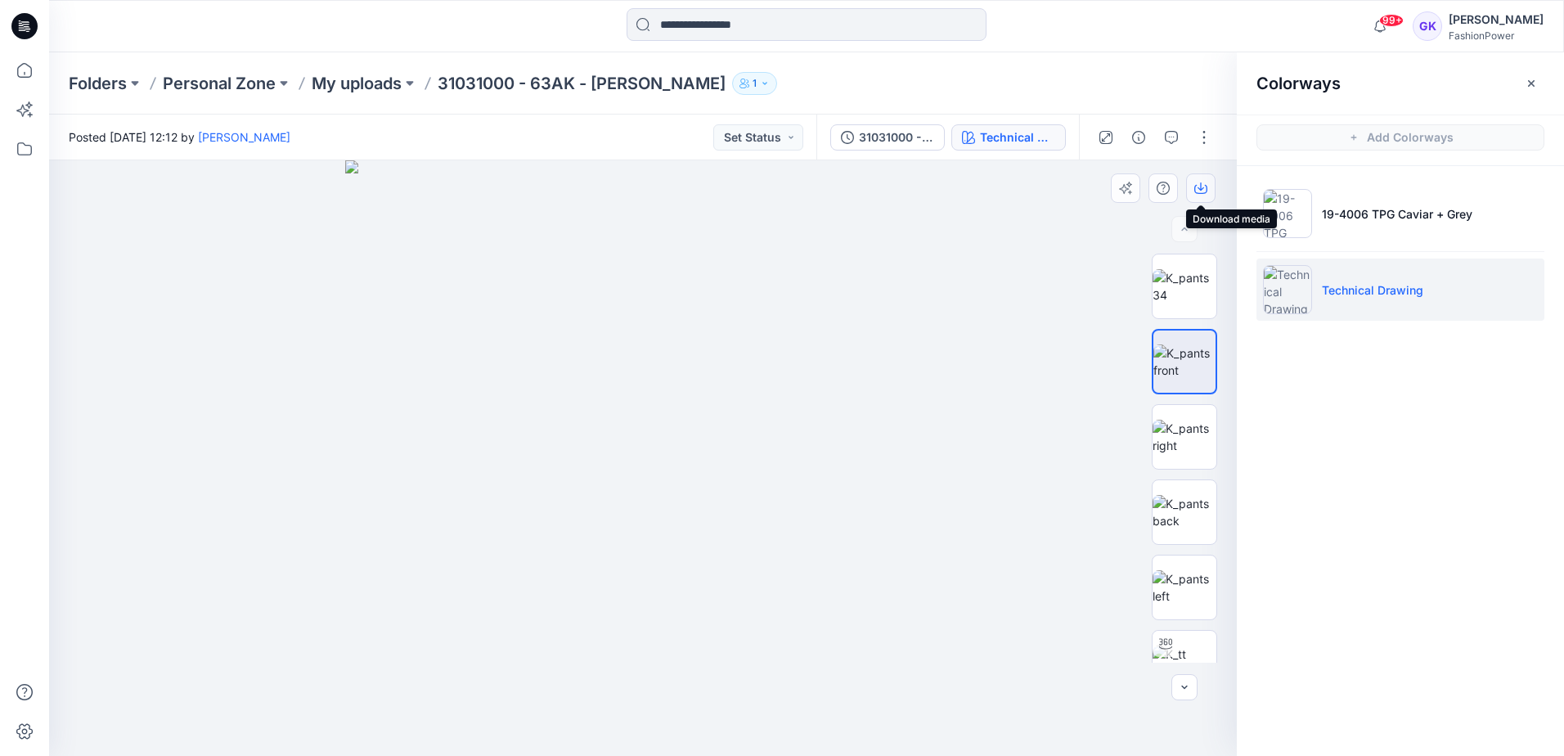
click at [1206, 191] on icon "button" at bounding box center [1200, 188] width 13 height 13
click at [1185, 526] on img at bounding box center [1185, 512] width 64 height 34
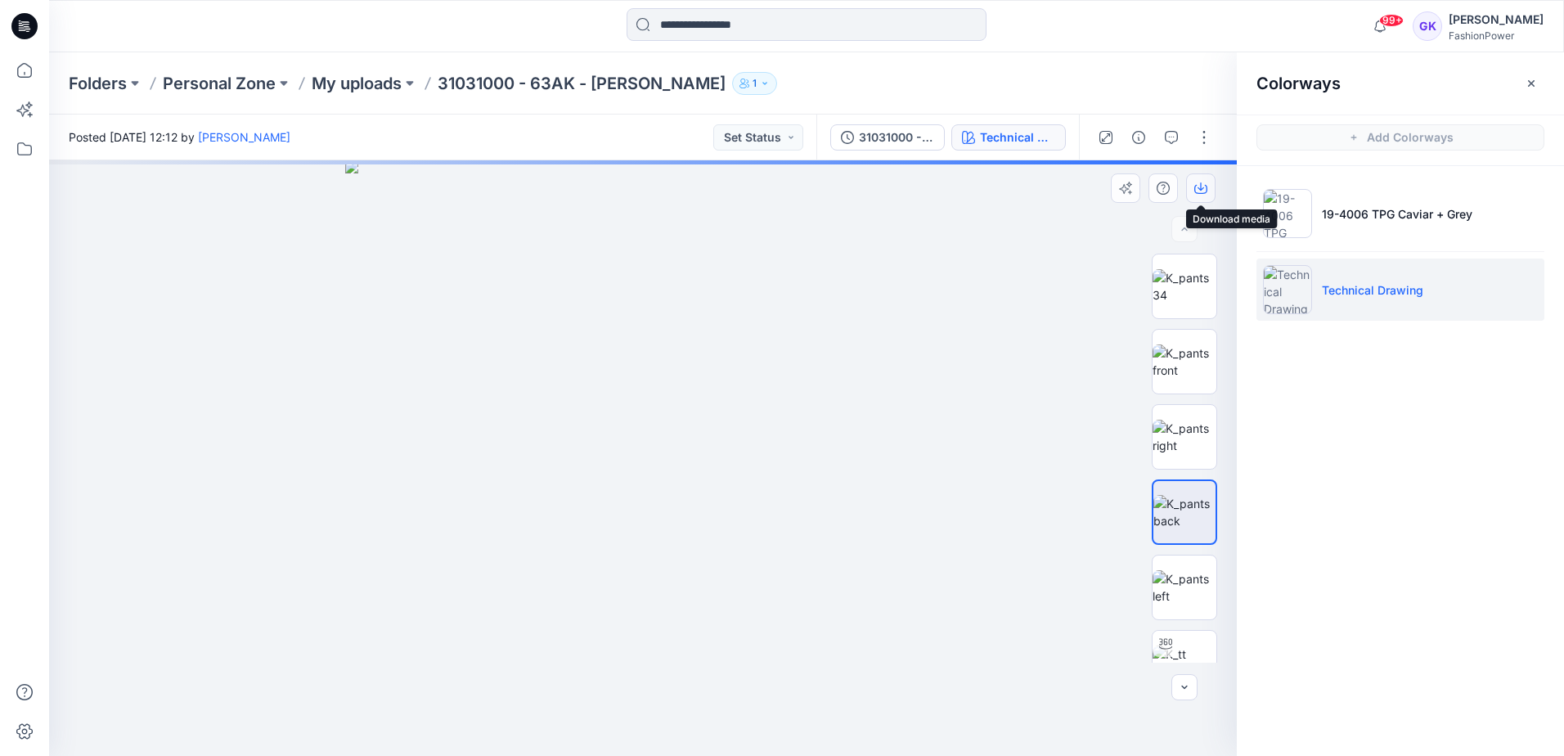
click at [1195, 191] on icon "button" at bounding box center [1200, 189] width 13 height 9
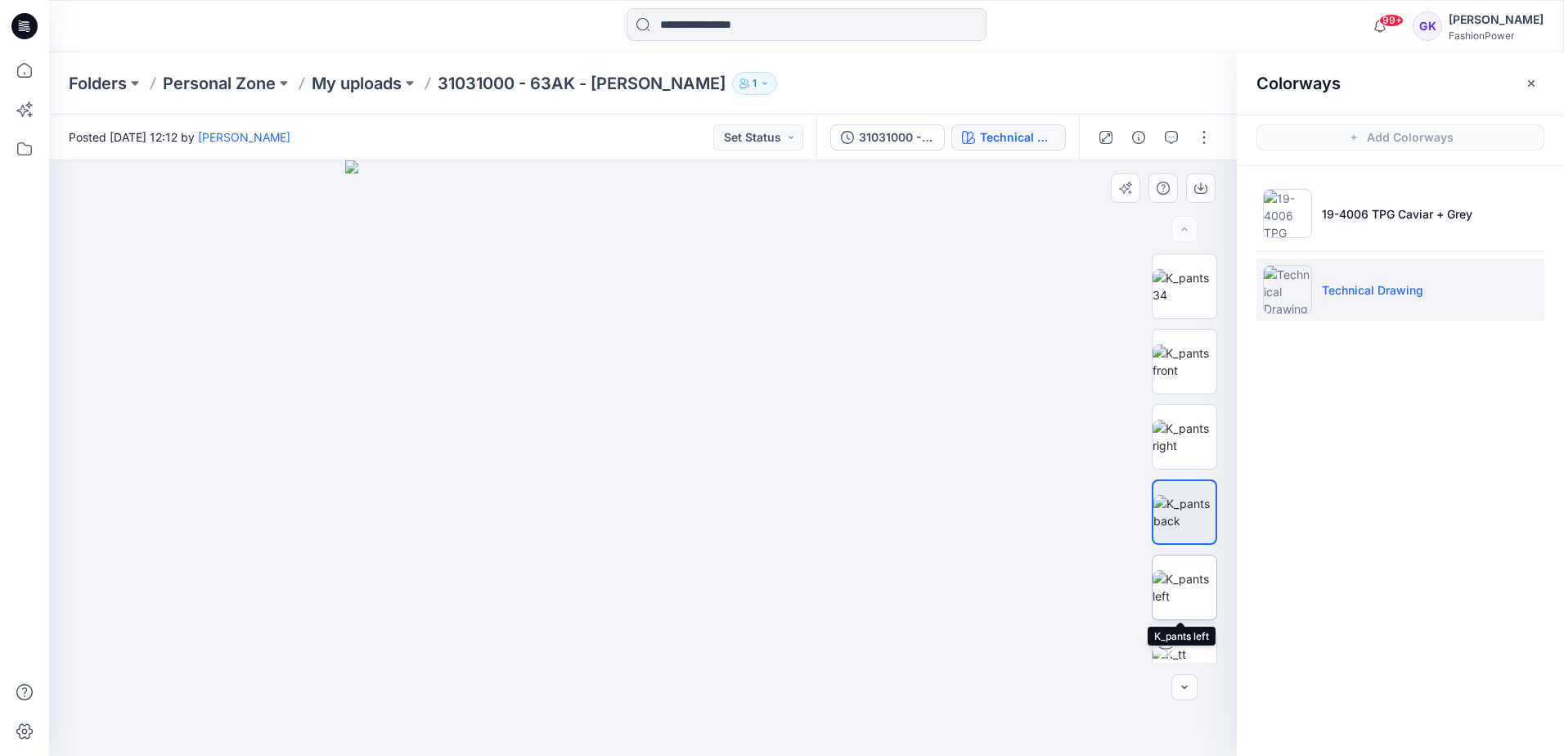
click at [1193, 591] on img at bounding box center [1185, 587] width 64 height 34
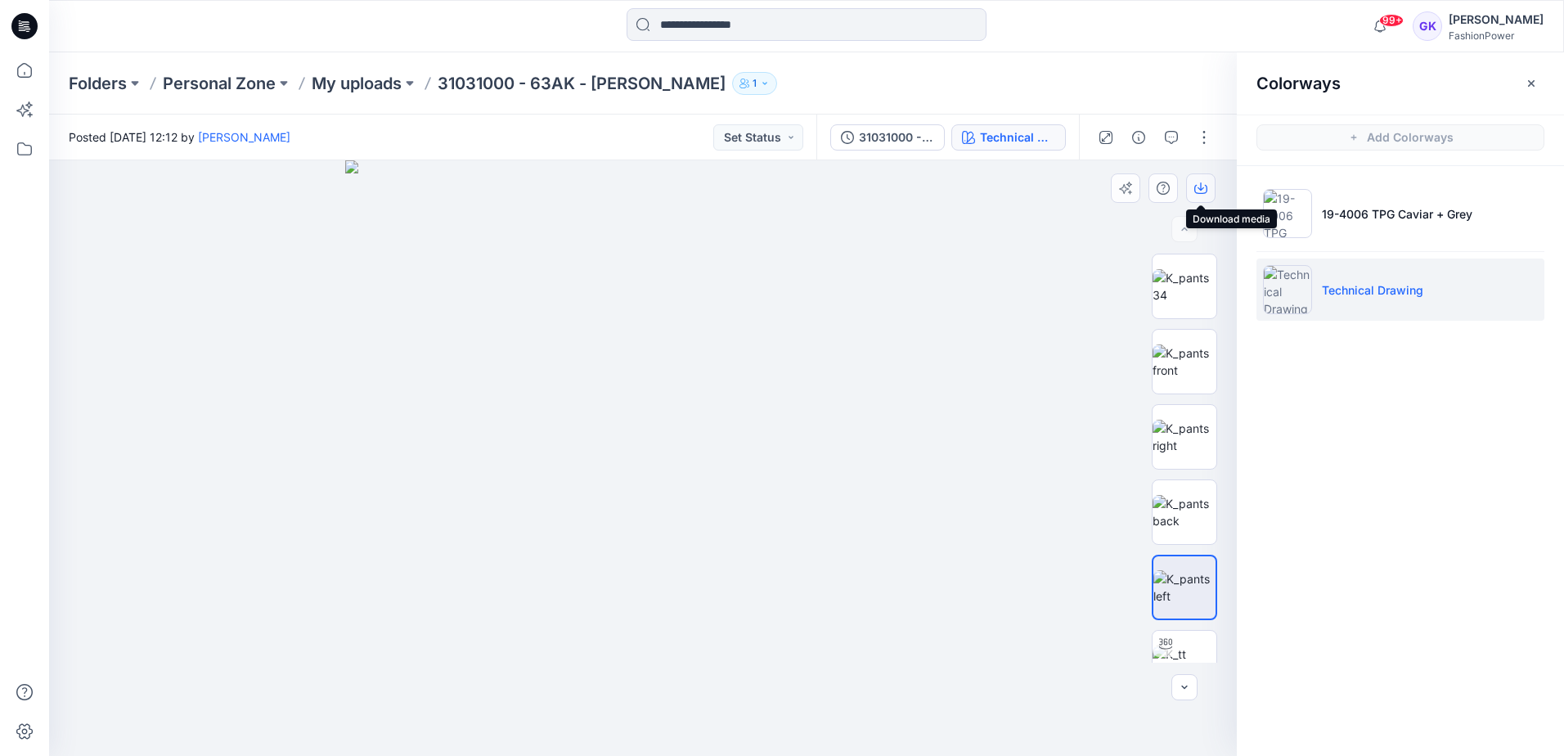
click at [1205, 190] on icon "button" at bounding box center [1200, 188] width 13 height 13
click at [790, 351] on img at bounding box center [643, 458] width 596 height 596
click at [344, 87] on p "My uploads" at bounding box center [357, 83] width 90 height 23
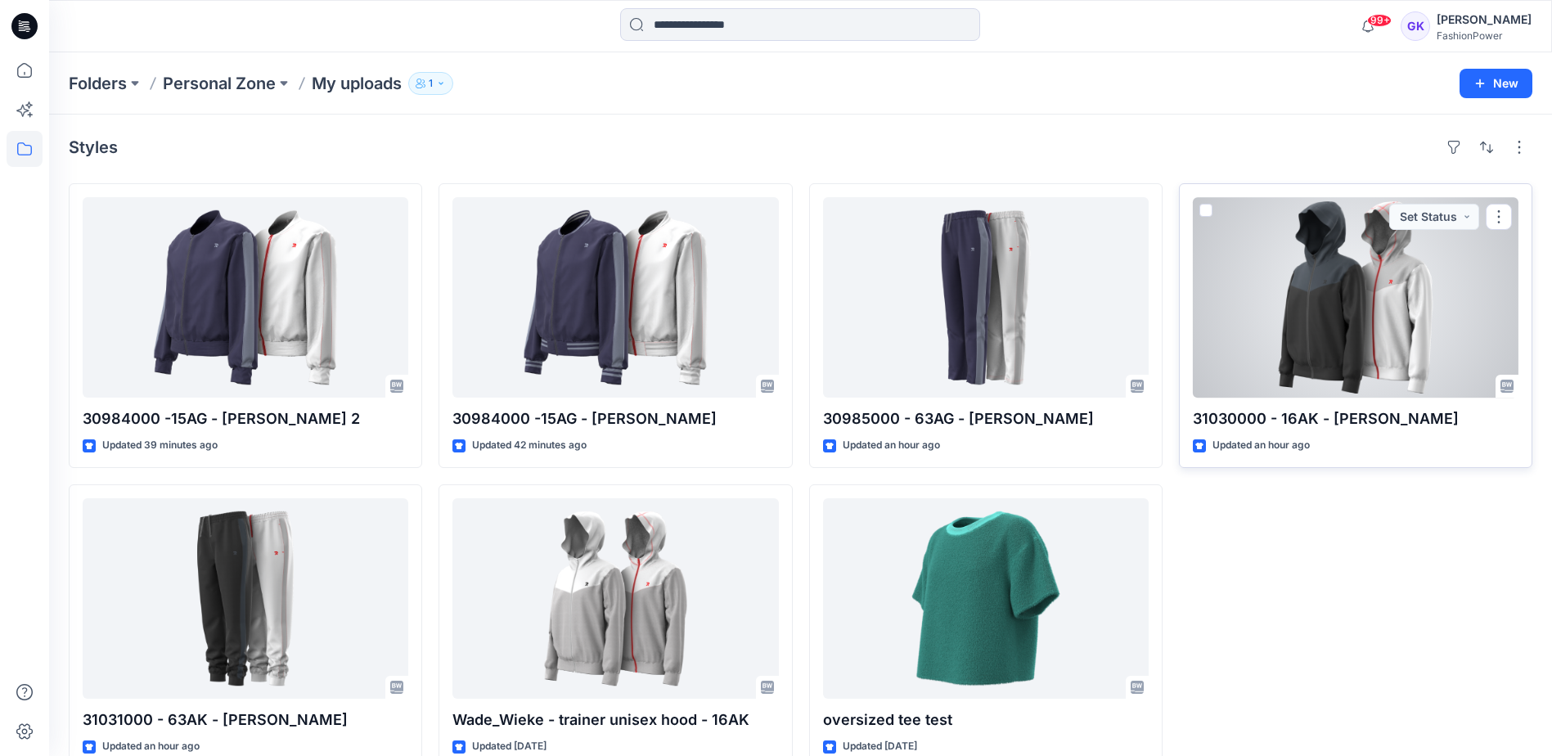
click at [1257, 307] on div at bounding box center [1356, 297] width 326 height 200
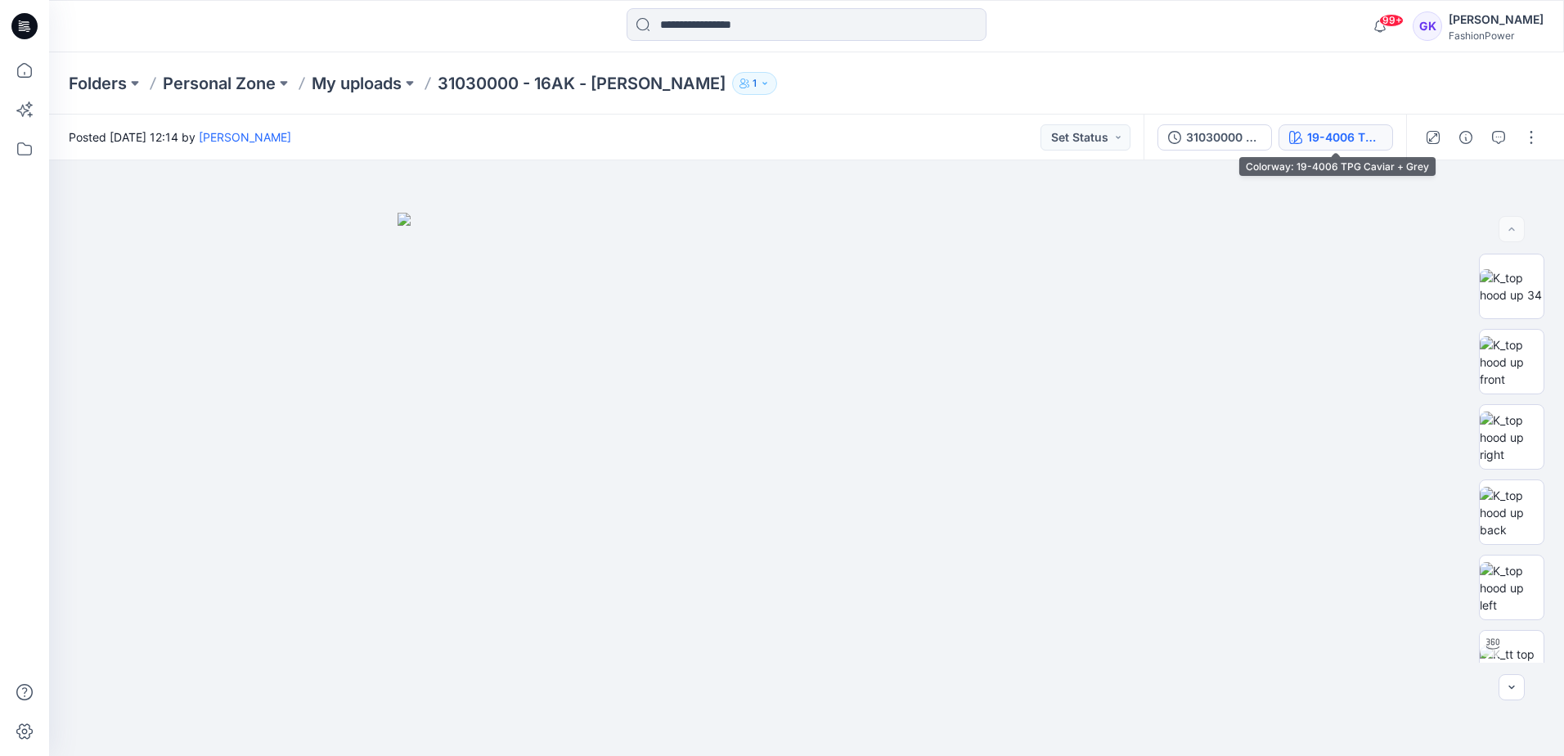
click at [1332, 142] on div "19-4006 TPG Caviar + Grey" at bounding box center [1344, 137] width 75 height 18
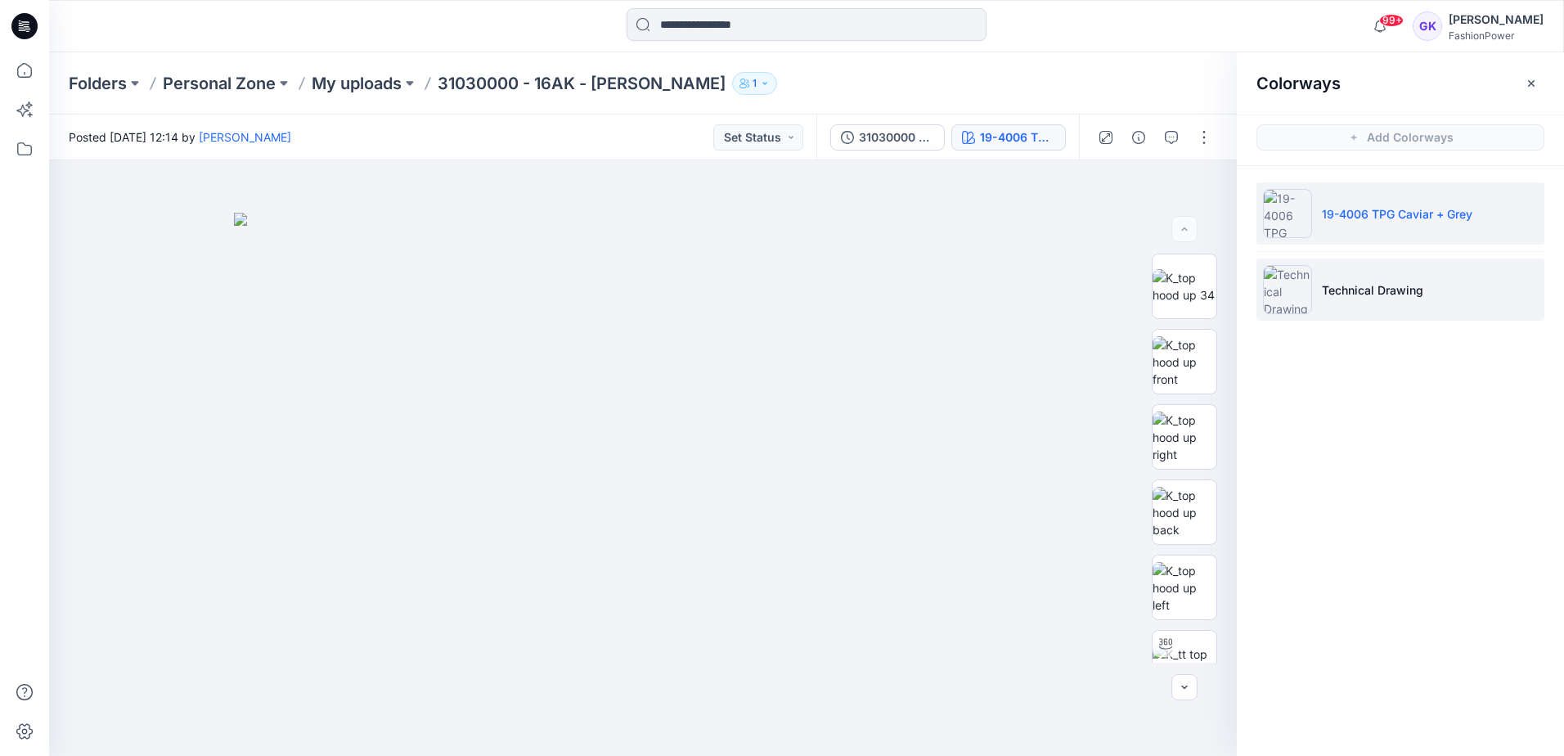
click at [1335, 290] on p "Technical Drawing" at bounding box center [1372, 289] width 101 height 17
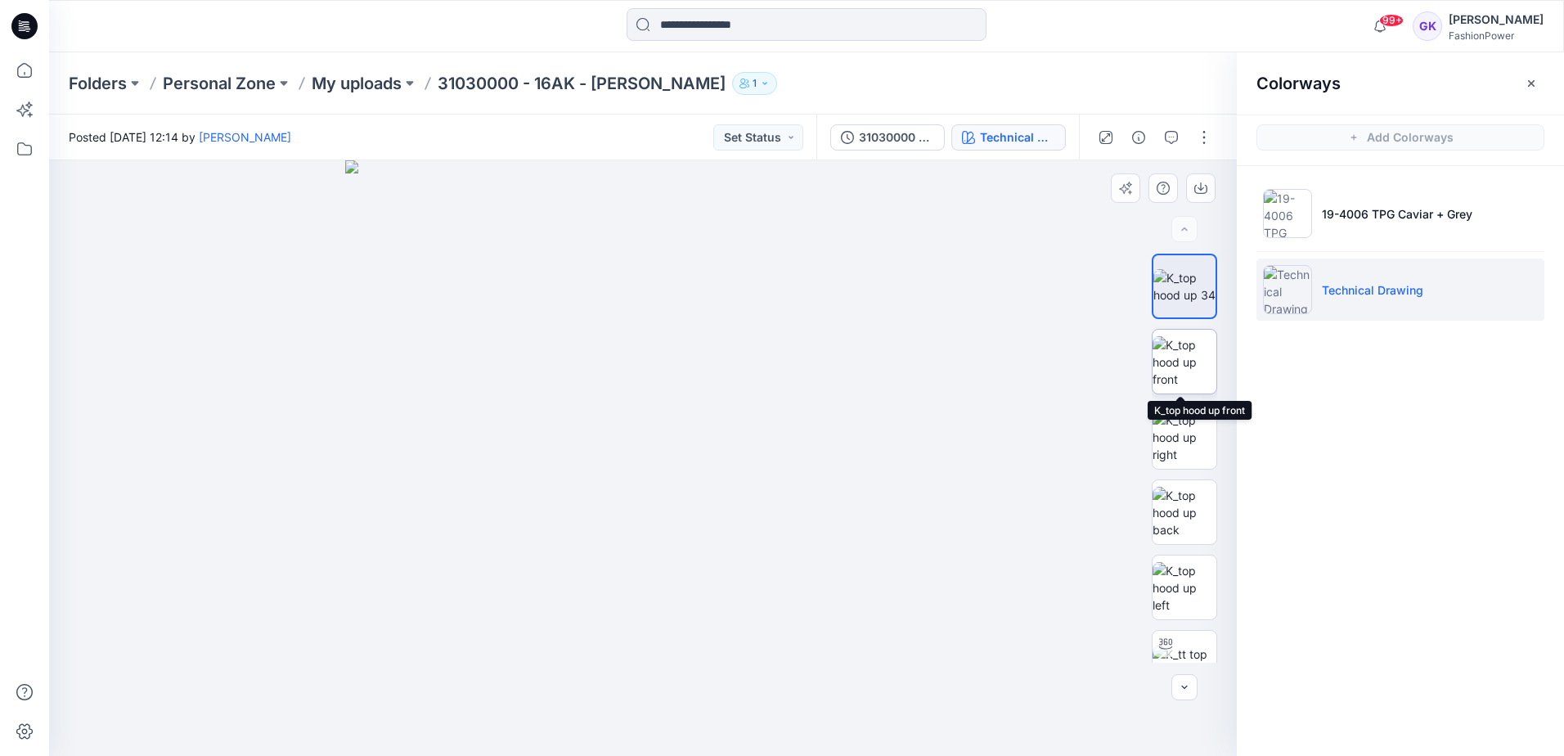
click at [1191, 357] on img at bounding box center [1185, 362] width 64 height 52
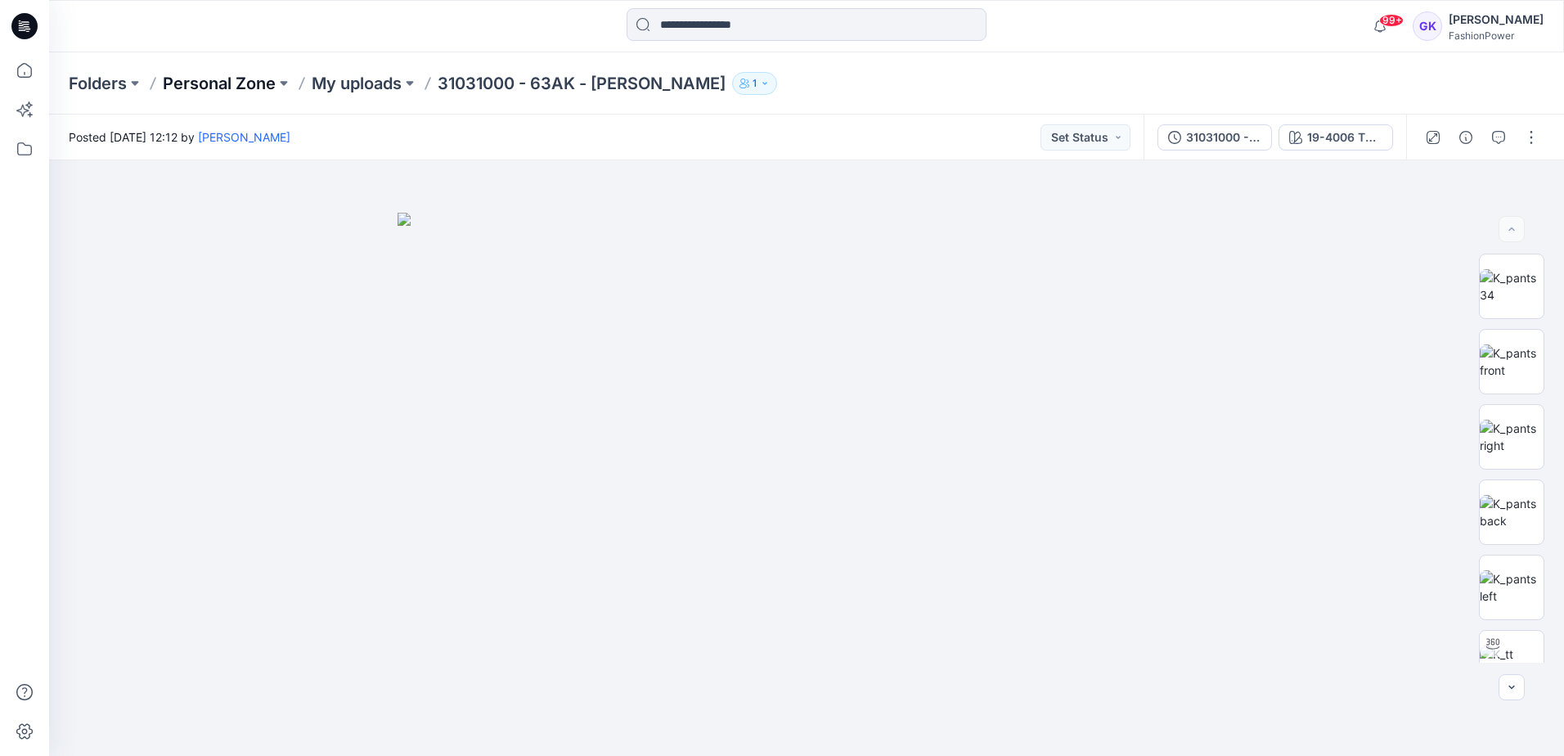
click at [210, 75] on p "Personal Zone" at bounding box center [219, 83] width 113 height 23
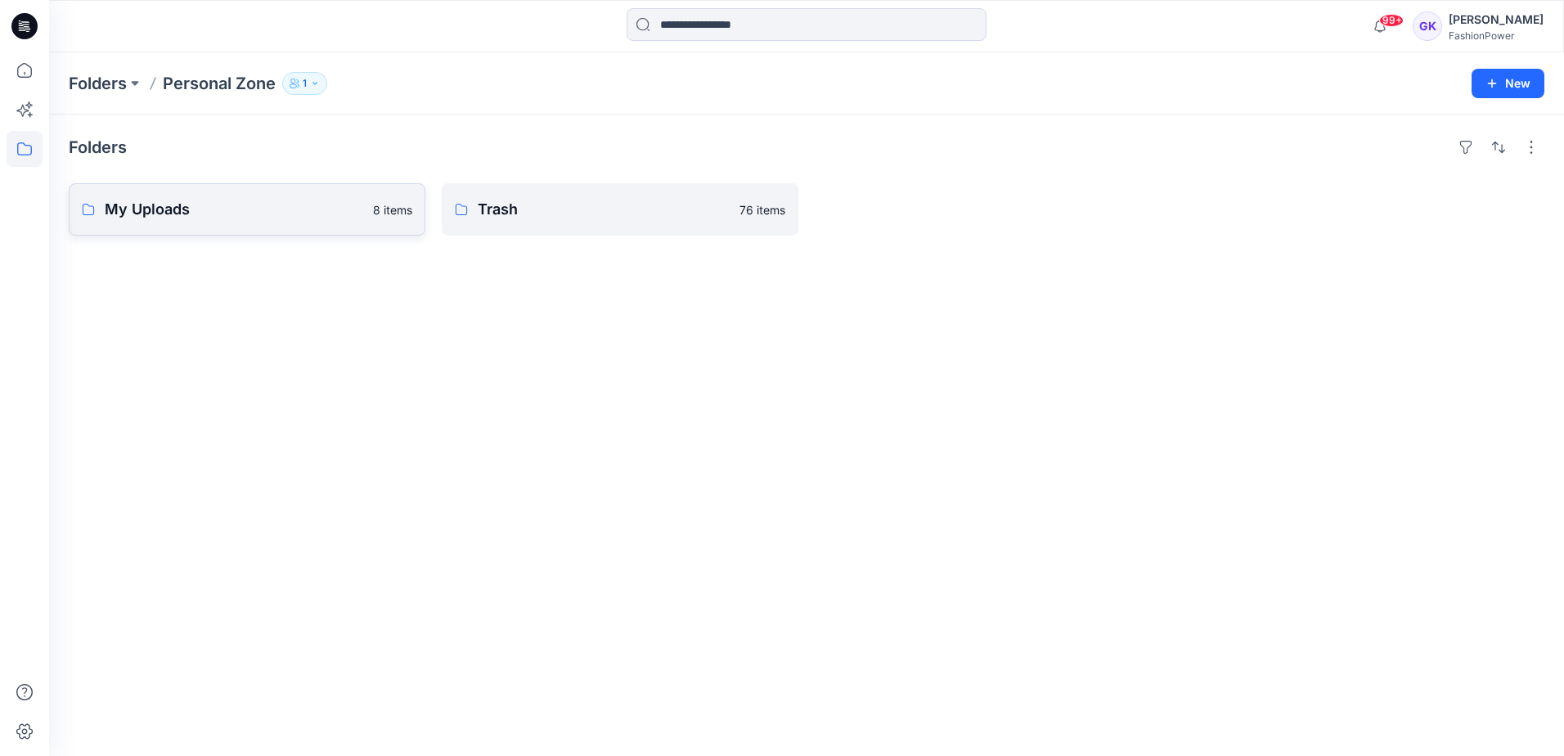
click at [286, 204] on p "My Uploads" at bounding box center [234, 209] width 259 height 23
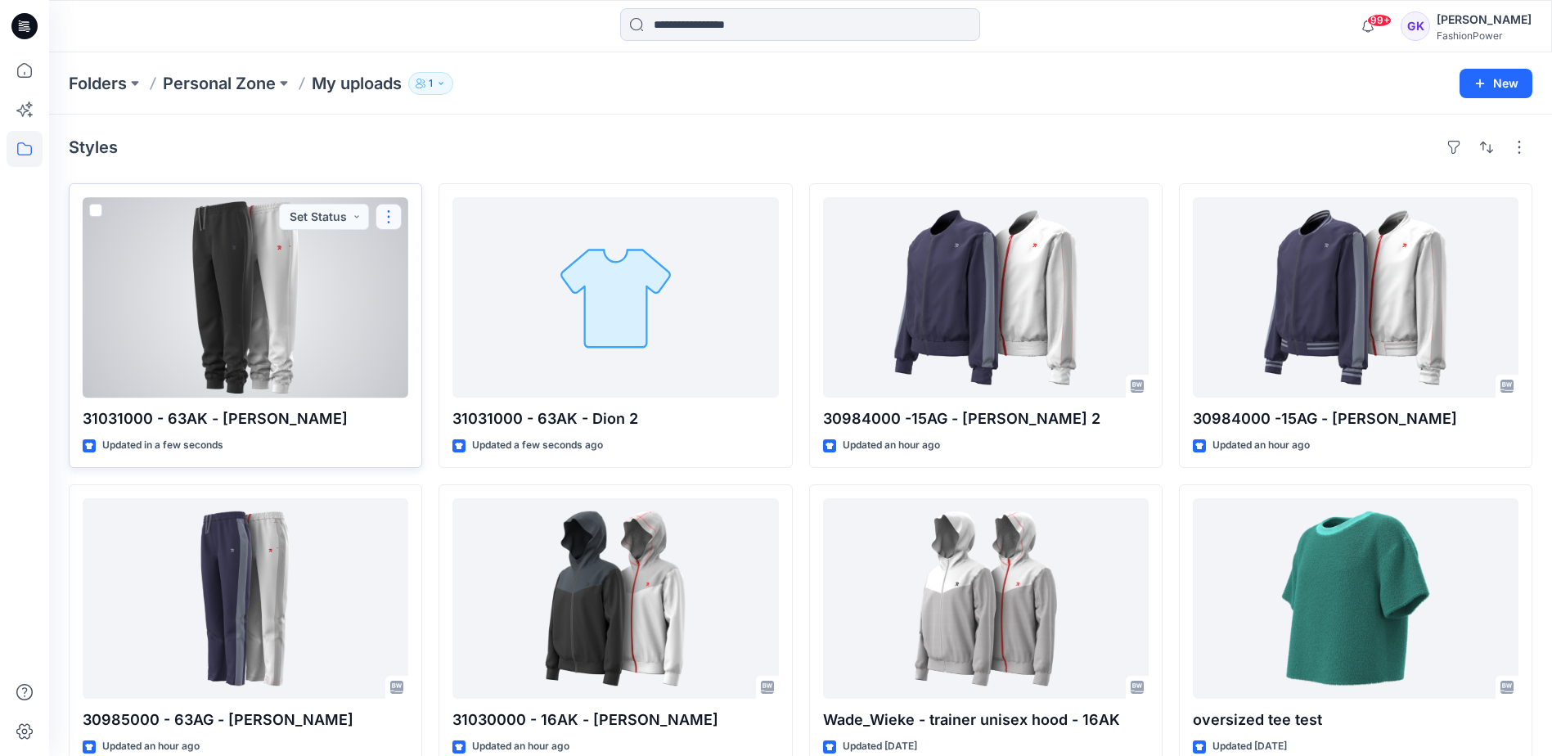
click at [393, 215] on button "button" at bounding box center [388, 217] width 26 height 26
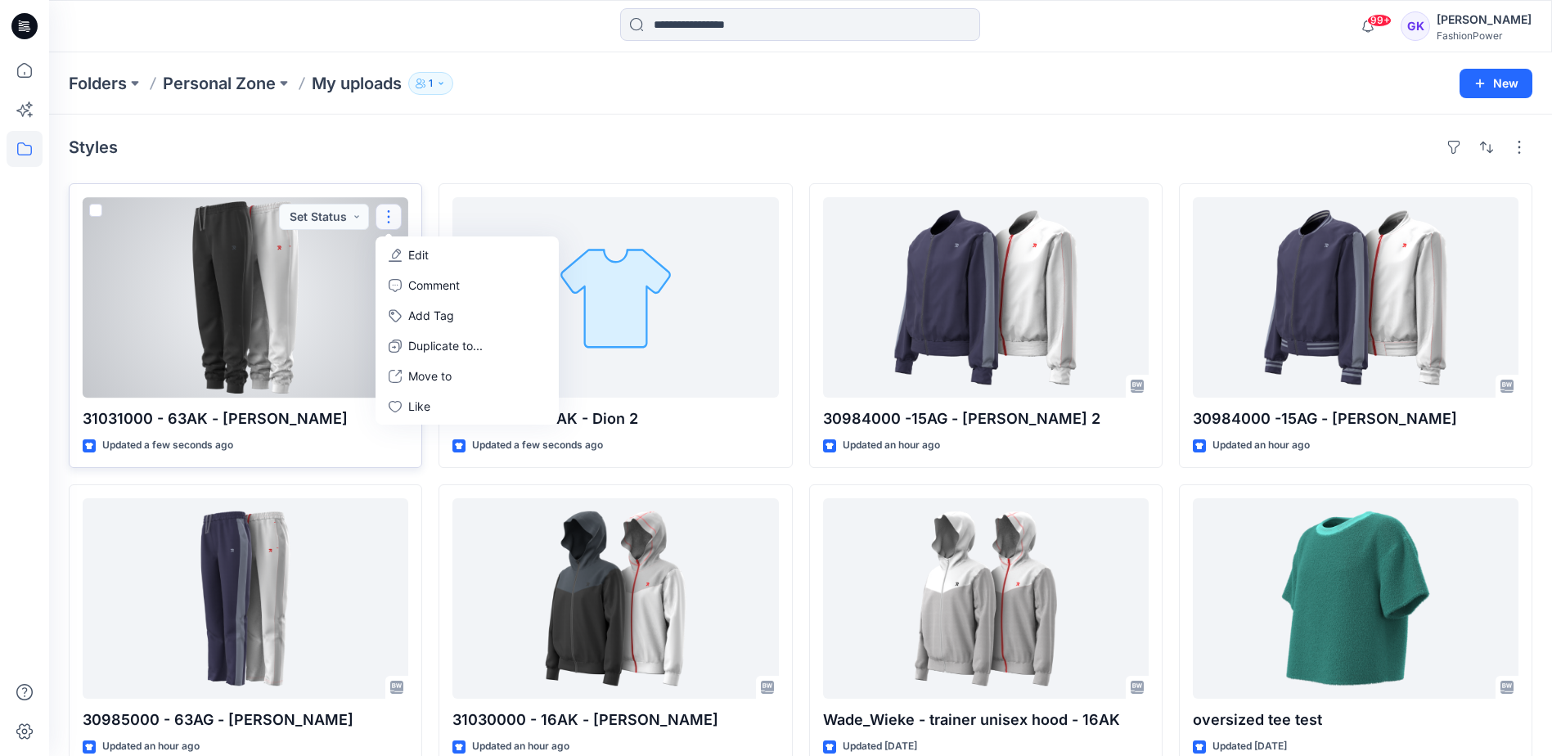
click at [420, 251] on p "Edit" at bounding box center [418, 254] width 20 height 17
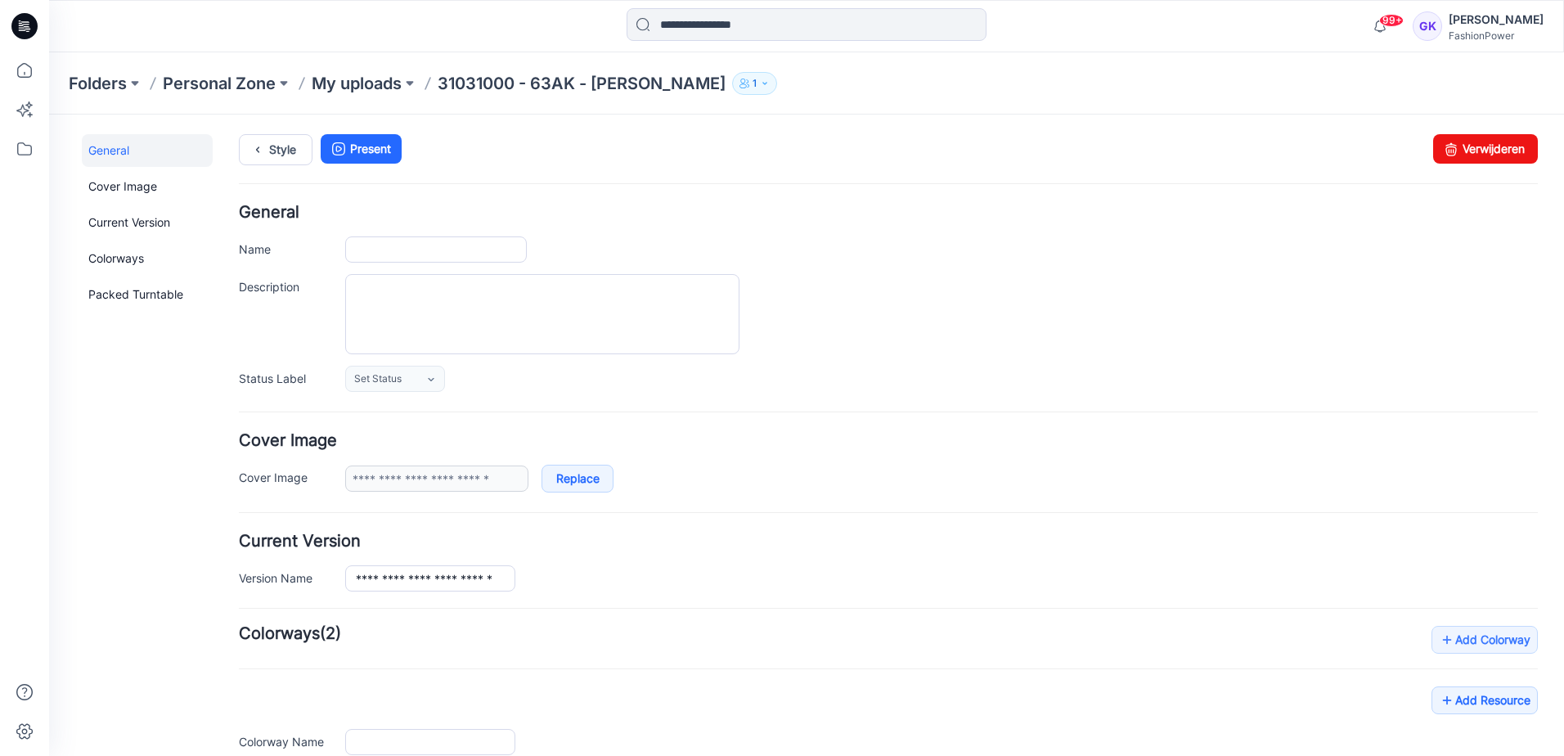
type input "**********"
click at [366, 83] on p "My uploads" at bounding box center [357, 83] width 90 height 23
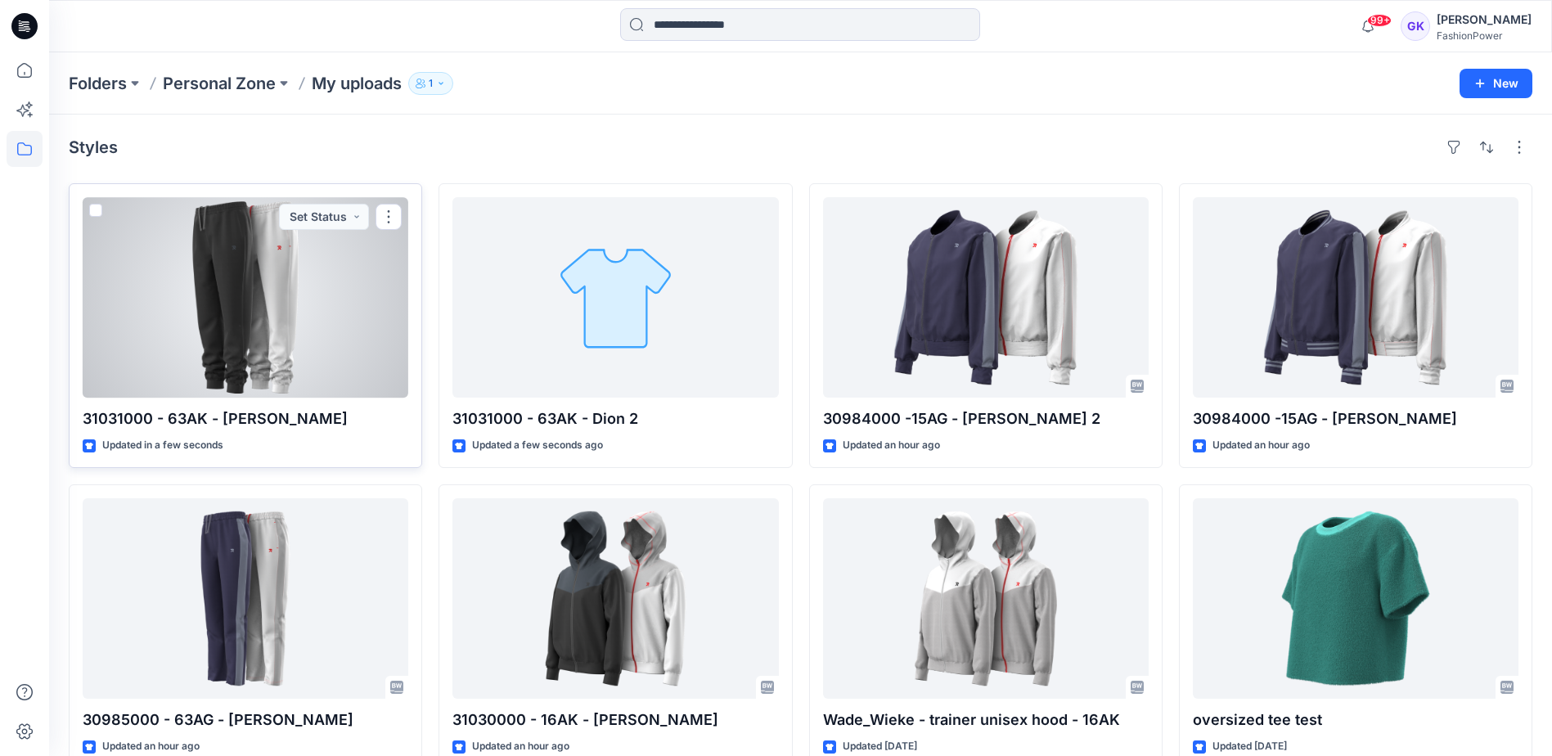
click at [330, 335] on div at bounding box center [246, 297] width 326 height 200
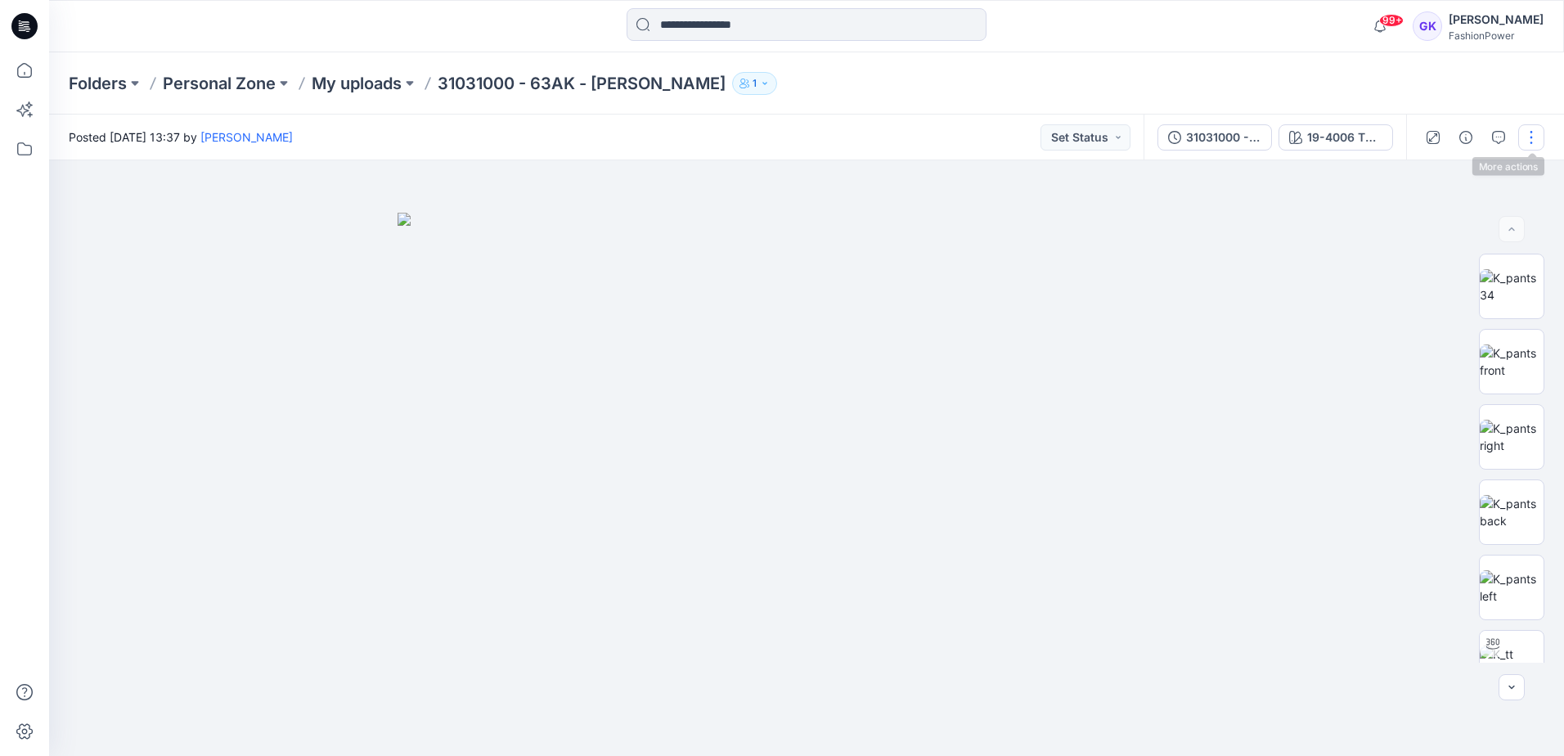
click at [1529, 132] on button "button" at bounding box center [1531, 137] width 26 height 26
click at [1451, 220] on button "Edit" at bounding box center [1462, 221] width 151 height 30
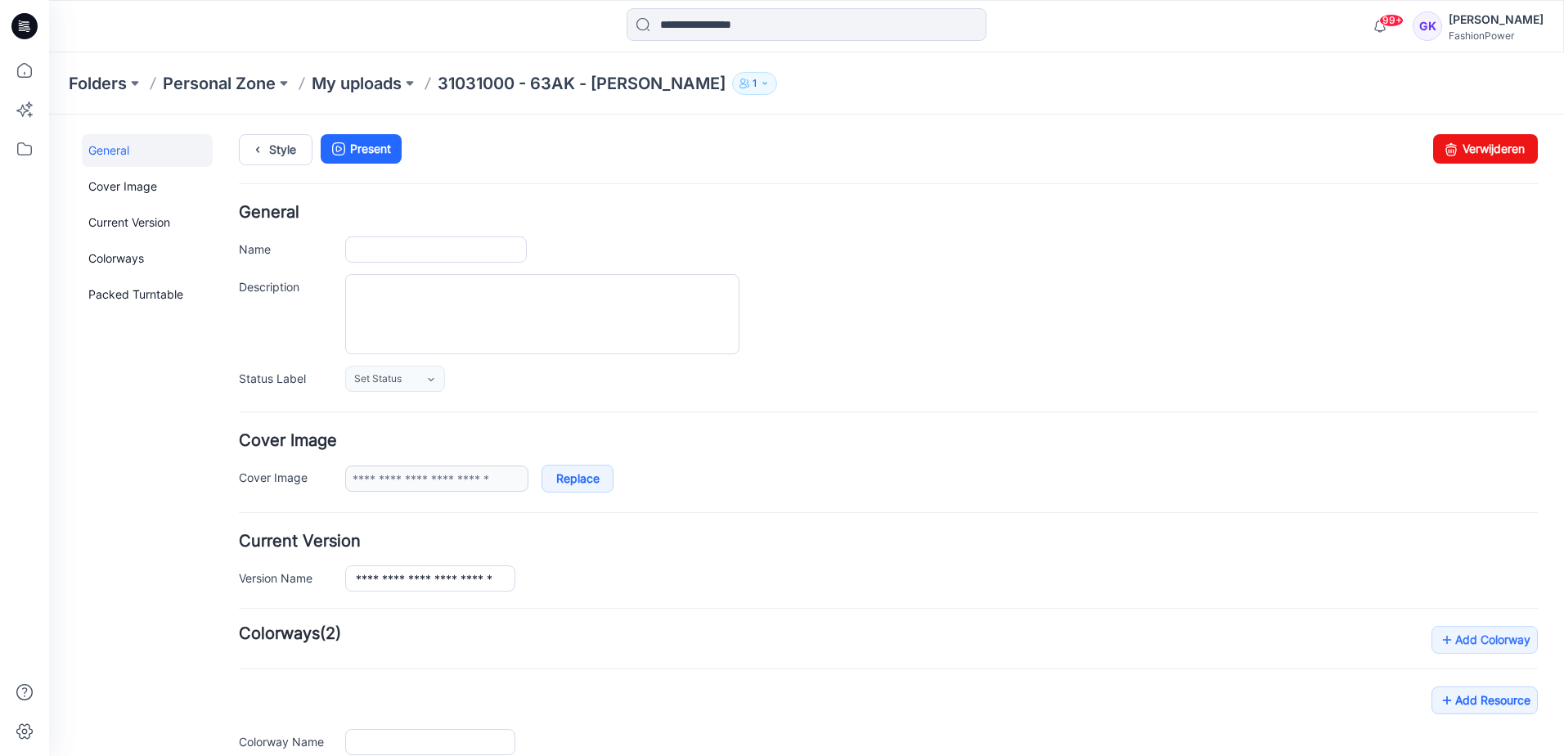
type input "**********"
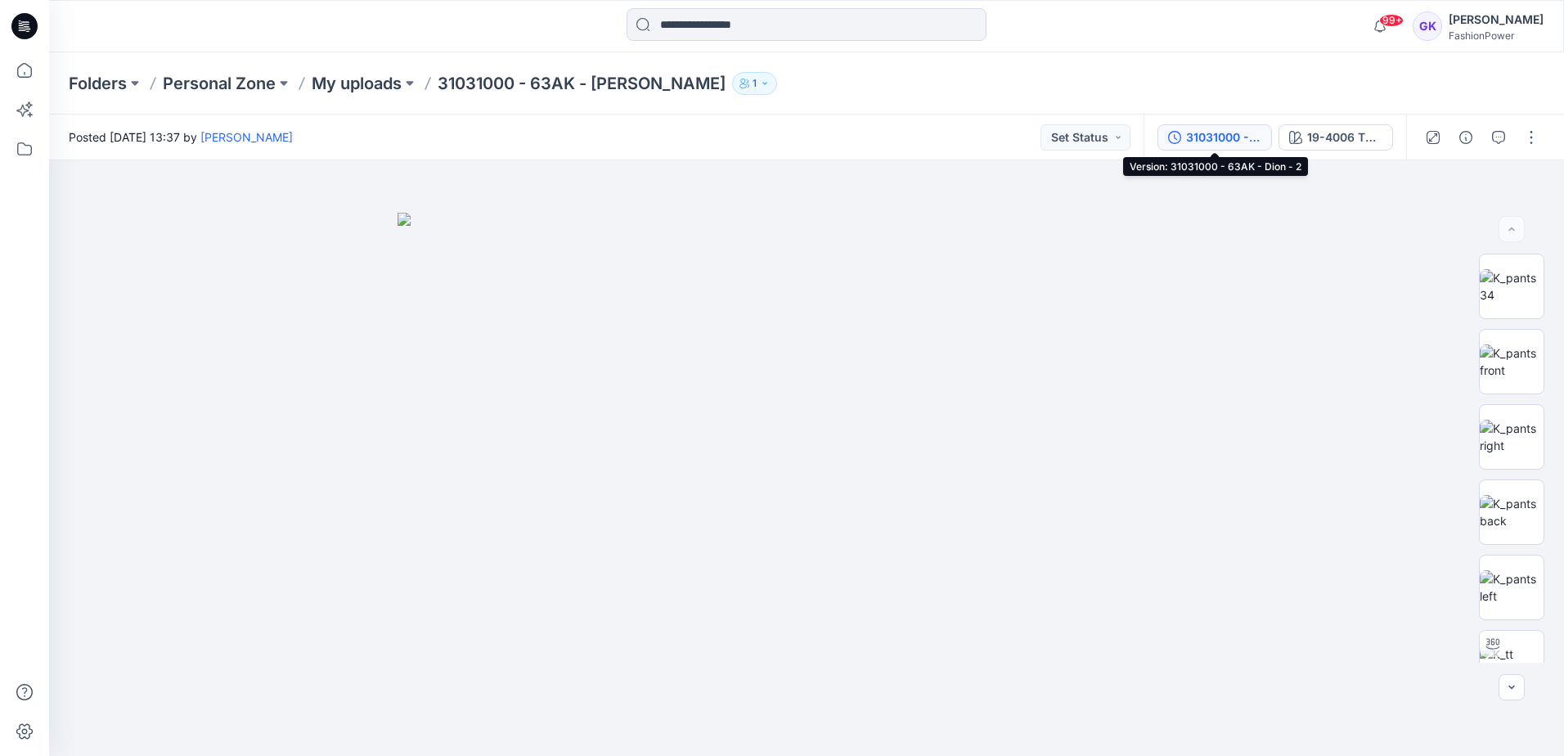
click at [1236, 145] on div "31031000 - 63AK - Dion - 2" at bounding box center [1223, 137] width 75 height 18
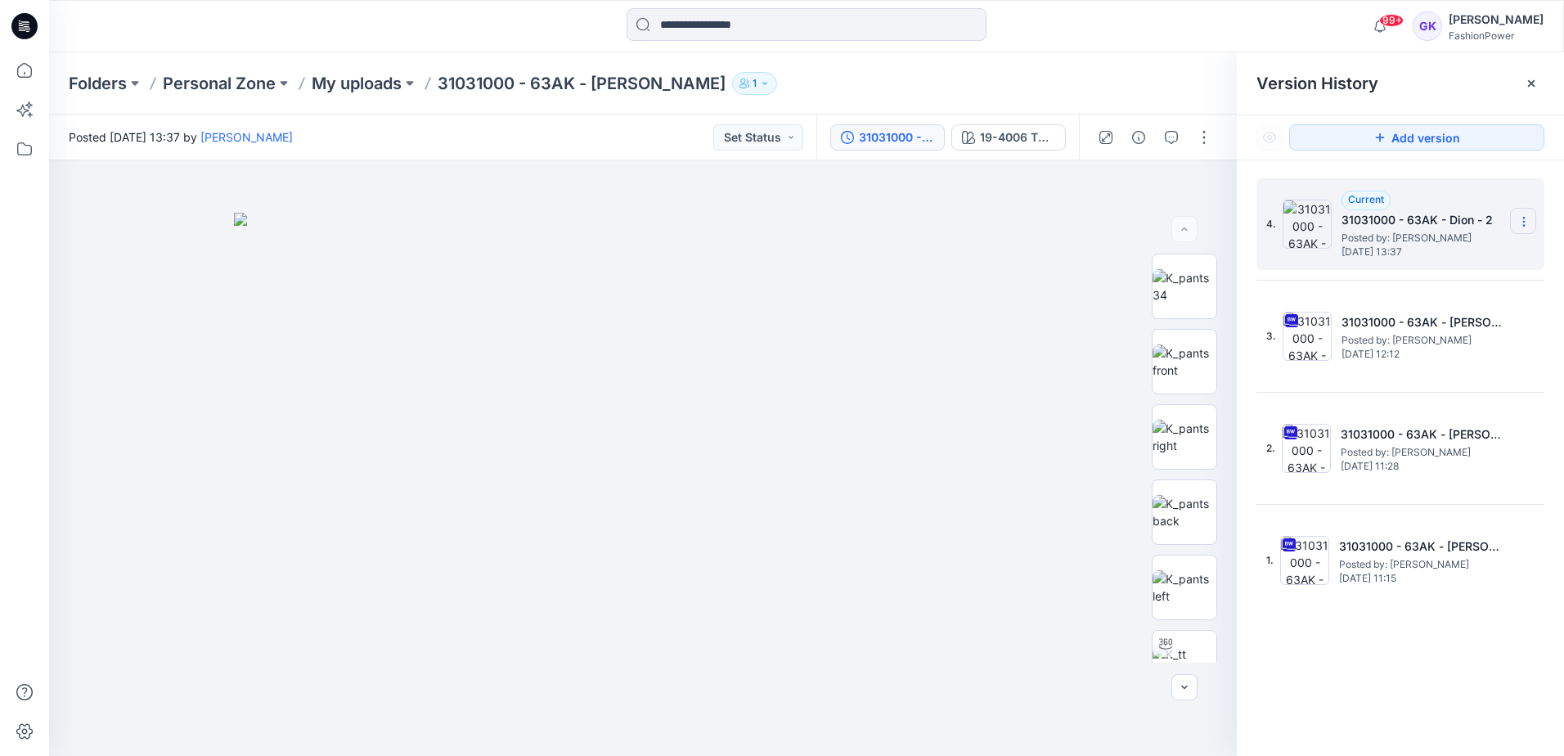
click at [1520, 219] on icon at bounding box center [1524, 221] width 13 height 13
click at [1418, 320] on span "Delete Version" at bounding box center [1411, 327] width 76 height 20
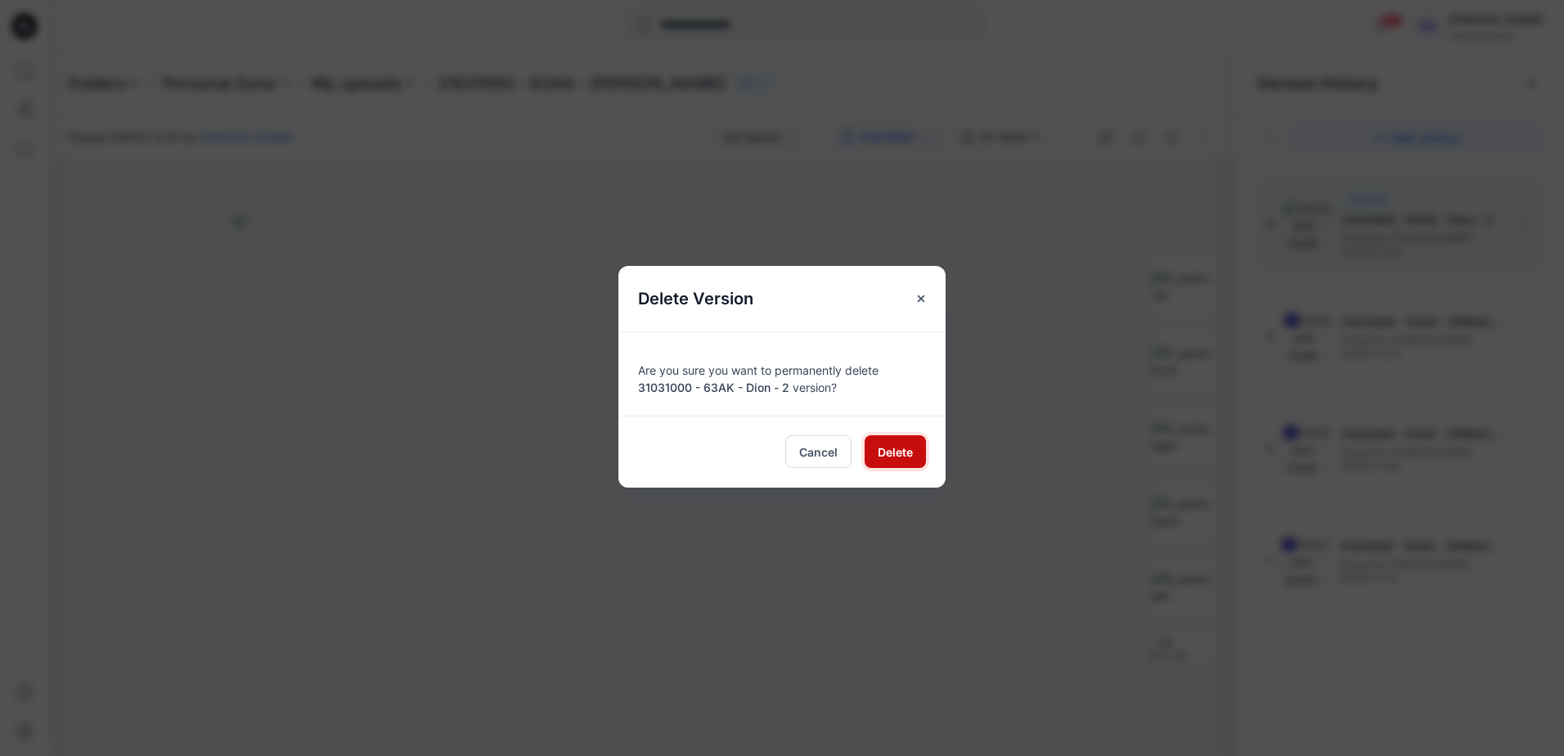
click at [888, 448] on span "Delete" at bounding box center [895, 451] width 35 height 17
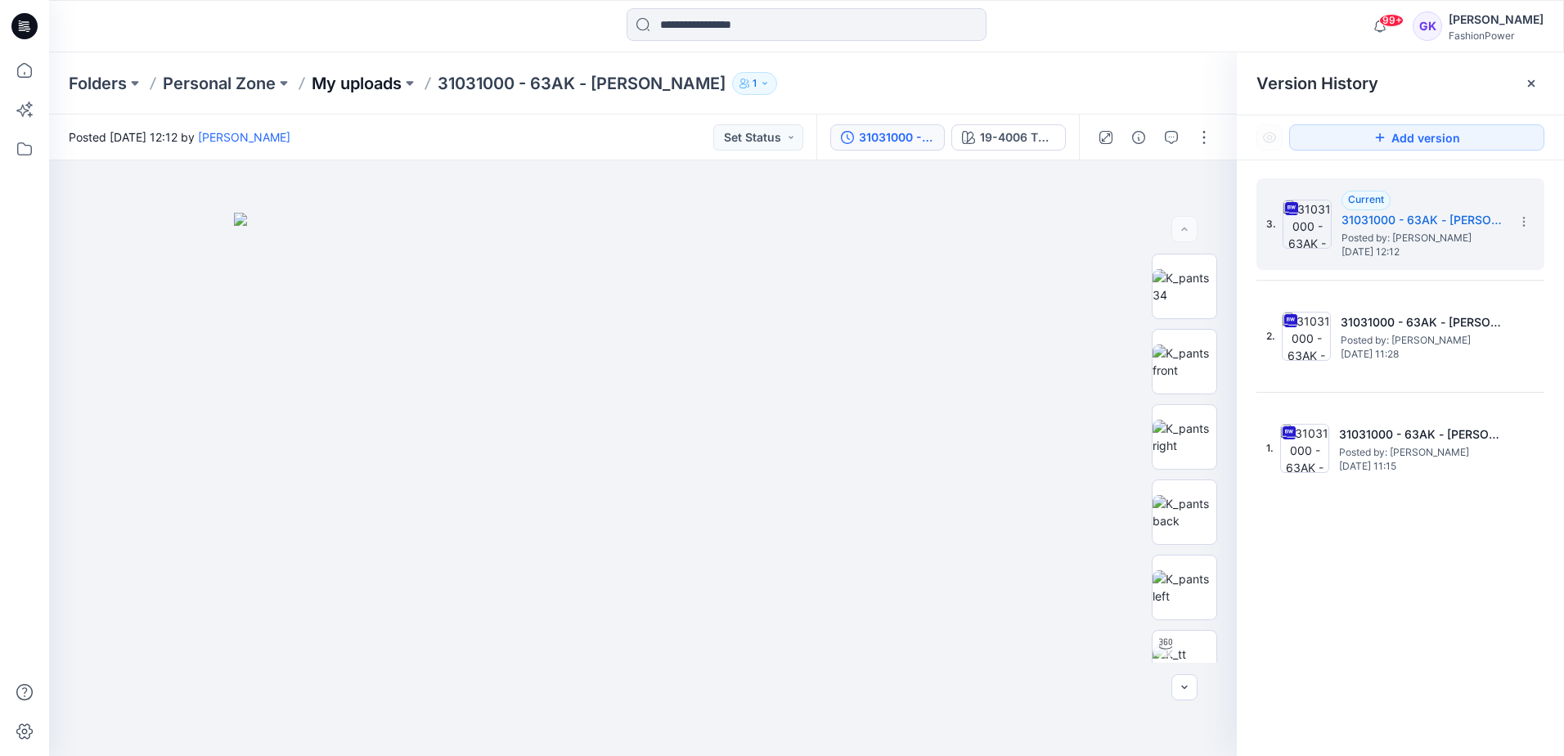
click at [351, 84] on p "My uploads" at bounding box center [357, 83] width 90 height 23
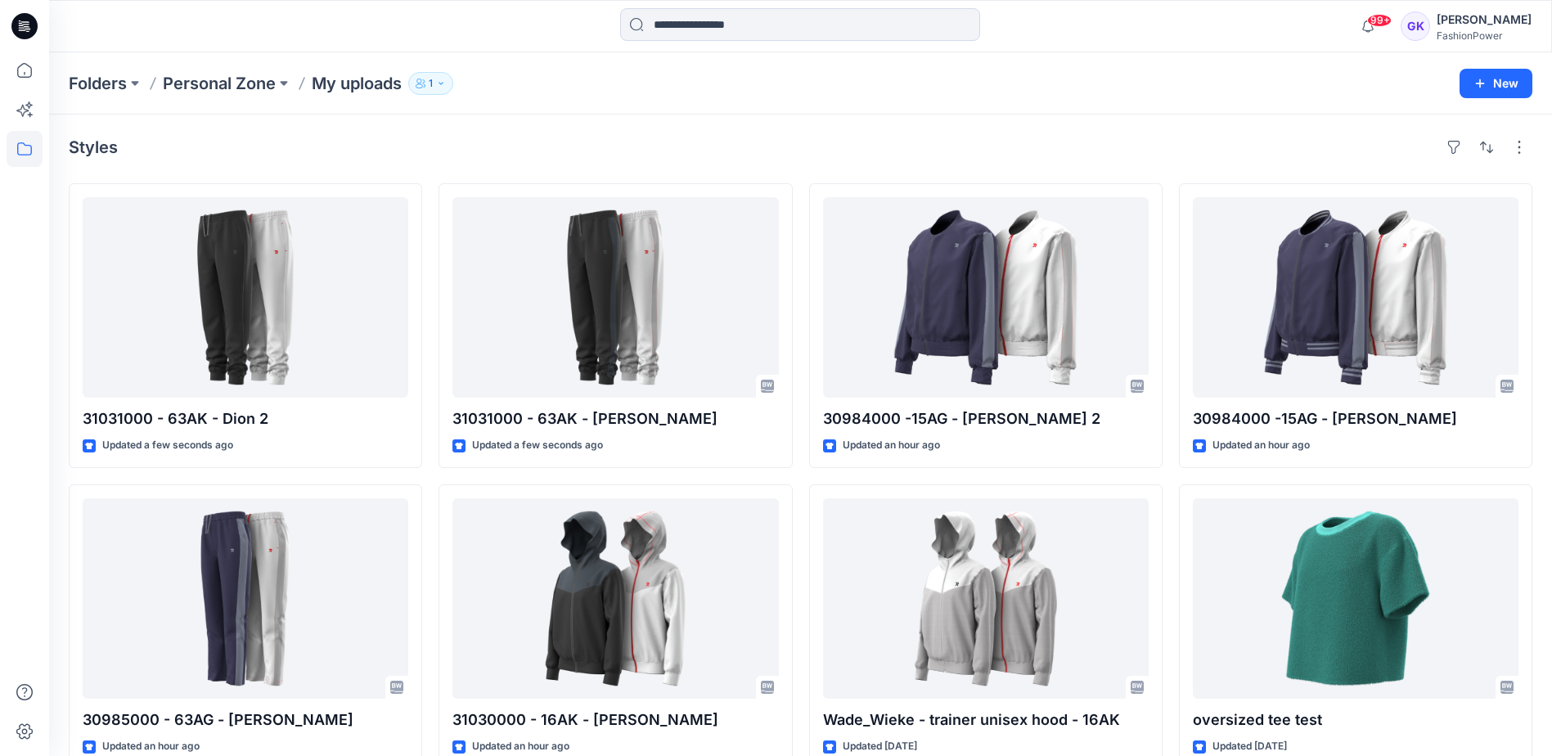
click at [676, 151] on div "Styles" at bounding box center [801, 147] width 1464 height 26
